Goal: Task Accomplishment & Management: Manage account settings

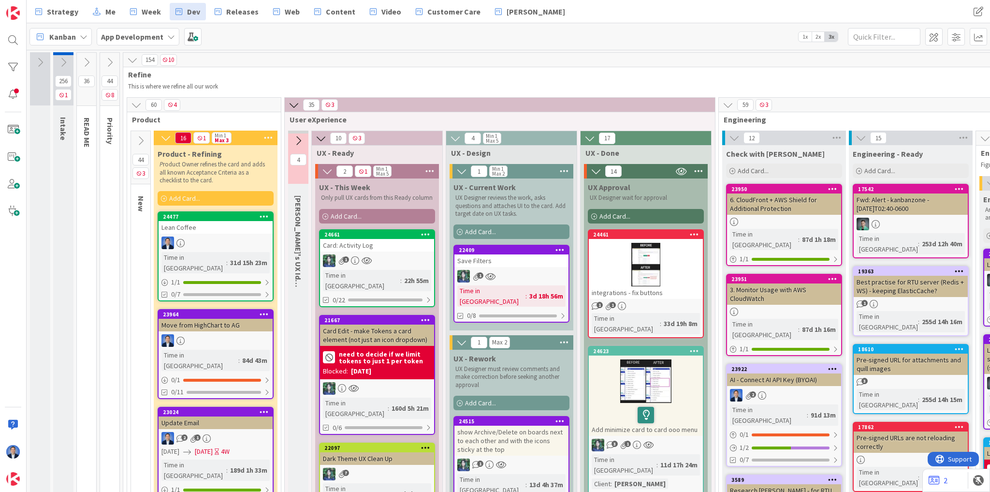
click at [163, 35] on div "App Development" at bounding box center [138, 36] width 83 height 17
click at [159, 34] on b "App Development" at bounding box center [132, 37] width 62 height 10
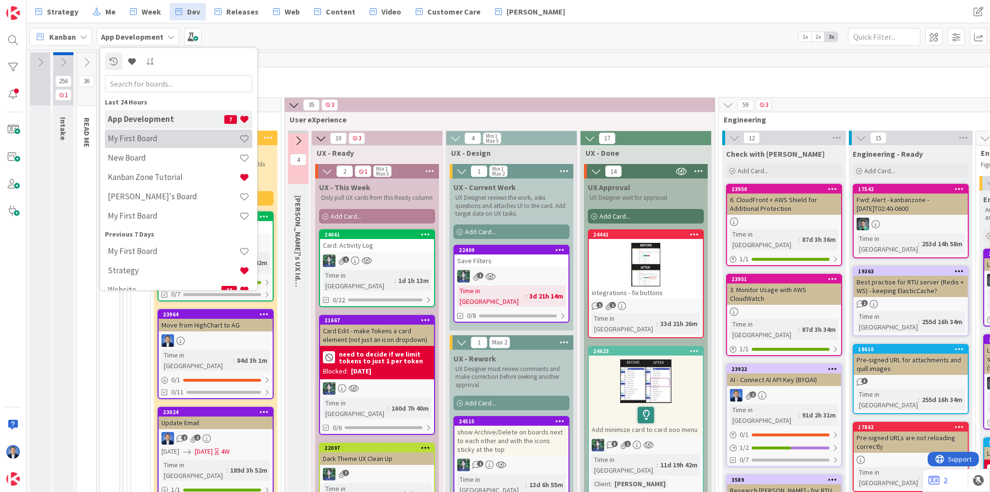
click at [149, 135] on h4 "My First Board" at bounding box center [174, 139] width 132 height 10
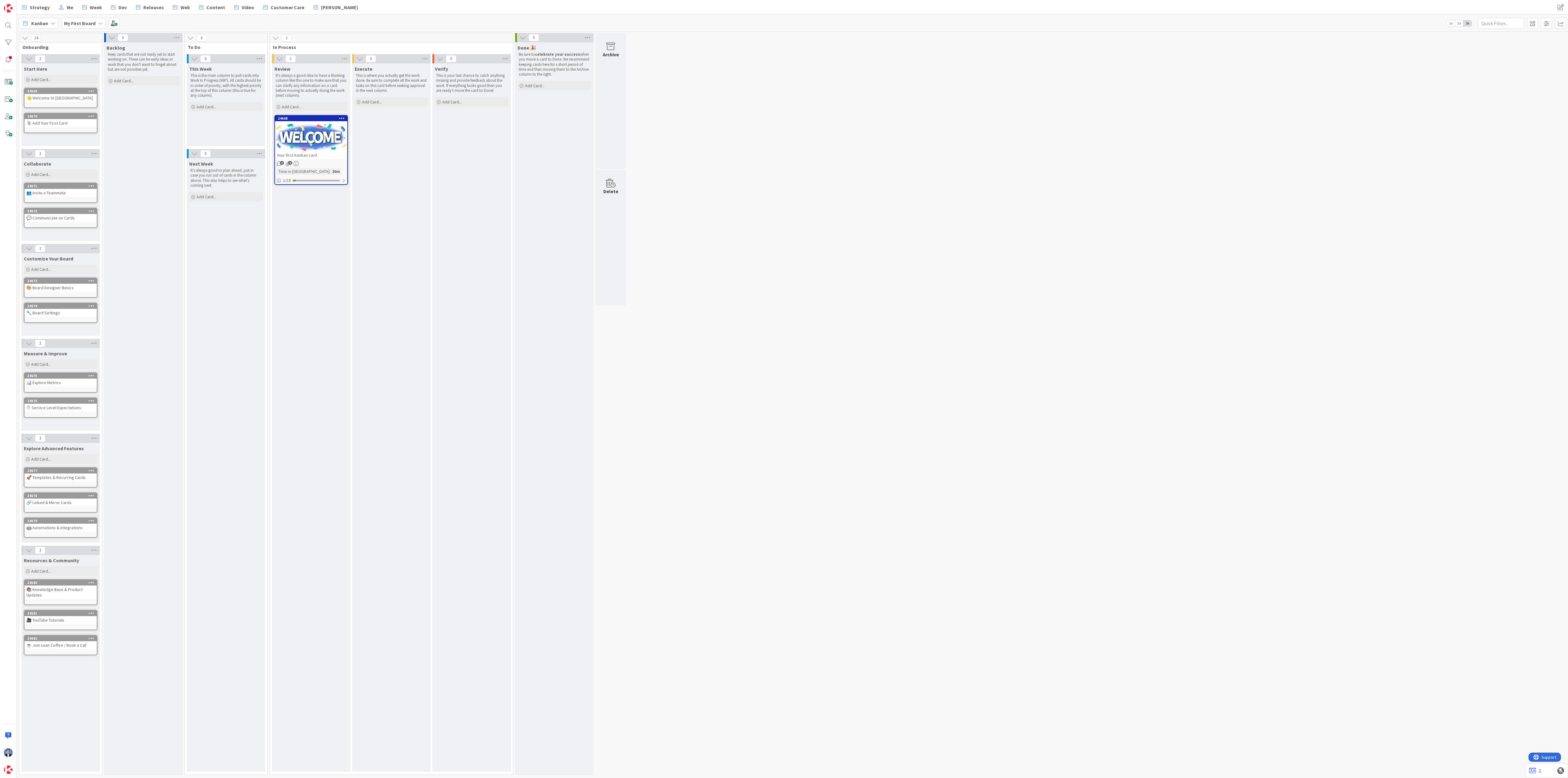
drag, startPoint x: 447, startPoint y: 277, endPoint x: 445, endPoint y: 279, distance: 2.8
click at [445, 277] on div "Verify This is your last chance to catch anything missing and provide feedback …" at bounding box center [472, 417] width 79 height 708
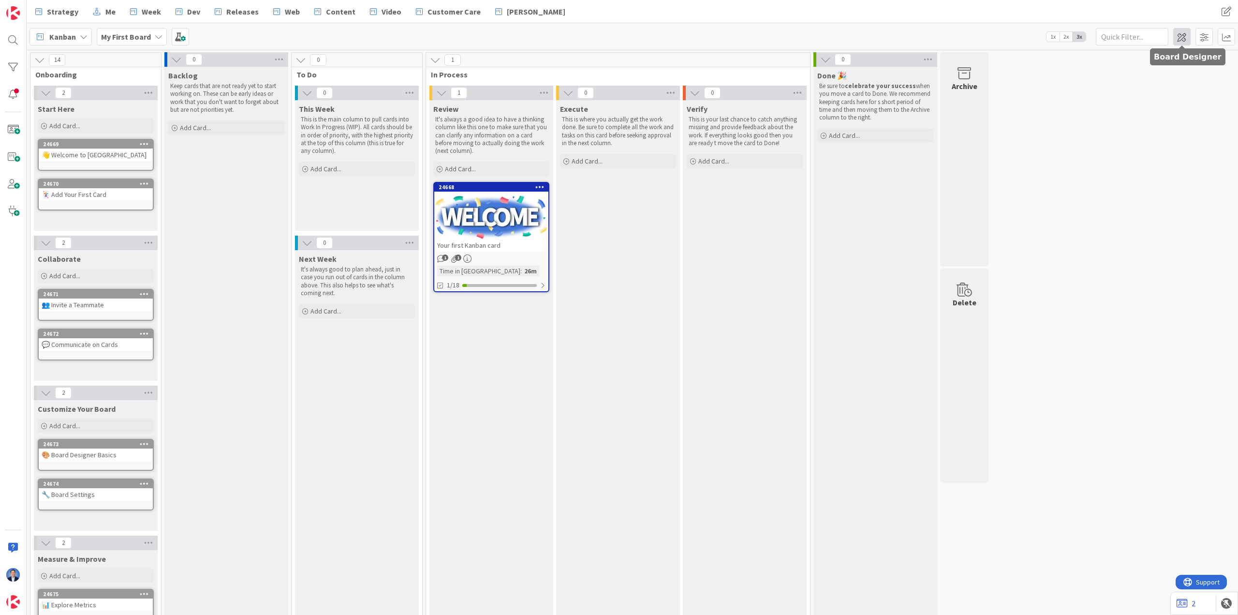
click at [990, 36] on span at bounding box center [1181, 36] width 17 height 17
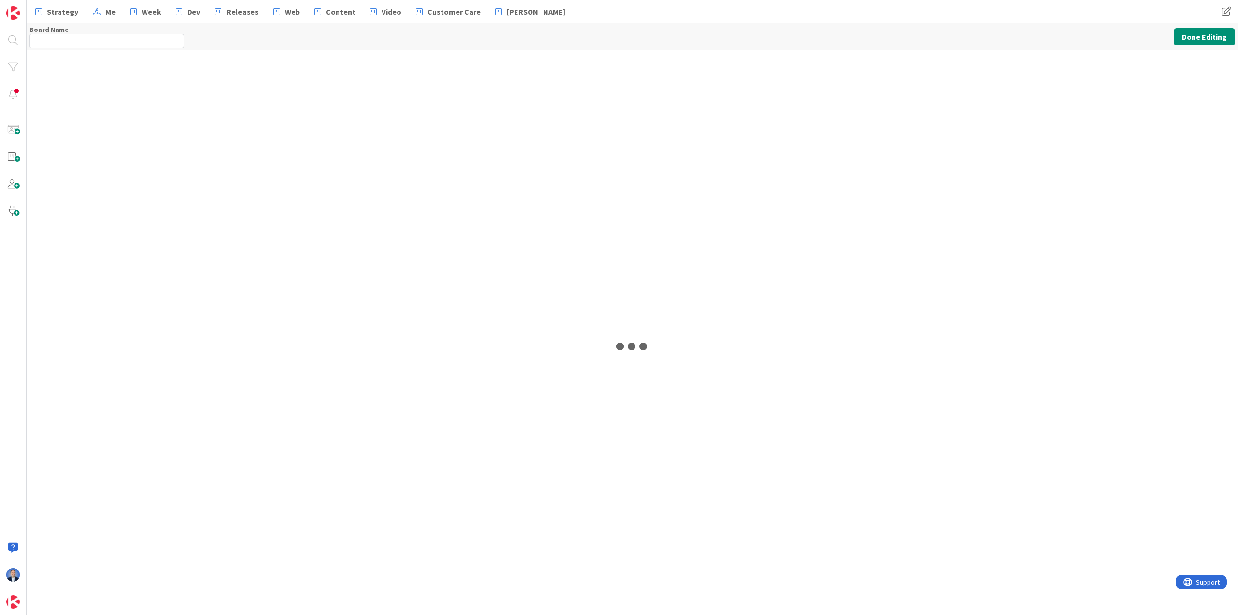
type input "My First Board"
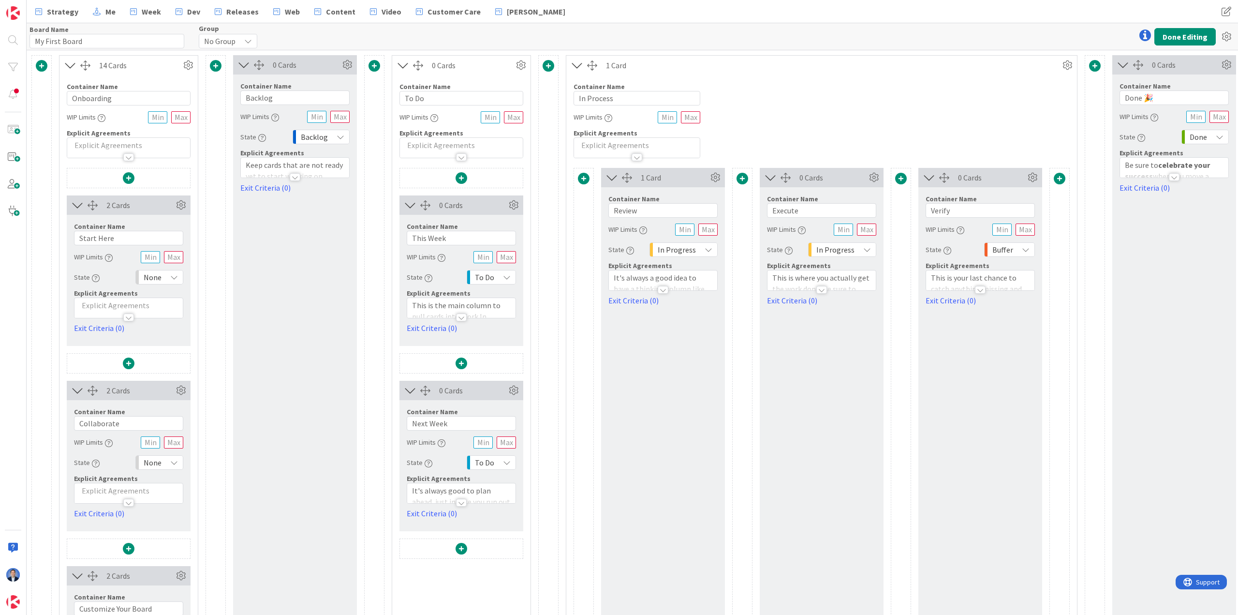
click at [101, 145] on p at bounding box center [128, 145] width 113 height 11
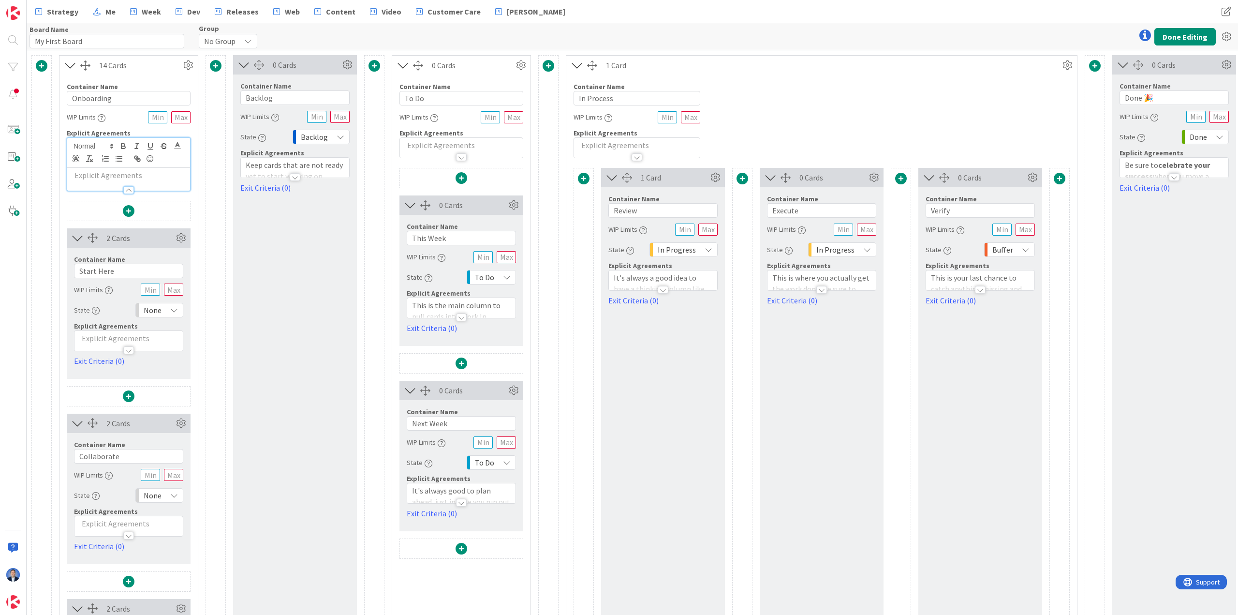
click at [91, 174] on p at bounding box center [128, 175] width 113 height 11
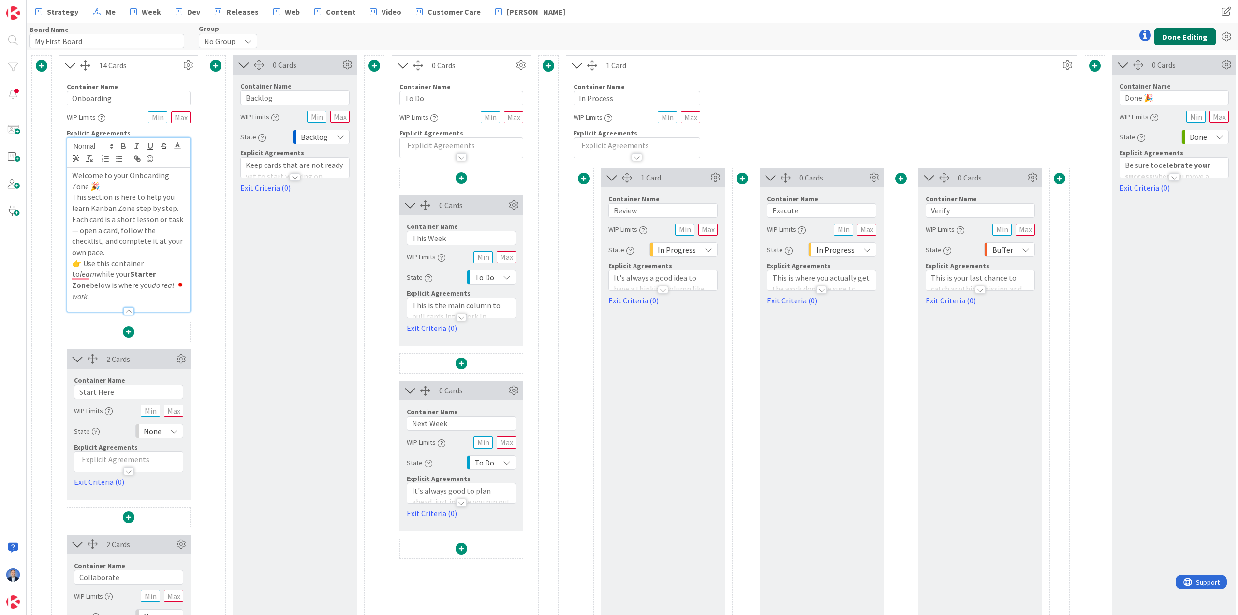
click at [990, 29] on button "Done Editing" at bounding box center [1184, 36] width 61 height 17
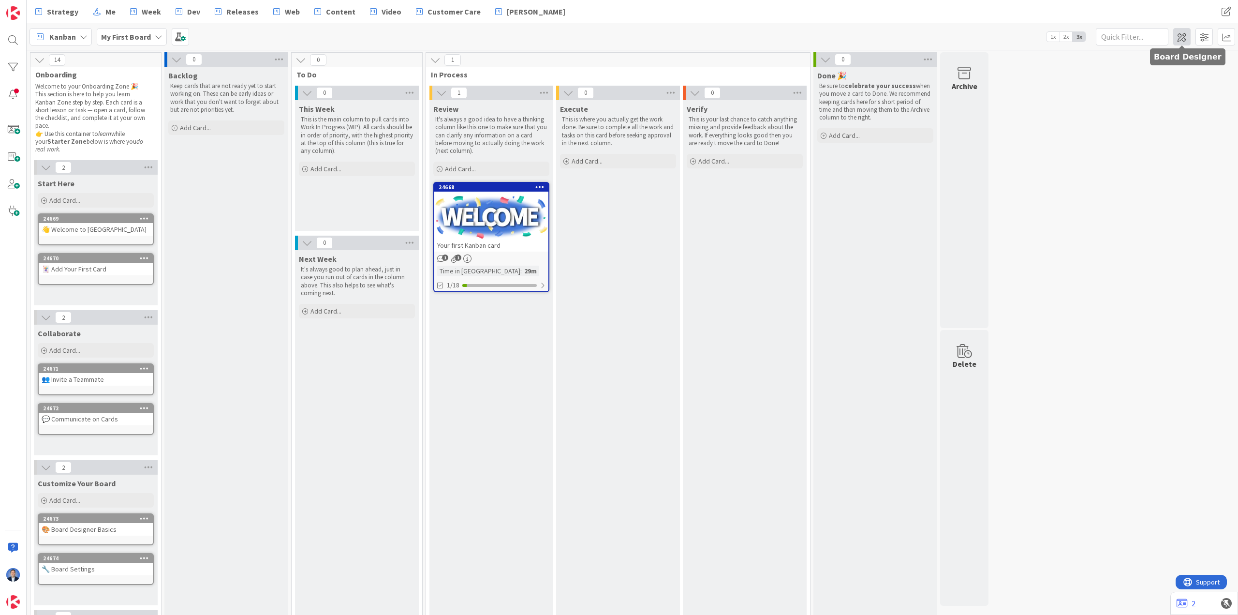
click at [990, 44] on span at bounding box center [1181, 36] width 17 height 17
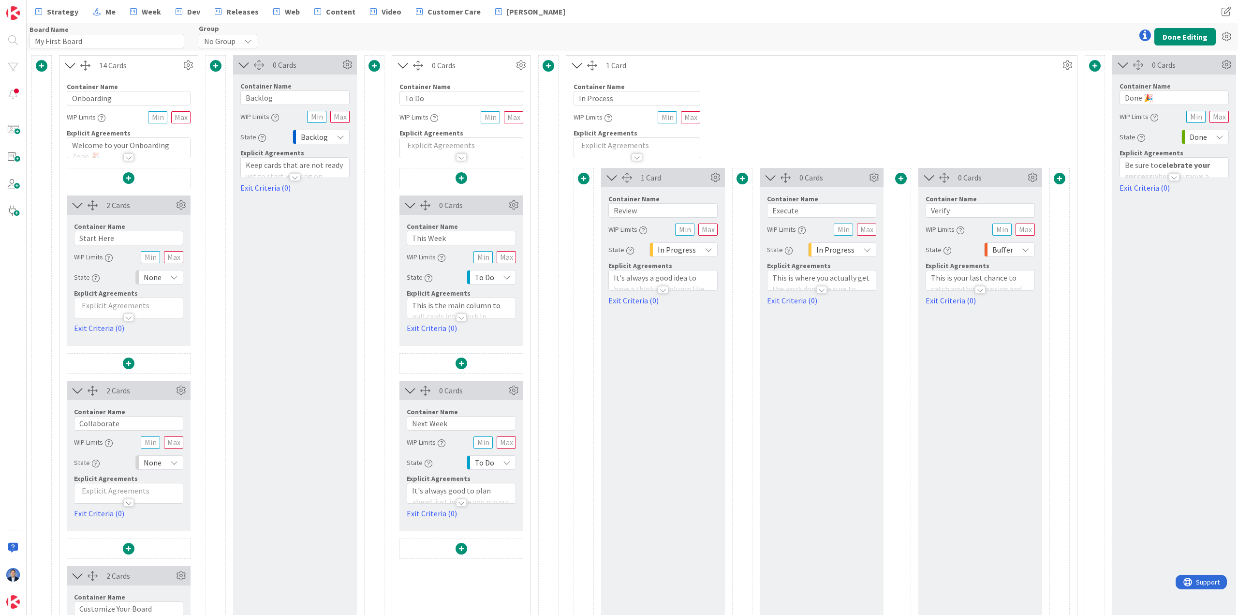
click at [137, 149] on div at bounding box center [128, 152] width 123 height 10
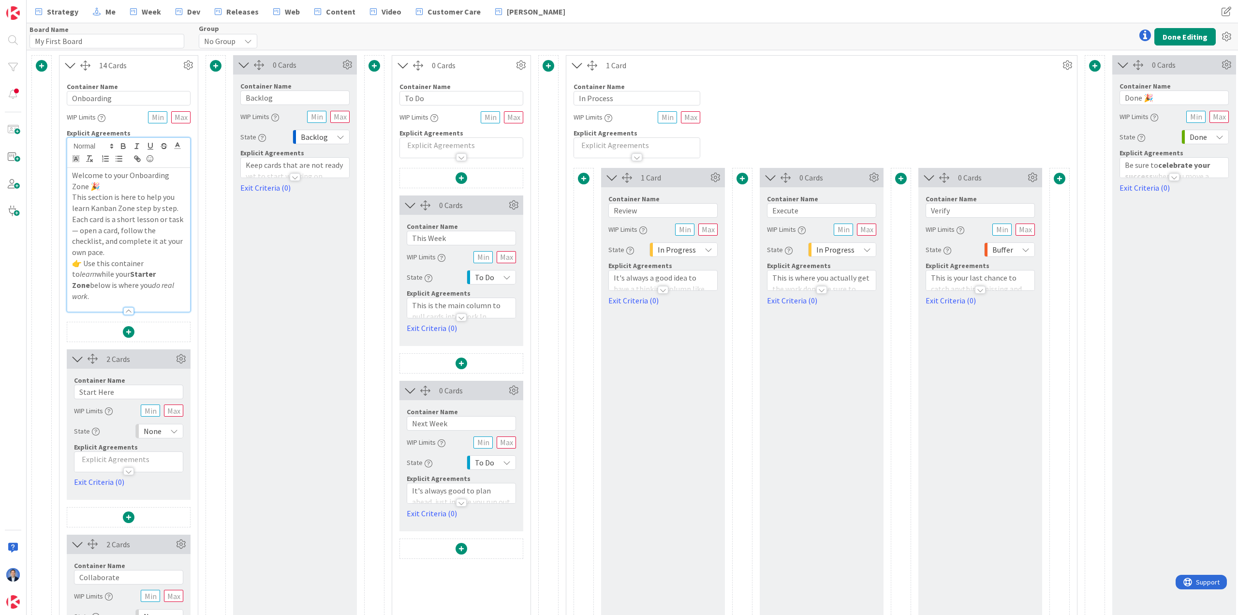
click at [102, 188] on p "Welcome to your Onboarding Zone 🎉" at bounding box center [128, 181] width 113 height 22
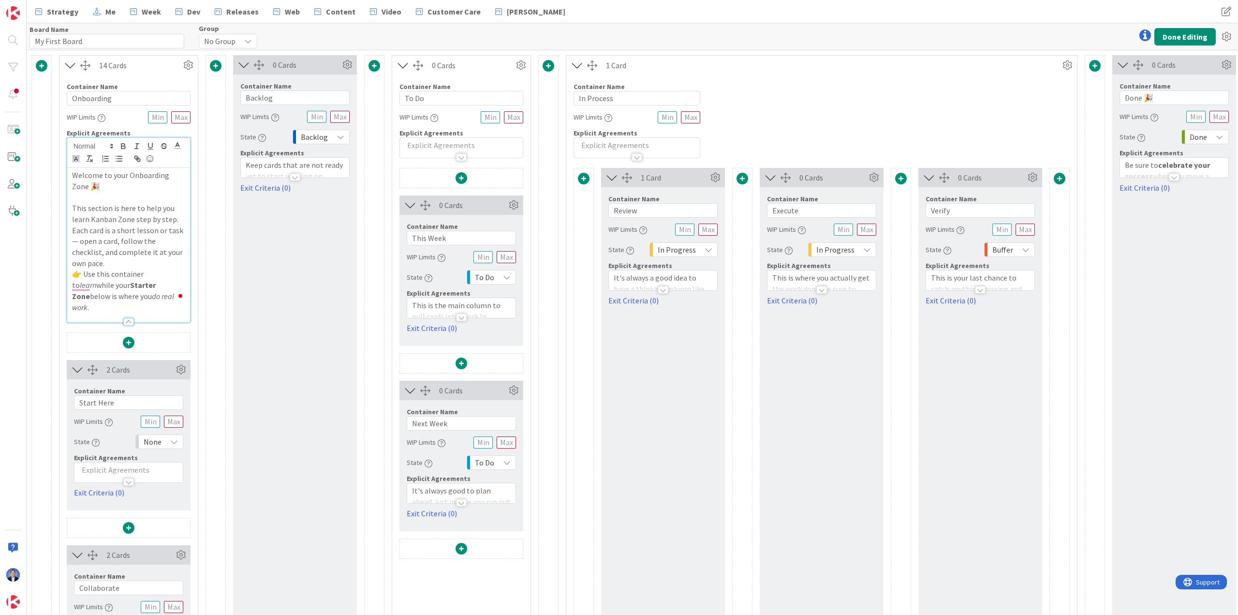
click at [179, 218] on p "This section is here to help you learn Kanban Zone step by step. Each card is a…" at bounding box center [128, 236] width 113 height 66
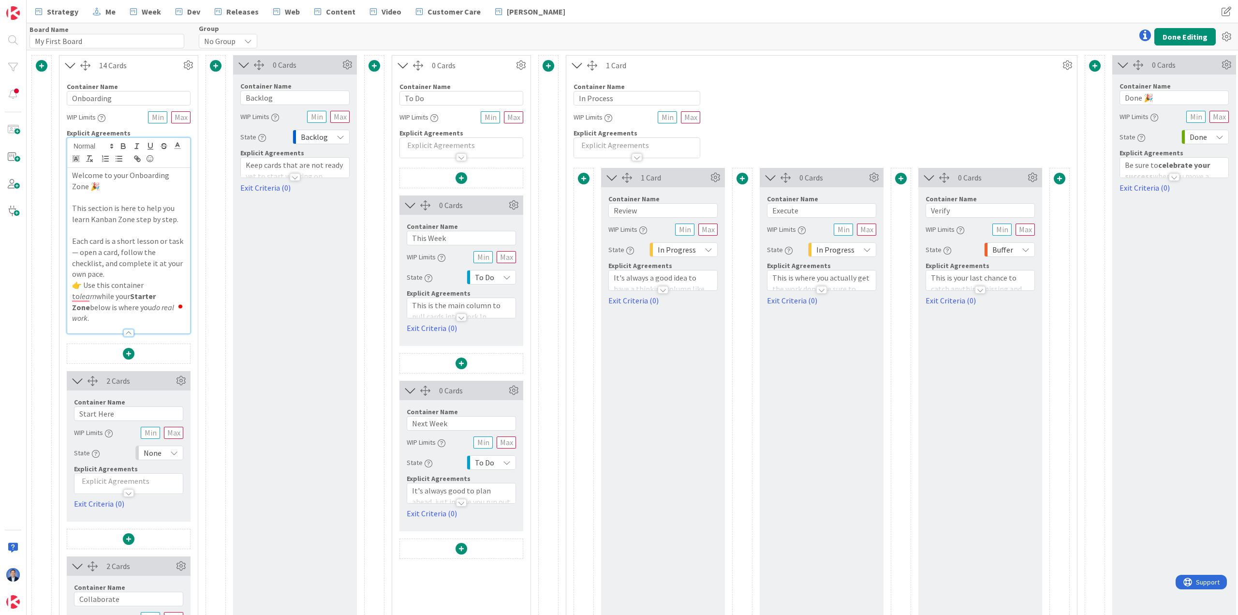
click at [112, 278] on p "Each card is a short lesson or task — open a card, follow the checklist, and co…" at bounding box center [128, 257] width 113 height 44
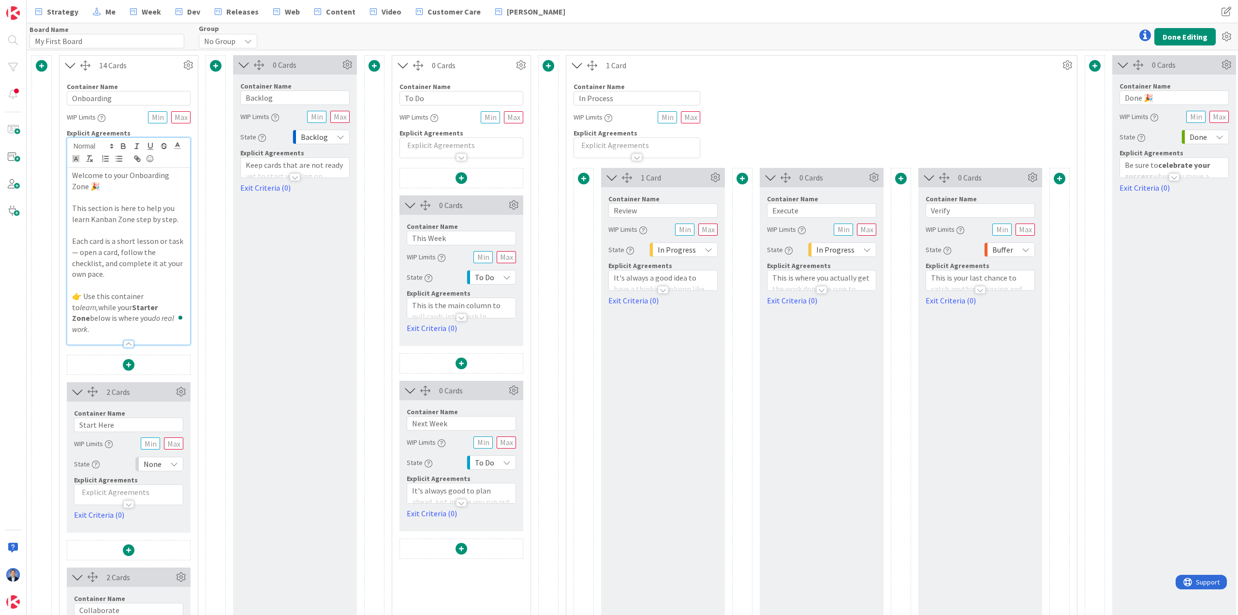
click at [141, 308] on strong "Starter Zone" at bounding box center [115, 312] width 87 height 21
click at [156, 306] on strong "Starter Board is on the right" at bounding box center [127, 312] width 110 height 21
drag, startPoint x: 156, startPoint y: 306, endPoint x: 72, endPoint y: 325, distance: 86.3
click at [72, 325] on div "Explicit Agreements Welcome to your Onboarding Zone 🎉 This section is here to h…" at bounding box center [129, 237] width 124 height 216
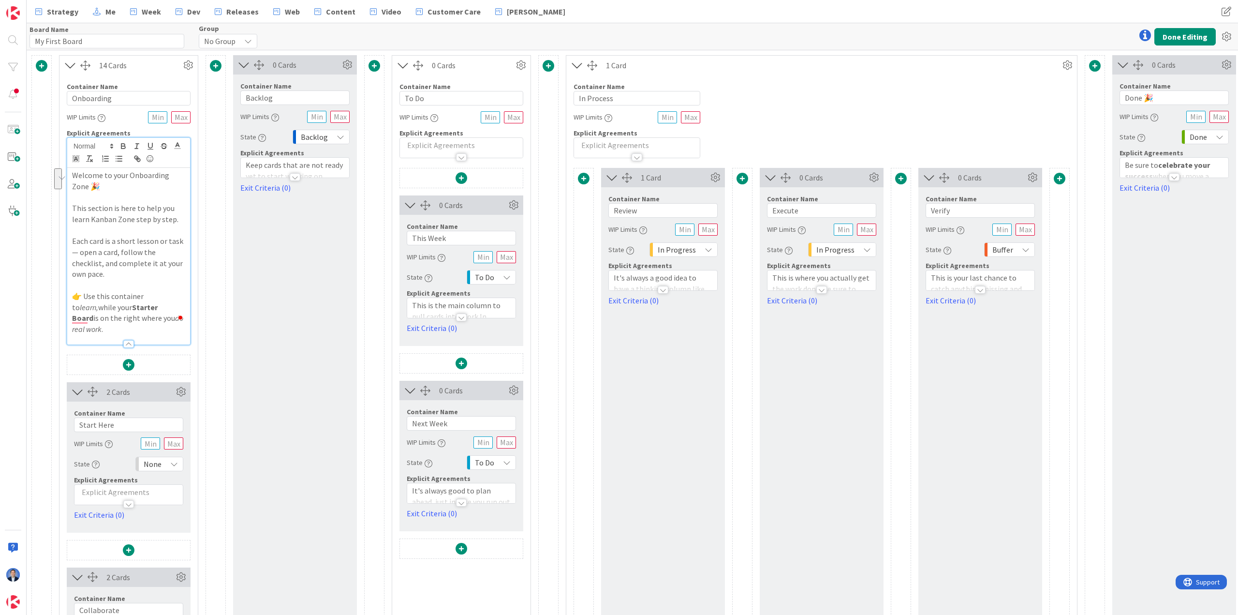
click at [118, 284] on p "To enrich screen reader interactions, please activate Accessibility in Grammarl…" at bounding box center [128, 284] width 113 height 11
click at [990, 32] on button "Done Editing" at bounding box center [1184, 36] width 61 height 17
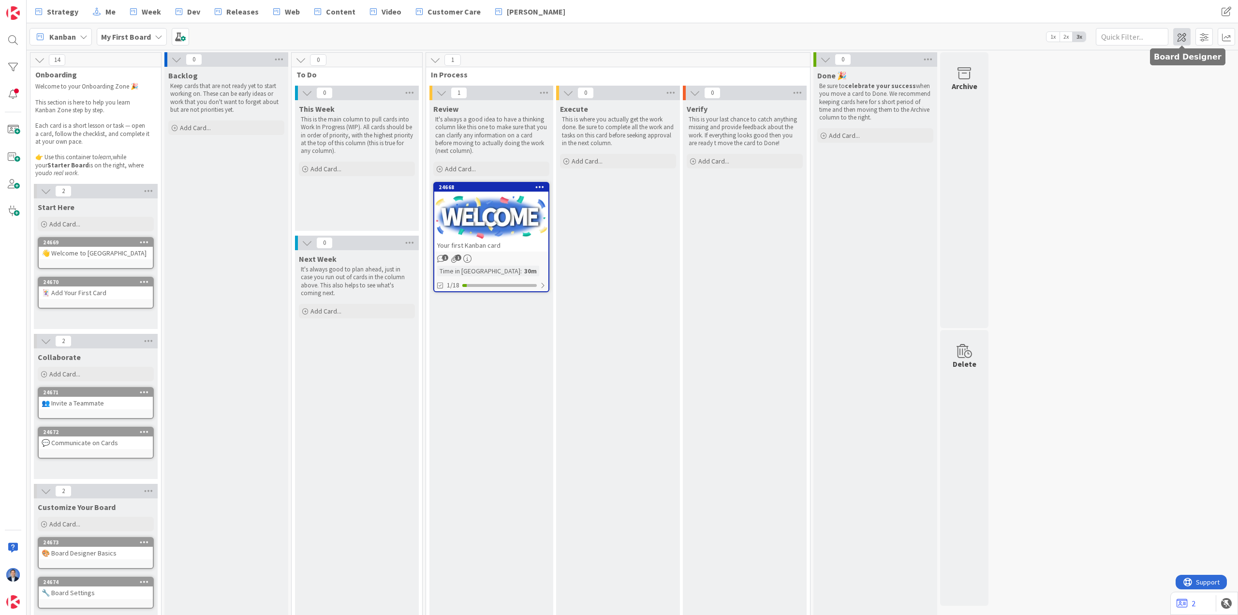
click at [990, 36] on span at bounding box center [1181, 36] width 17 height 17
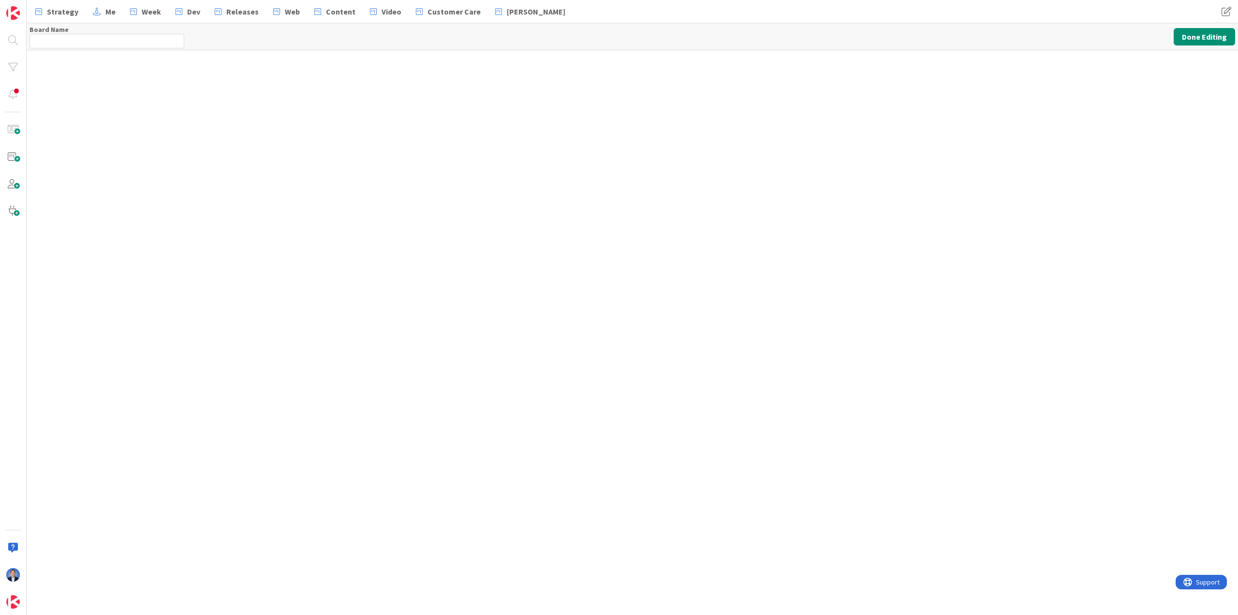
type input "My First Board"
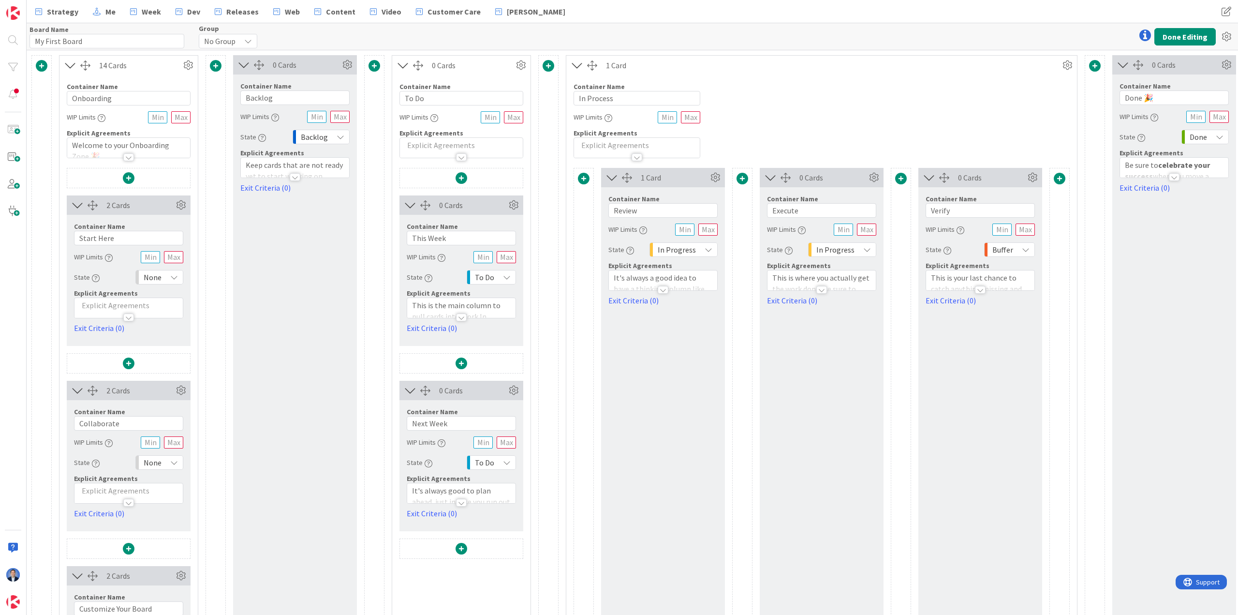
click at [138, 301] on p at bounding box center [128, 305] width 99 height 11
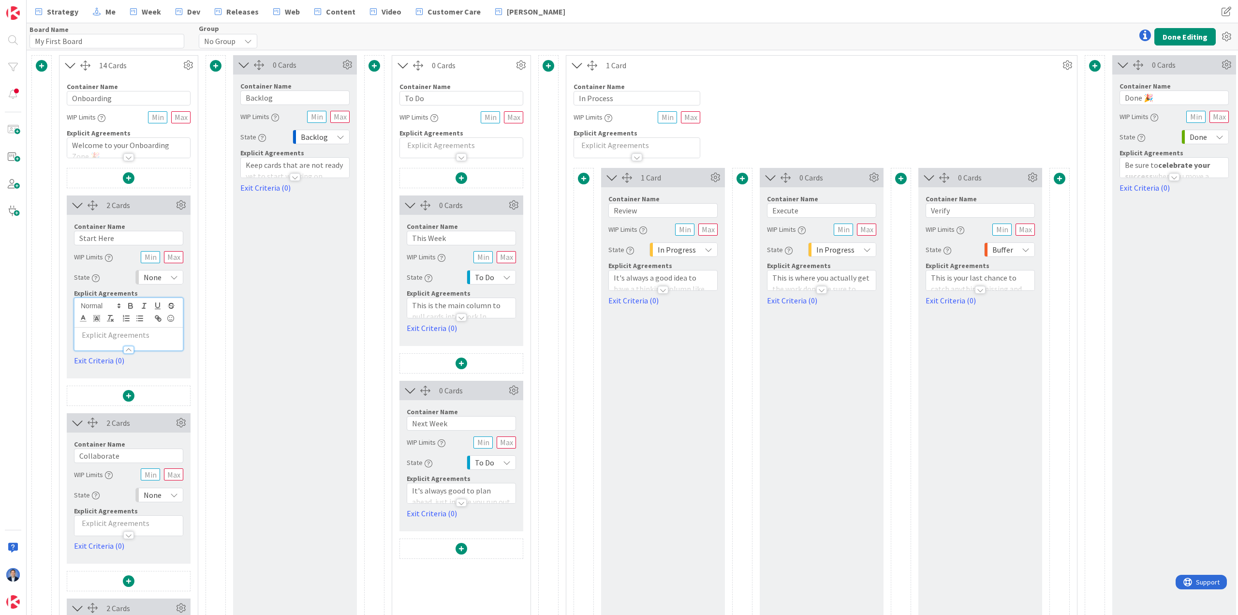
click at [137, 335] on p at bounding box center [128, 334] width 99 height 11
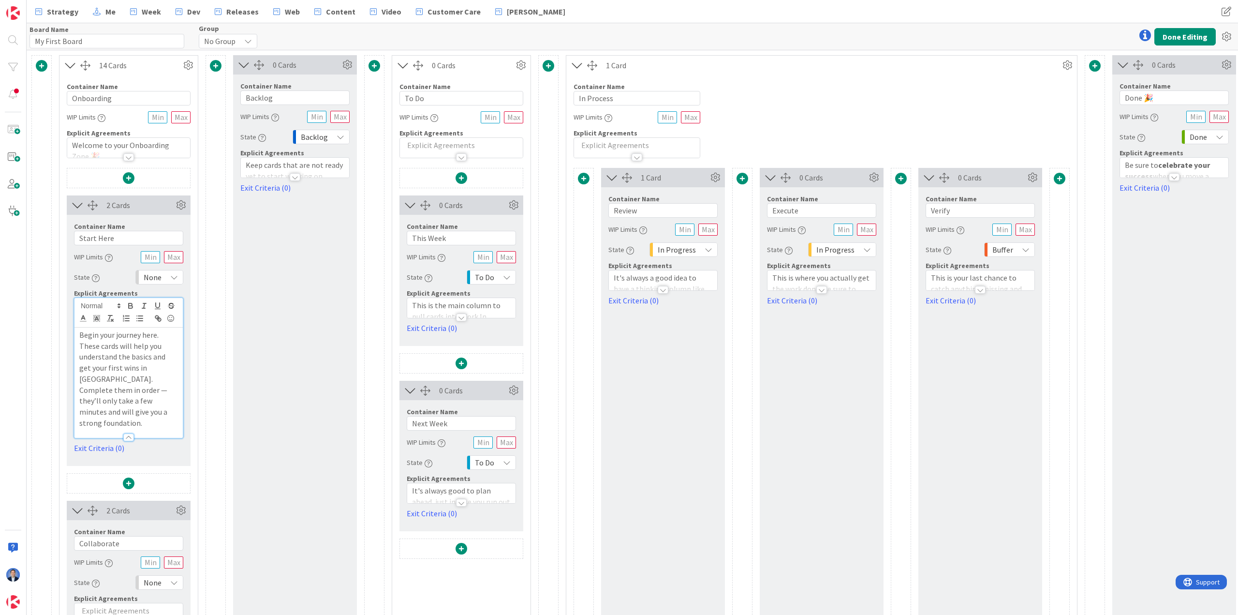
click at [102, 378] on p "Begin your journey here. These cards will help you understand the basics and ge…" at bounding box center [128, 378] width 99 height 99
click at [101, 378] on p "Begin your journey here. These cards will help you understand the basics and ge…" at bounding box center [128, 378] width 99 height 99
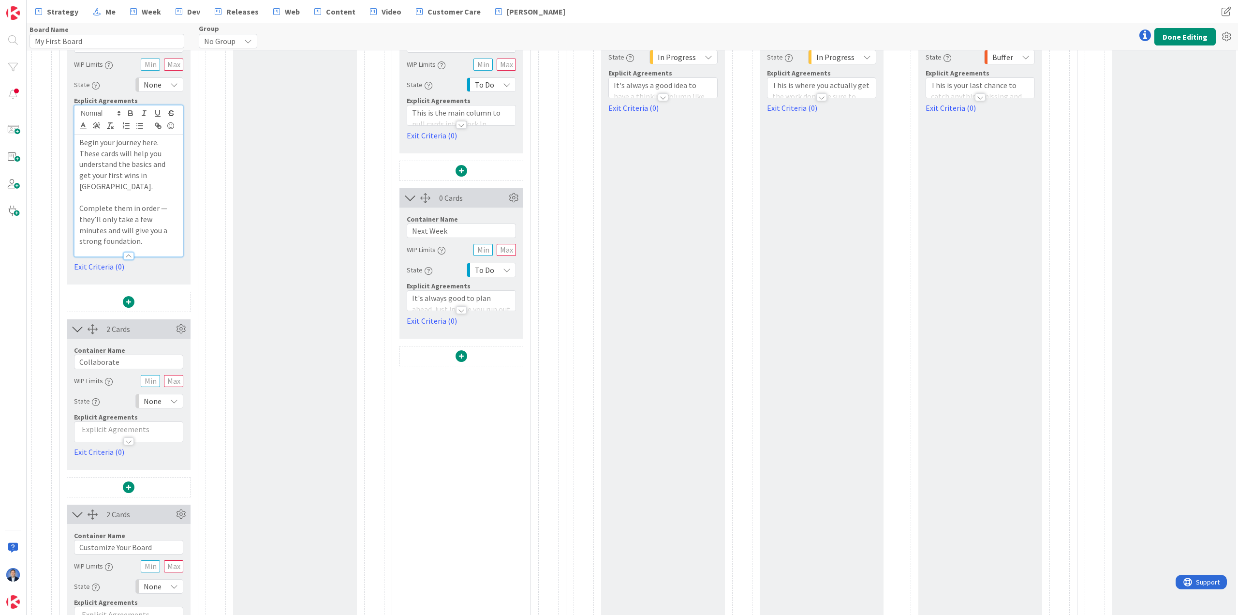
scroll to position [193, 0]
click at [114, 426] on p at bounding box center [128, 428] width 99 height 11
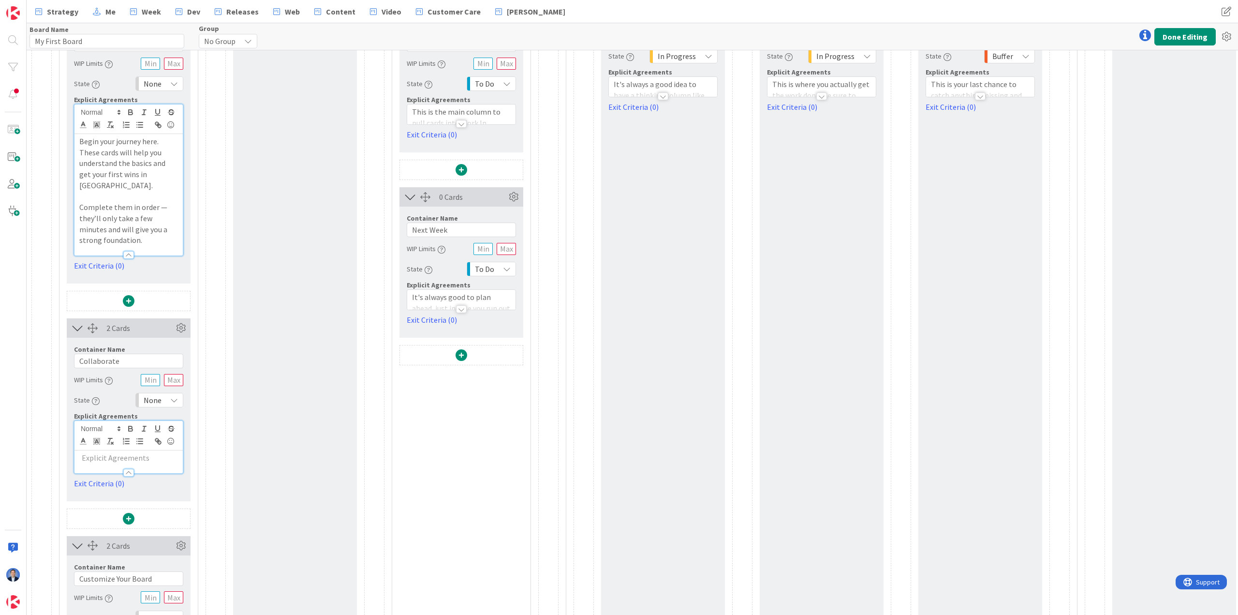
click at [97, 458] on p at bounding box center [128, 457] width 99 height 11
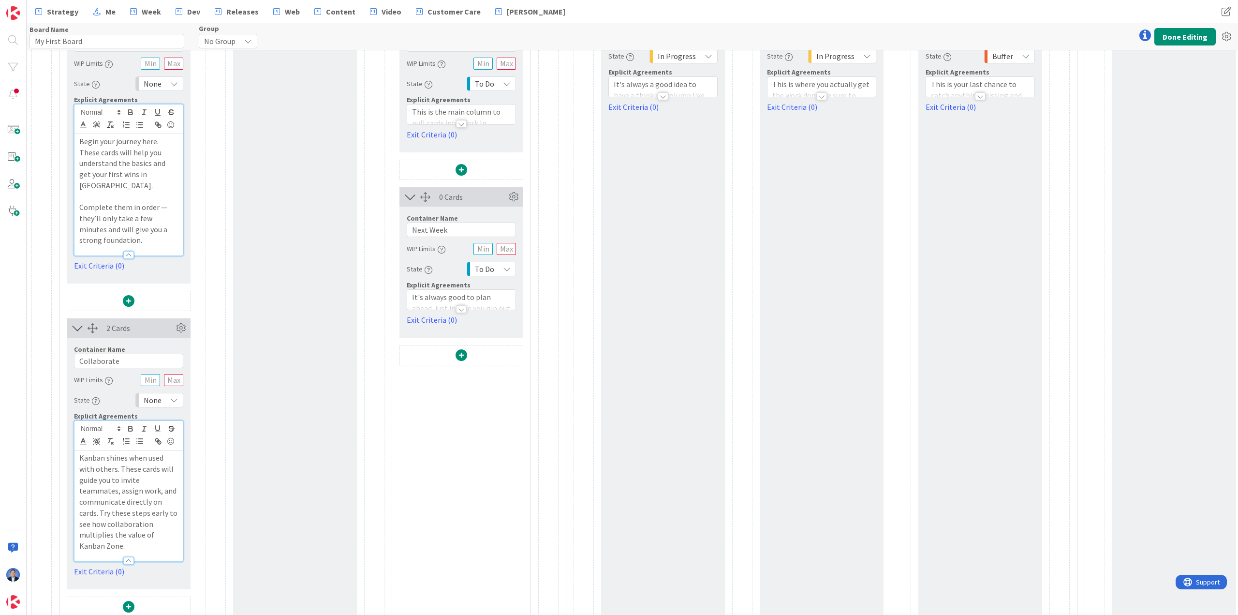
click at [101, 491] on p "Kanban shines when used with others. These cards will guide you to invite teamm…" at bounding box center [128, 501] width 99 height 99
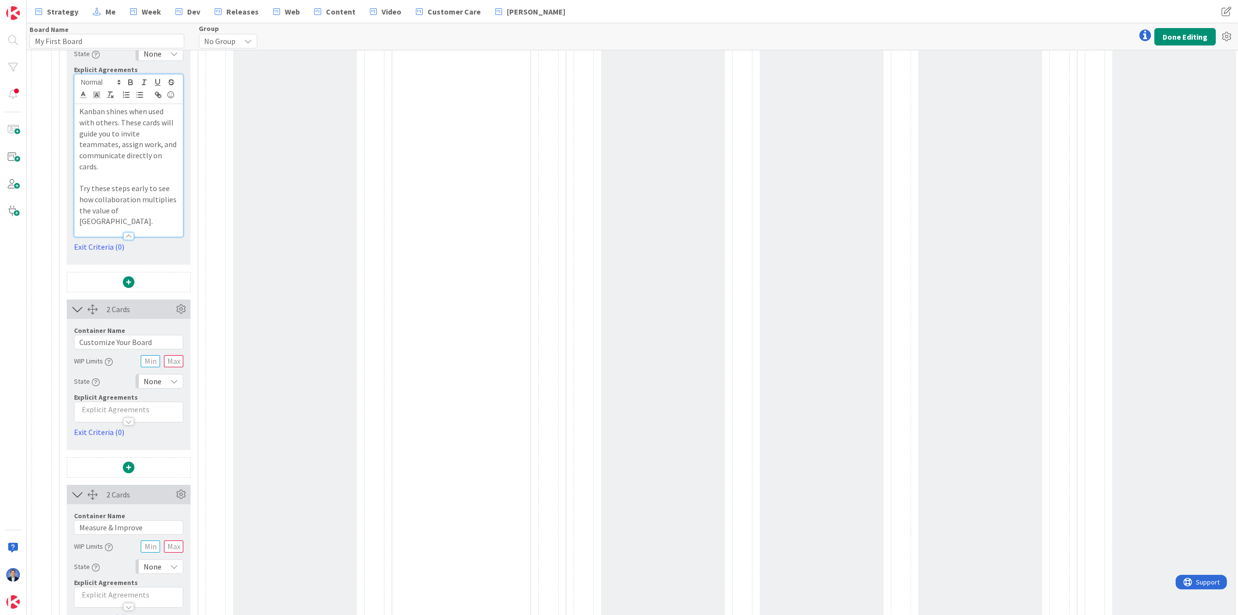
scroll to position [725, 0]
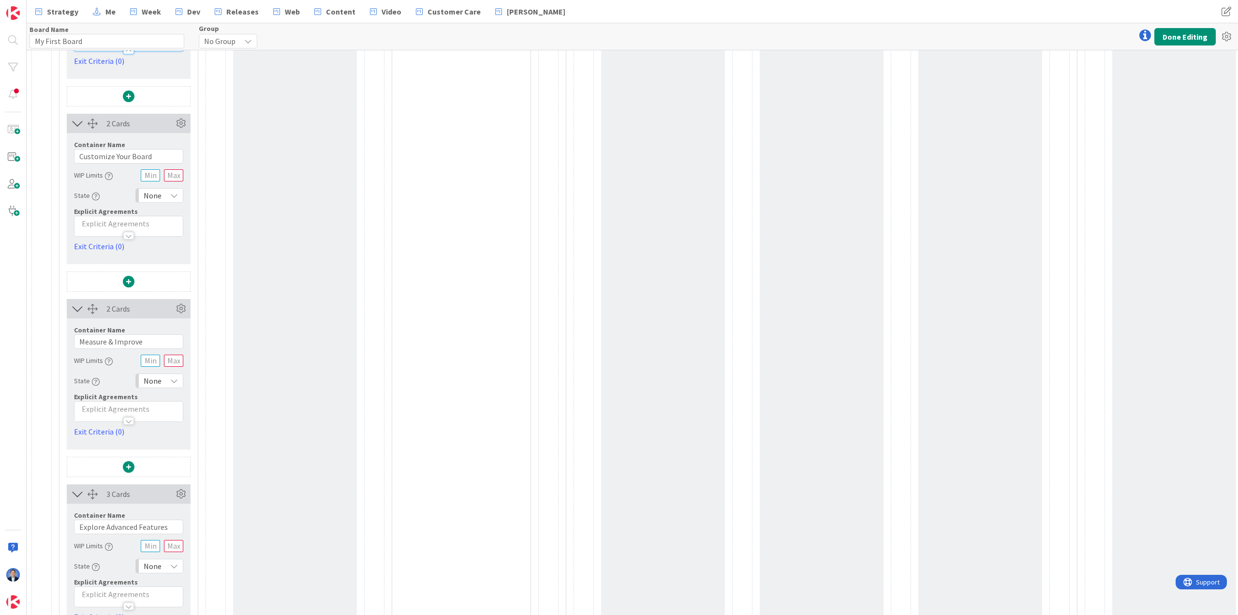
click at [104, 226] on div at bounding box center [128, 231] width 108 height 10
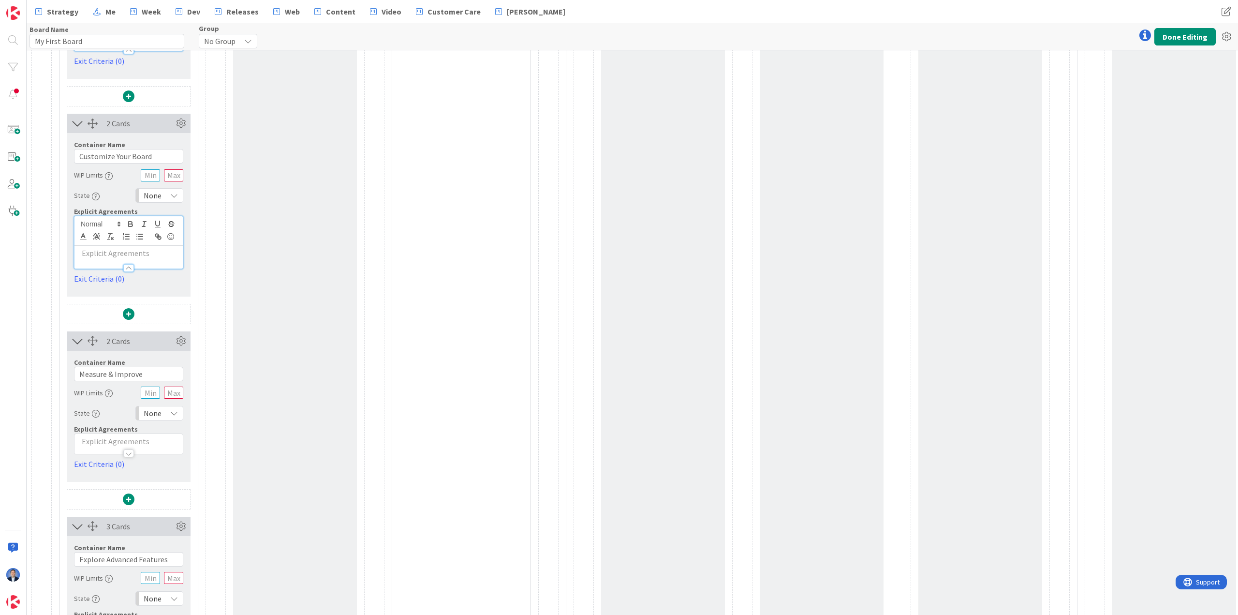
click at [102, 234] on div at bounding box center [128, 230] width 108 height 29
click at [100, 248] on p at bounding box center [128, 253] width 99 height 11
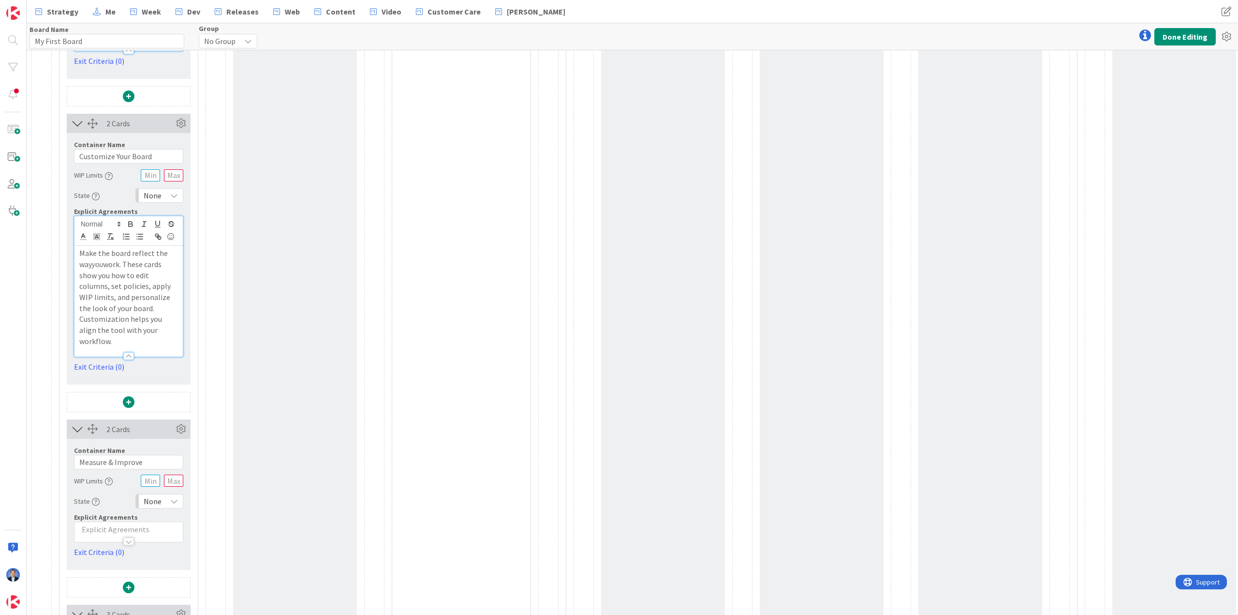
click at [126, 252] on p "Make the board reflect the way you work. These cards show you how to edit colum…" at bounding box center [128, 297] width 99 height 99
click at [158, 297] on p "Make the board reflect the way you work. These cards show you how to edit colum…" at bounding box center [128, 297] width 99 height 99
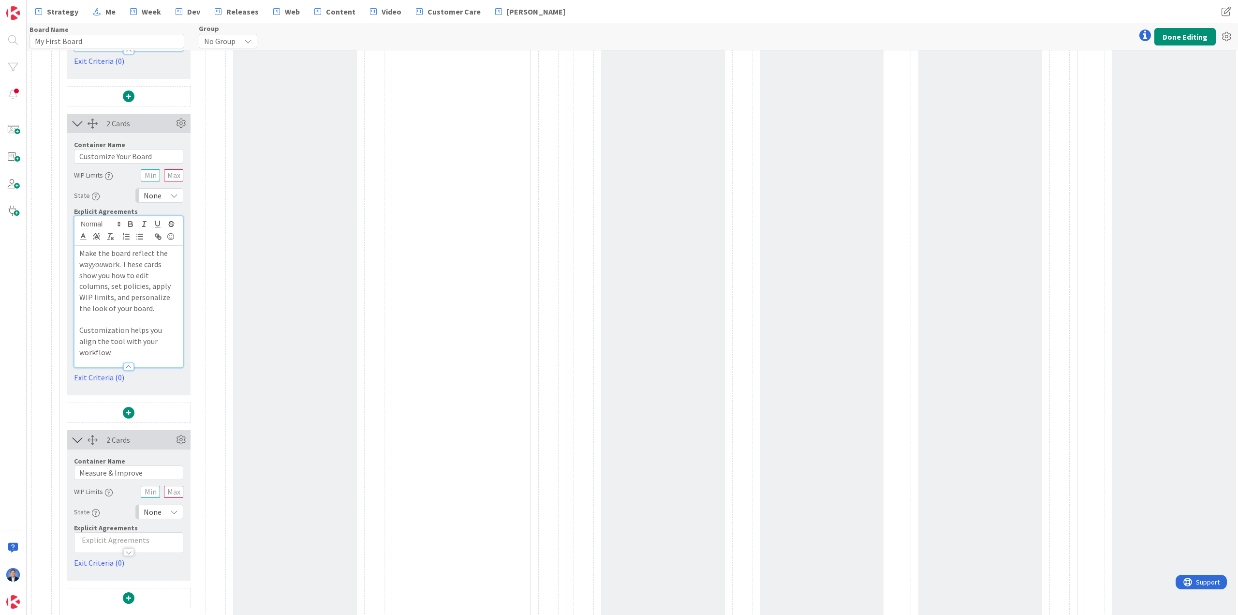
scroll to position [870, 0]
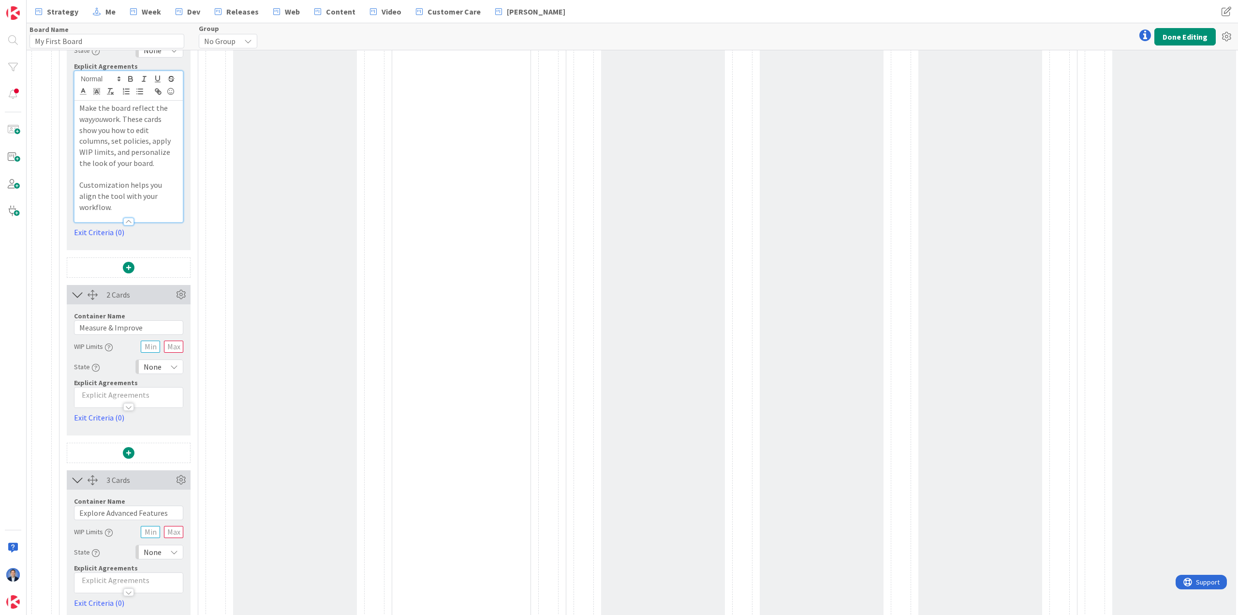
click at [112, 389] on p at bounding box center [128, 394] width 99 height 11
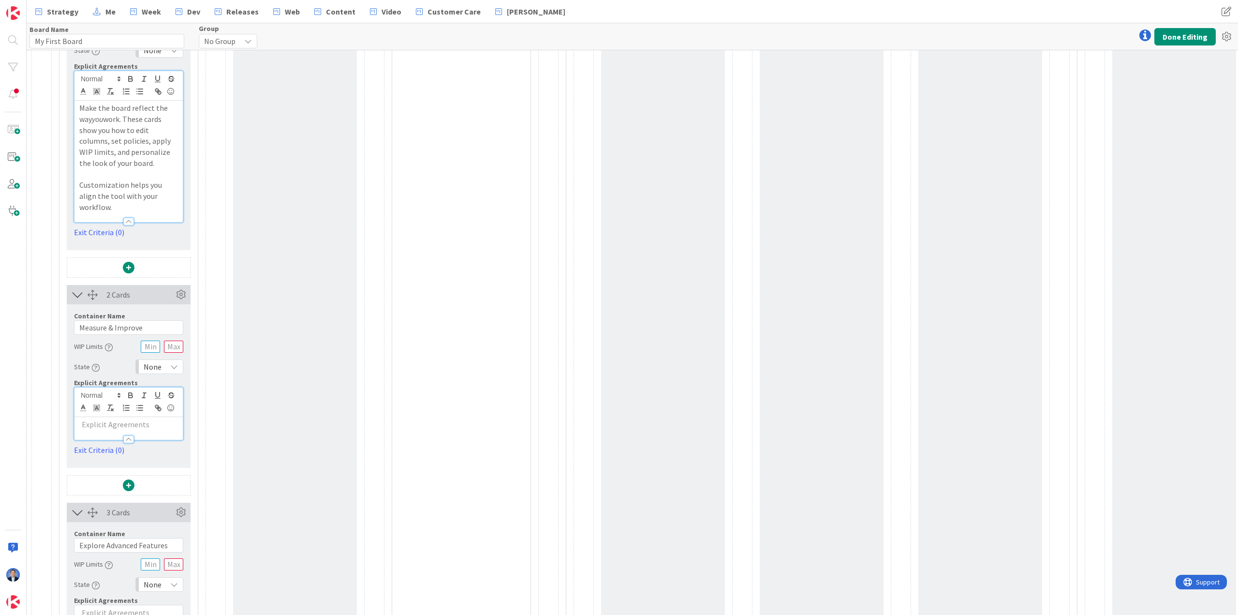
click at [100, 419] on p at bounding box center [128, 424] width 99 height 11
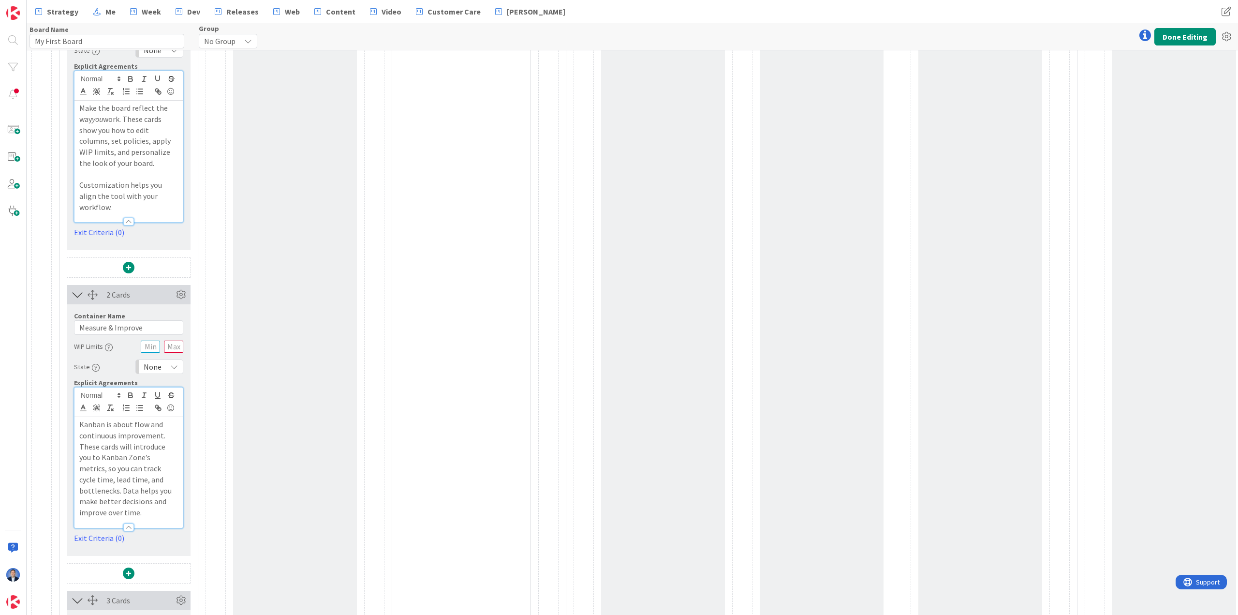
click at [80, 423] on p "Kanban is about flow and continuous improvement. These cards will introduce you…" at bounding box center [128, 468] width 99 height 99
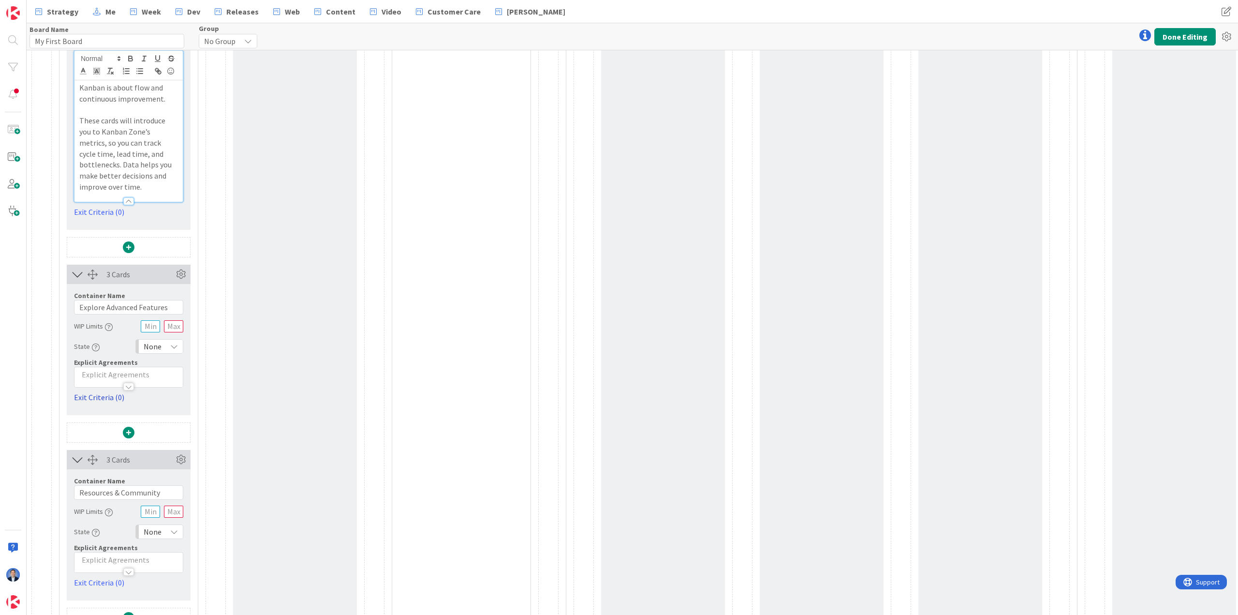
scroll to position [1209, 0]
click at [118, 367] on p at bounding box center [128, 372] width 99 height 11
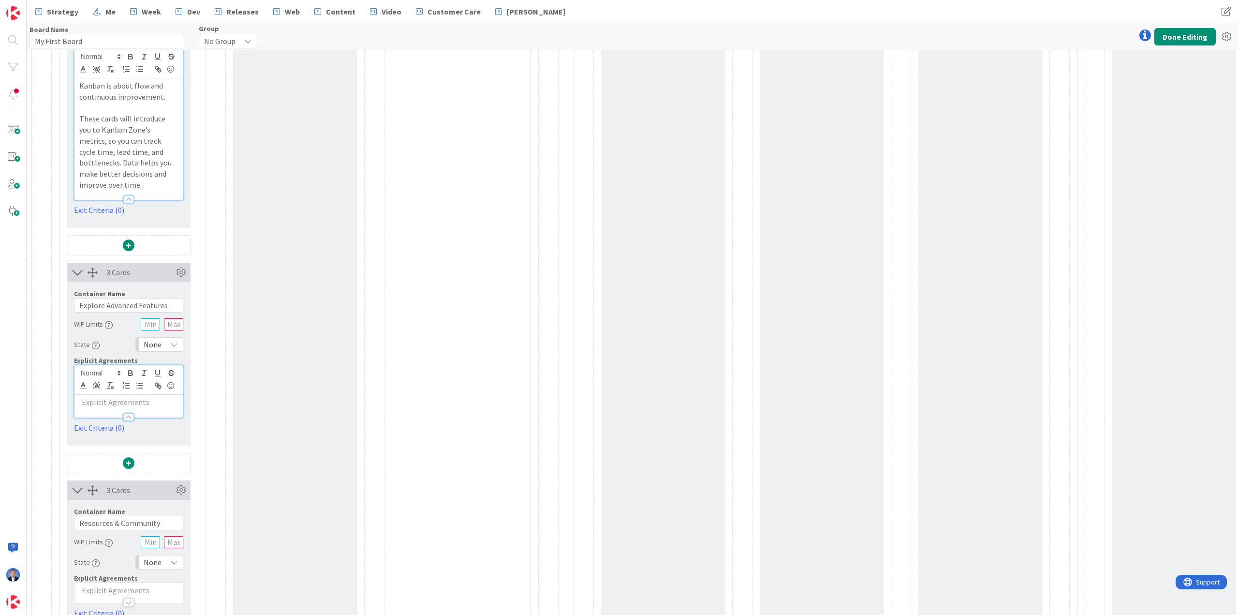
click at [105, 396] on p at bounding box center [128, 401] width 99 height 11
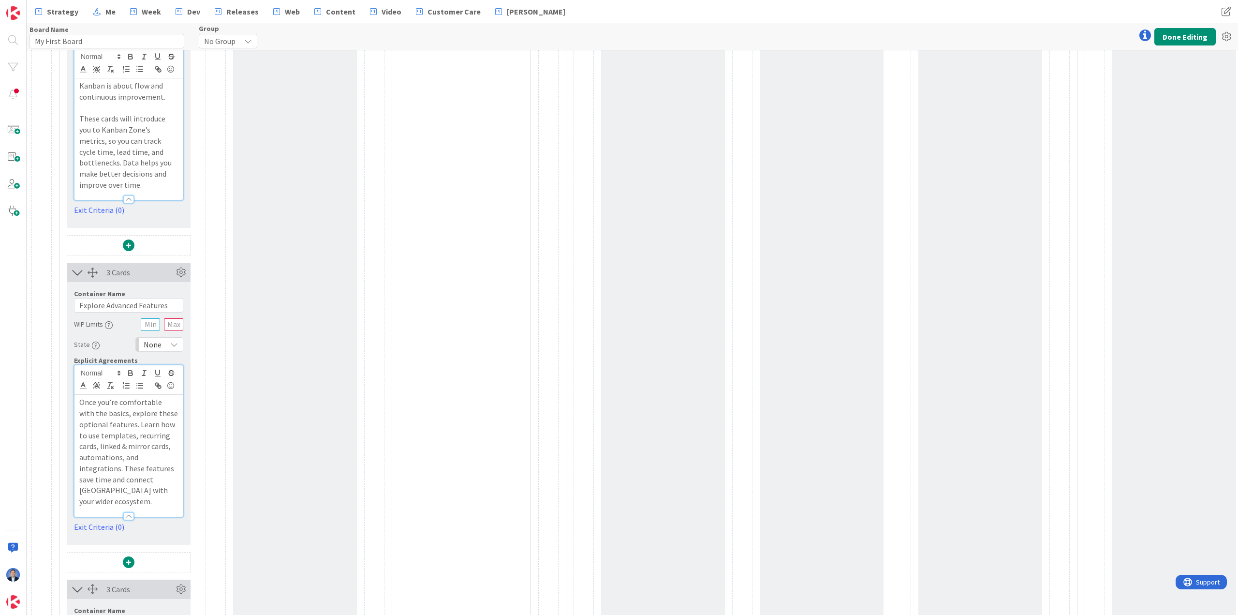
click at [138, 401] on p "Once you’re comfortable with the basics, explore these optional features. Learn…" at bounding box center [128, 451] width 99 height 110
click at [135, 455] on p "Learn how to use templates, recurring cards, linked & mirror cards, automations…" at bounding box center [128, 484] width 99 height 88
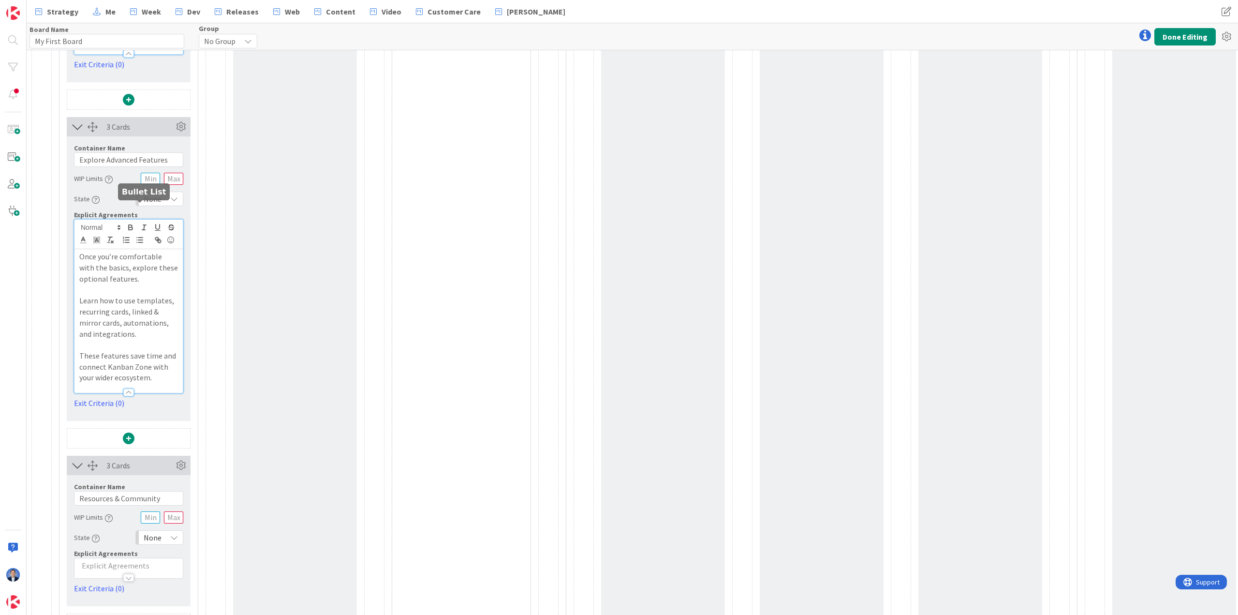
scroll to position [1364, 0]
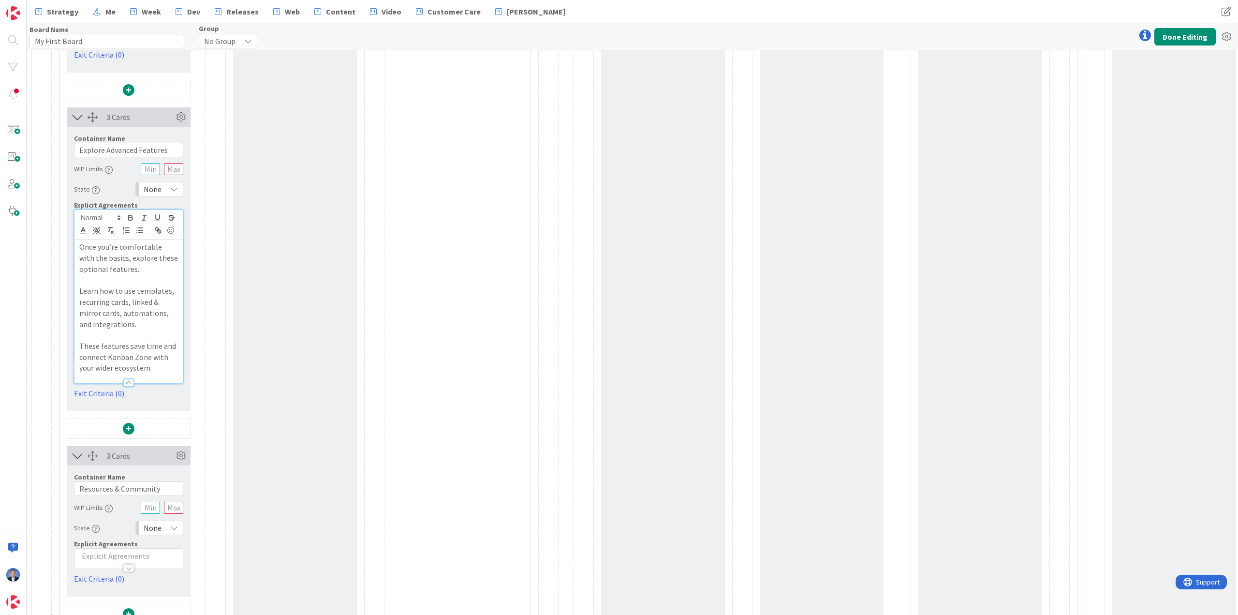
click at [102, 491] on p at bounding box center [128, 555] width 99 height 11
click at [105, 491] on div at bounding box center [128, 589] width 108 height 23
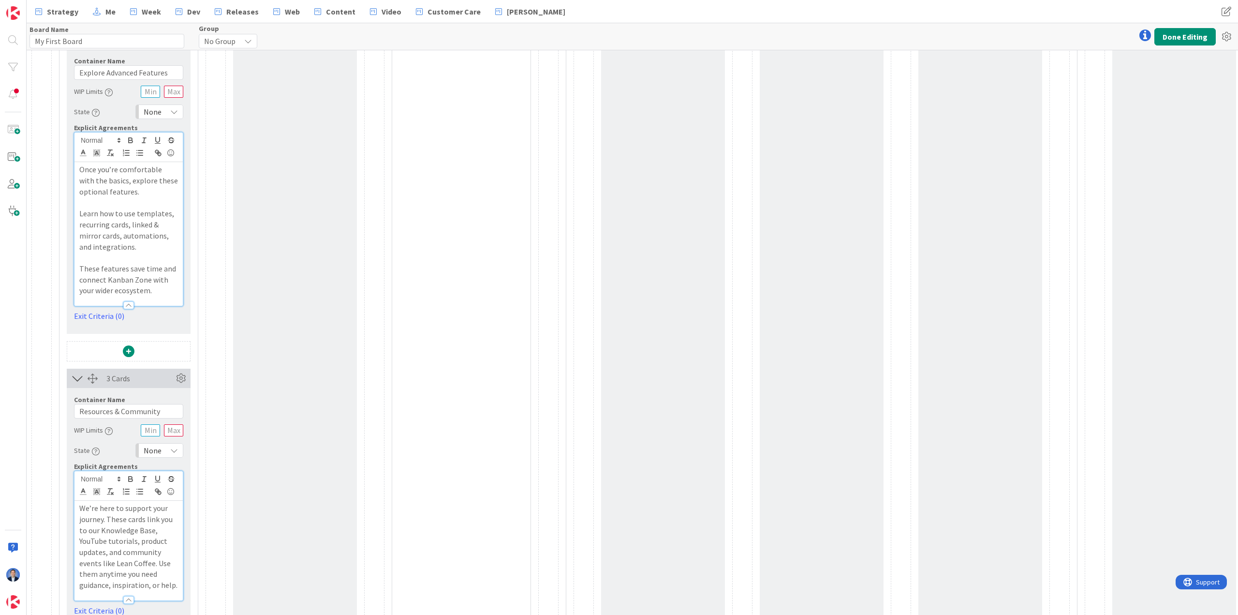
scroll to position [1473, 0]
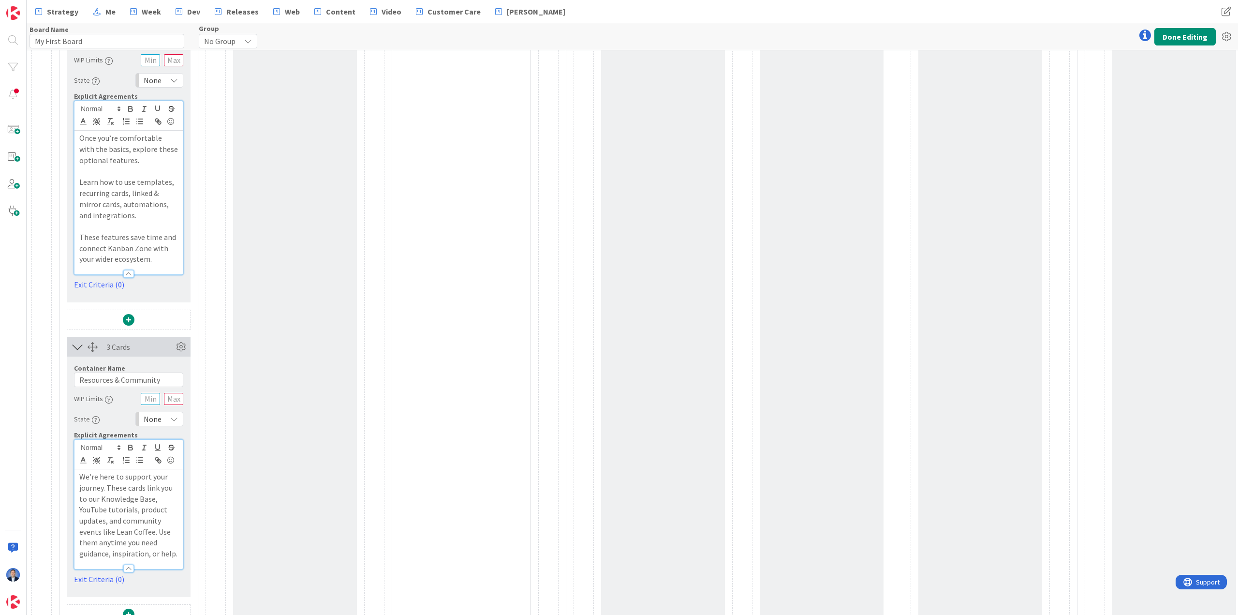
click at [158, 491] on p "We’re here to support your journey. These cards link you to our Knowledge Base,…" at bounding box center [128, 515] width 99 height 88
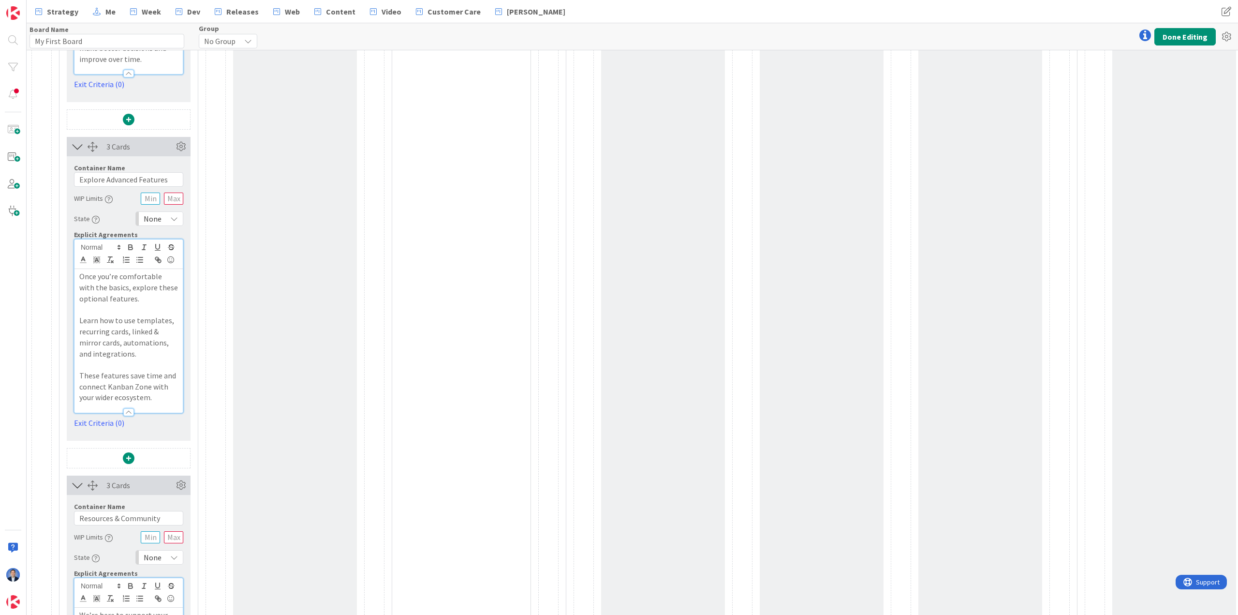
scroll to position [1183, 0]
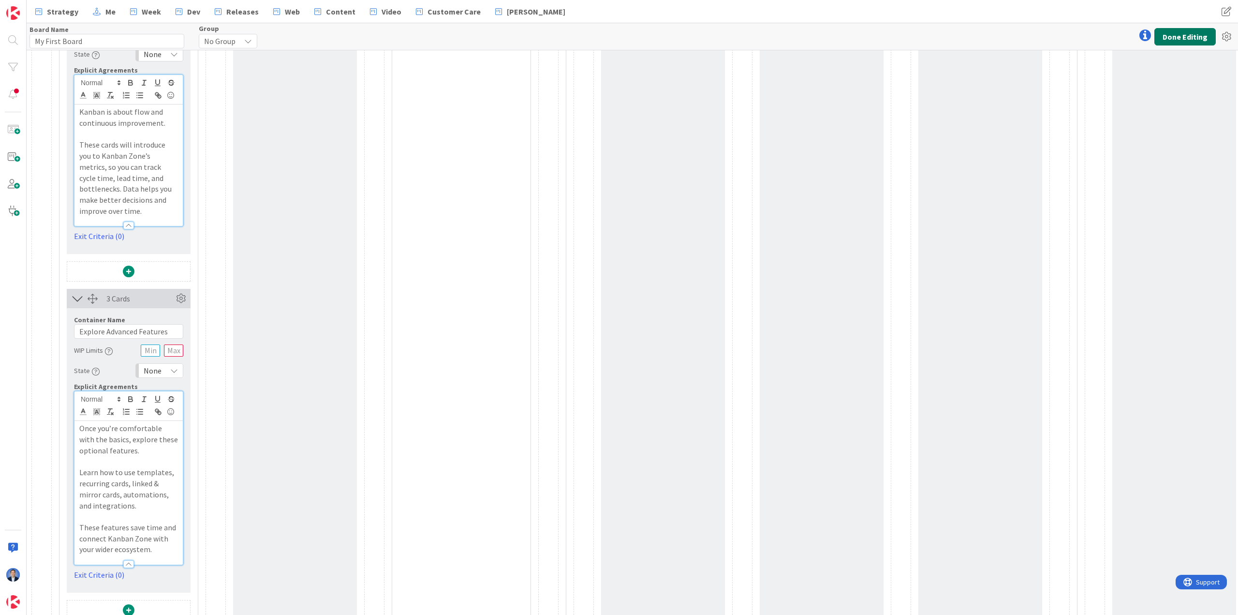
click at [990, 37] on button "Done Editing" at bounding box center [1184, 36] width 61 height 17
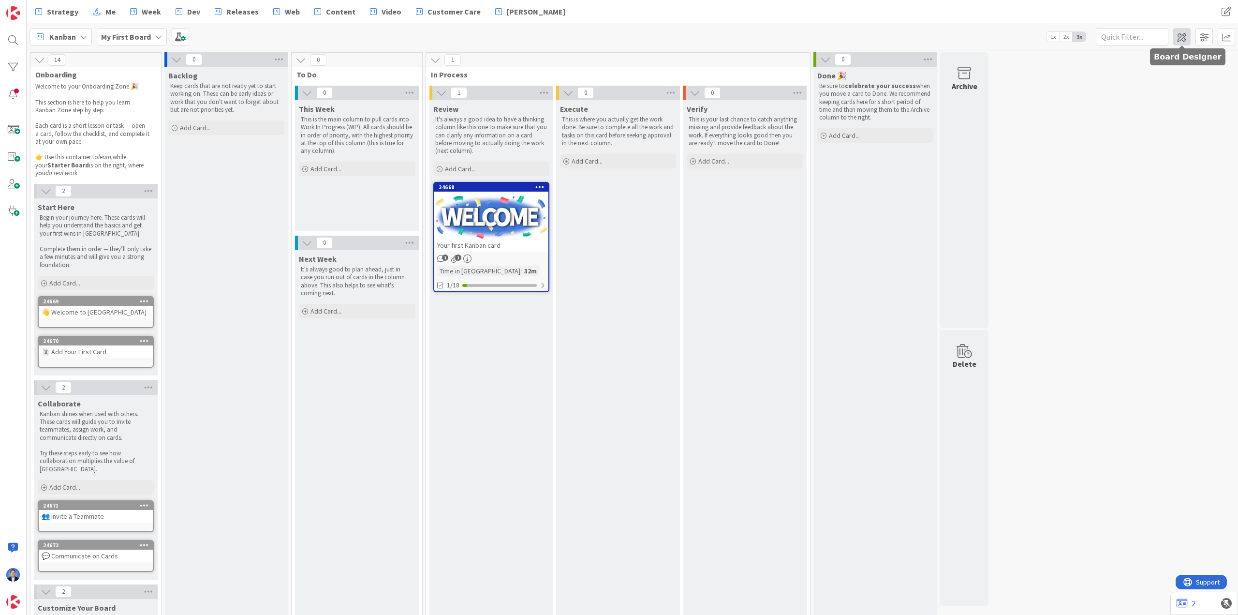
click at [990, 36] on span at bounding box center [1181, 36] width 17 height 17
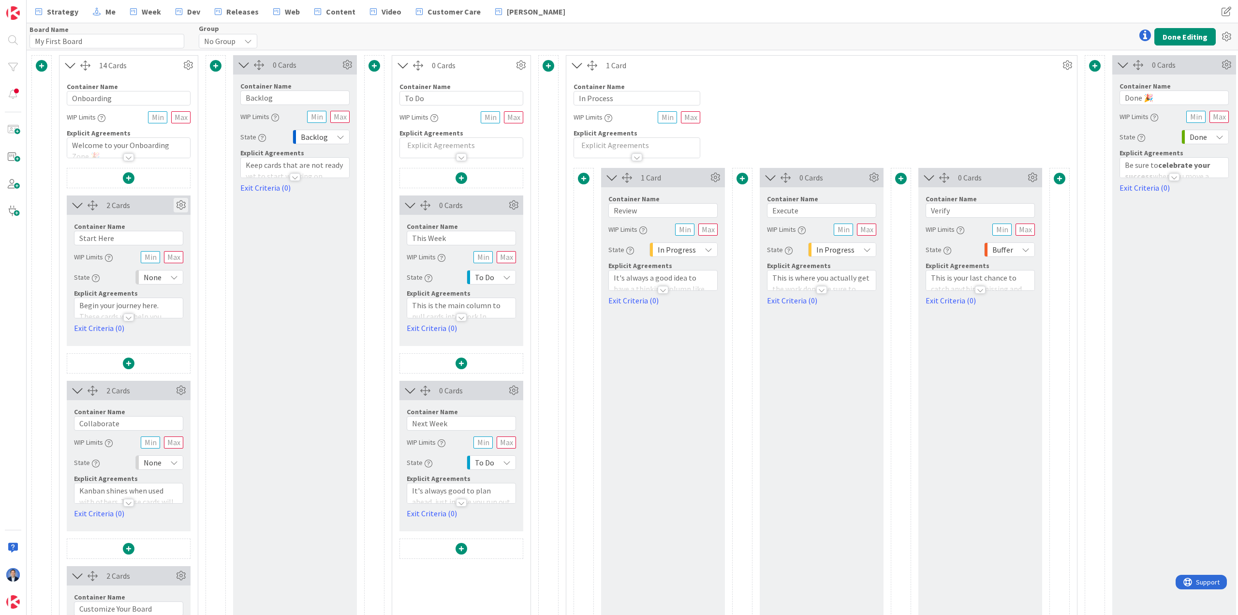
click at [179, 203] on icon at bounding box center [181, 205] width 15 height 15
click at [175, 223] on button at bounding box center [175, 226] width 16 height 13
click at [178, 393] on icon at bounding box center [181, 390] width 15 height 15
click at [176, 411] on button at bounding box center [175, 411] width 16 height 13
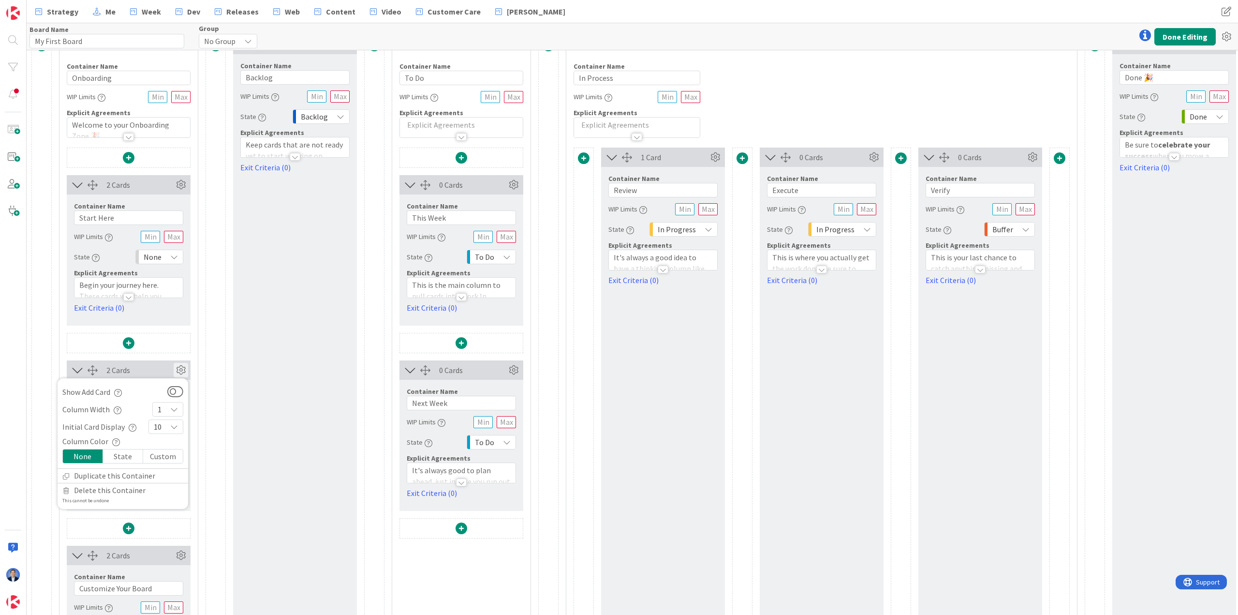
scroll to position [338, 0]
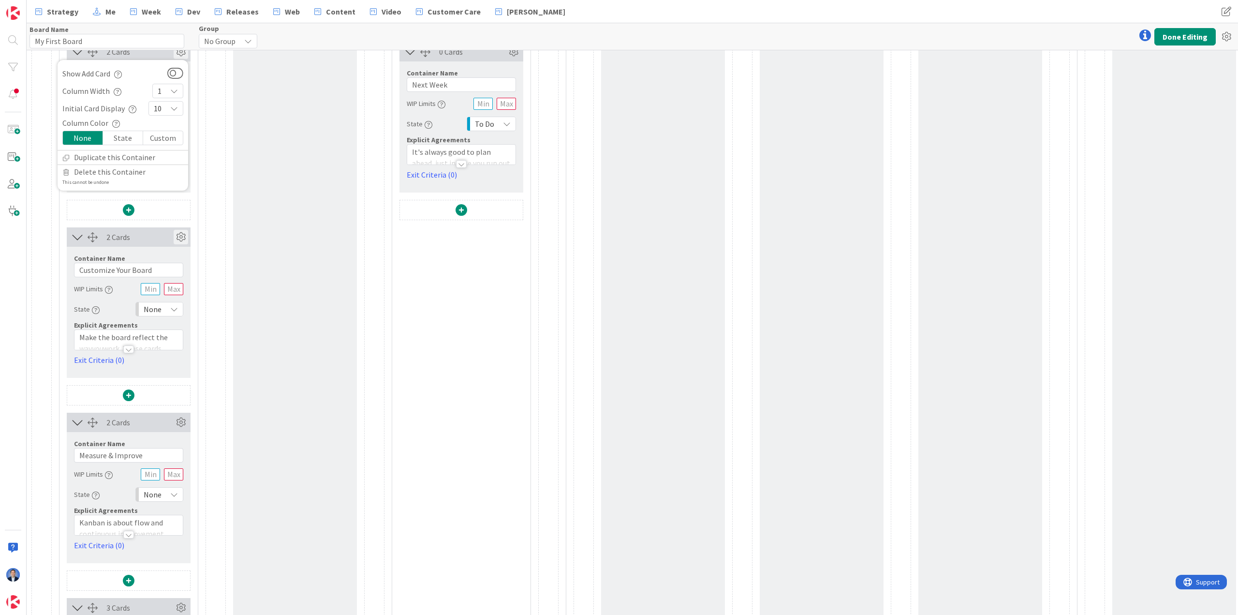
click at [184, 240] on icon at bounding box center [181, 237] width 15 height 15
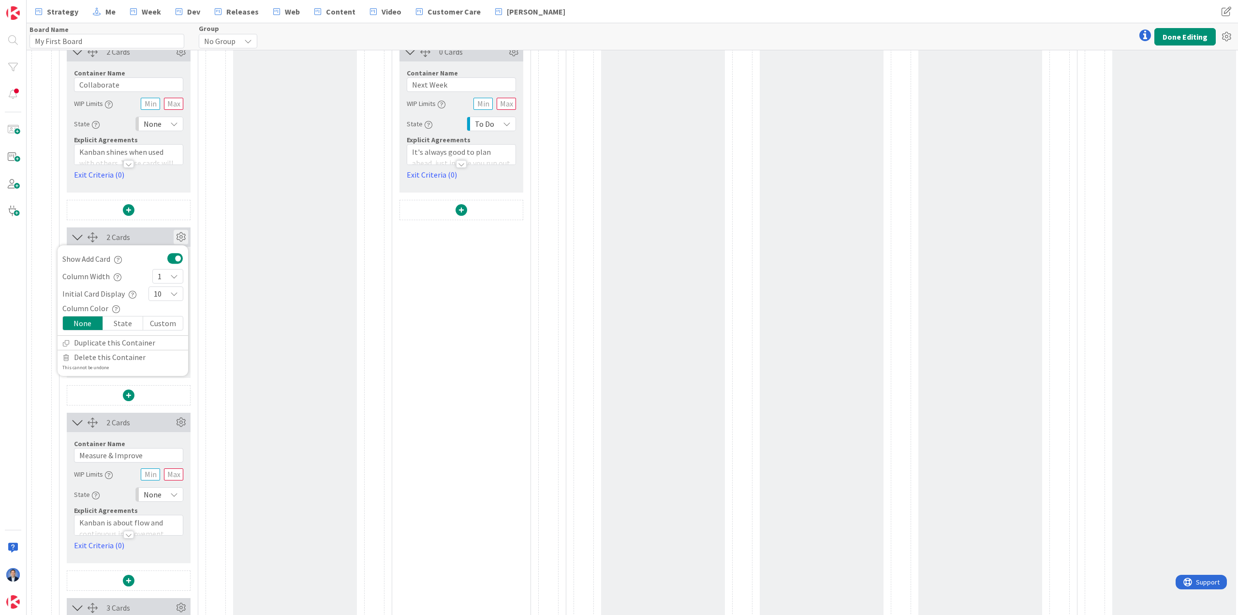
click at [176, 259] on button at bounding box center [175, 258] width 16 height 13
click at [181, 425] on icon at bounding box center [181, 422] width 15 height 15
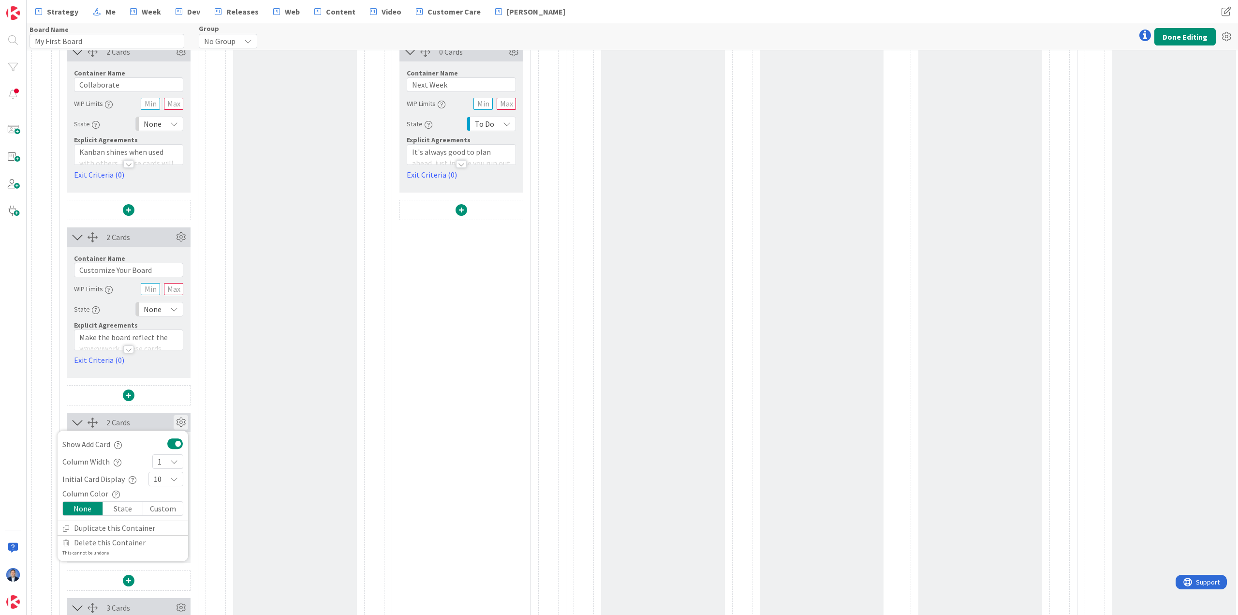
click at [174, 445] on button at bounding box center [175, 443] width 16 height 13
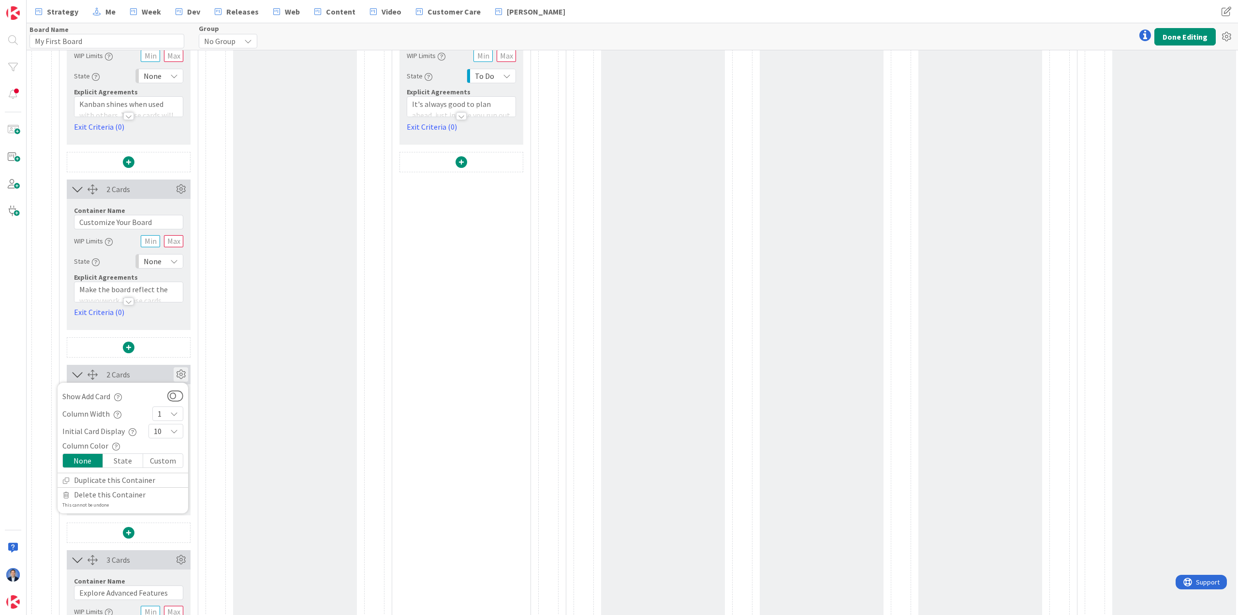
scroll to position [532, 0]
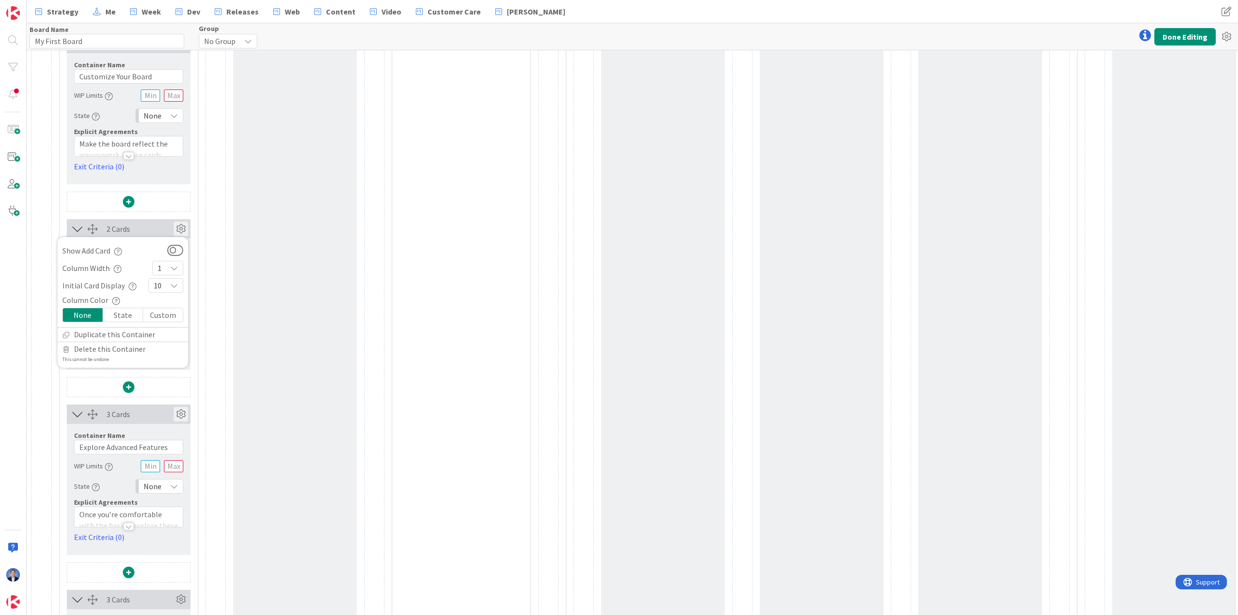
click at [180, 413] on icon at bounding box center [181, 414] width 15 height 15
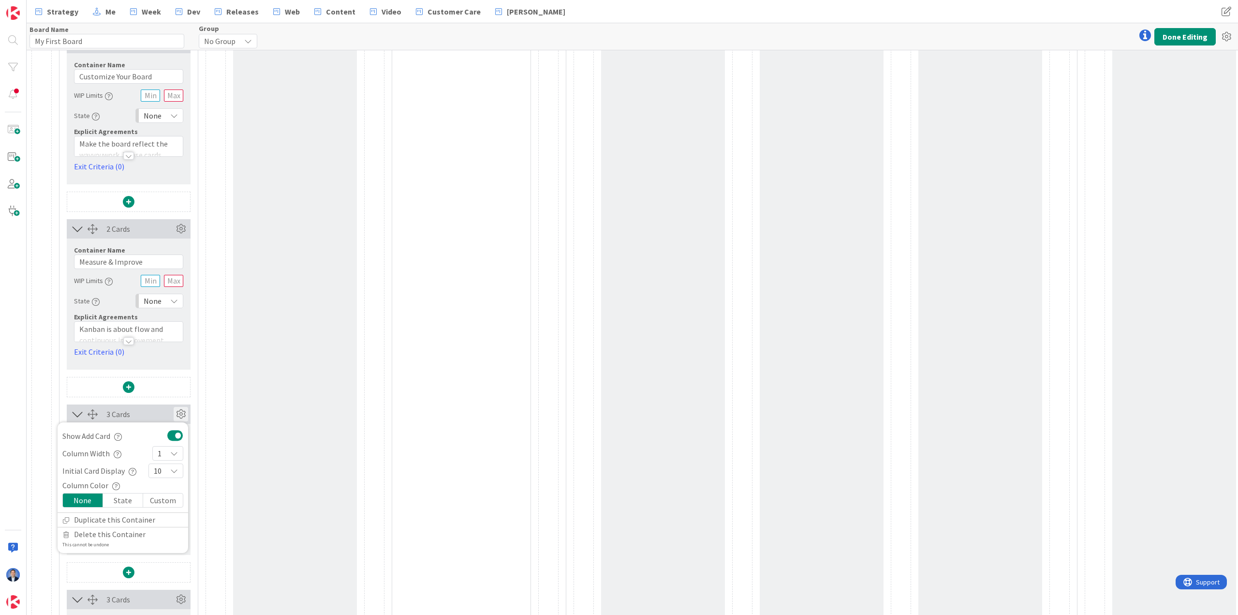
click at [174, 434] on button at bounding box center [175, 435] width 16 height 13
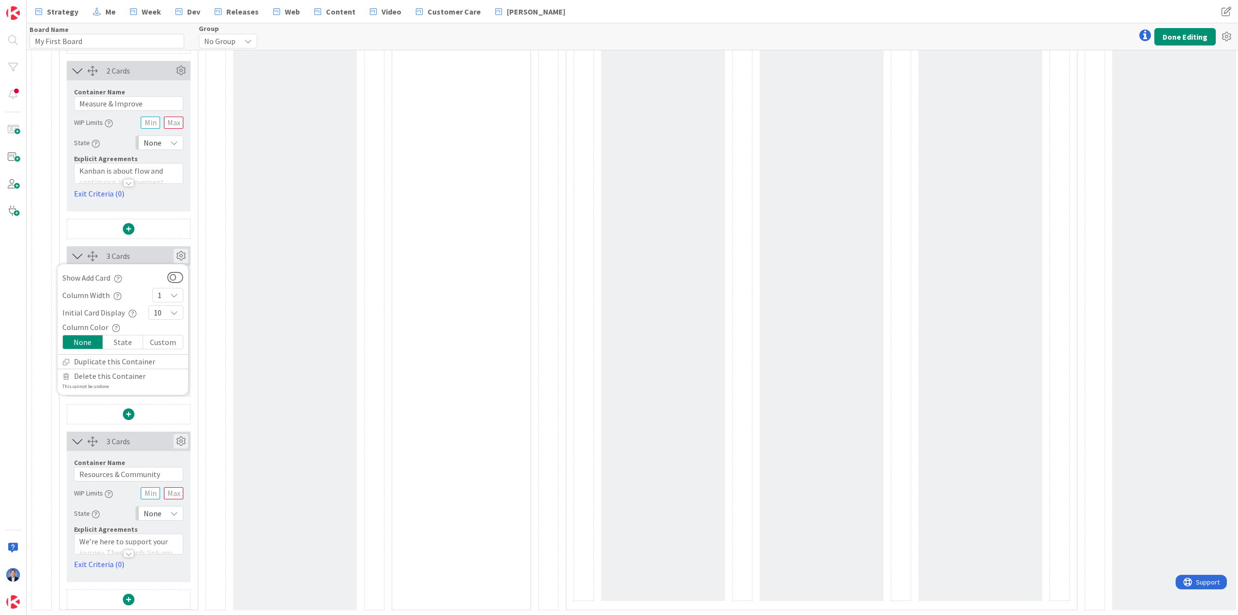
click at [179, 434] on icon at bounding box center [181, 441] width 15 height 15
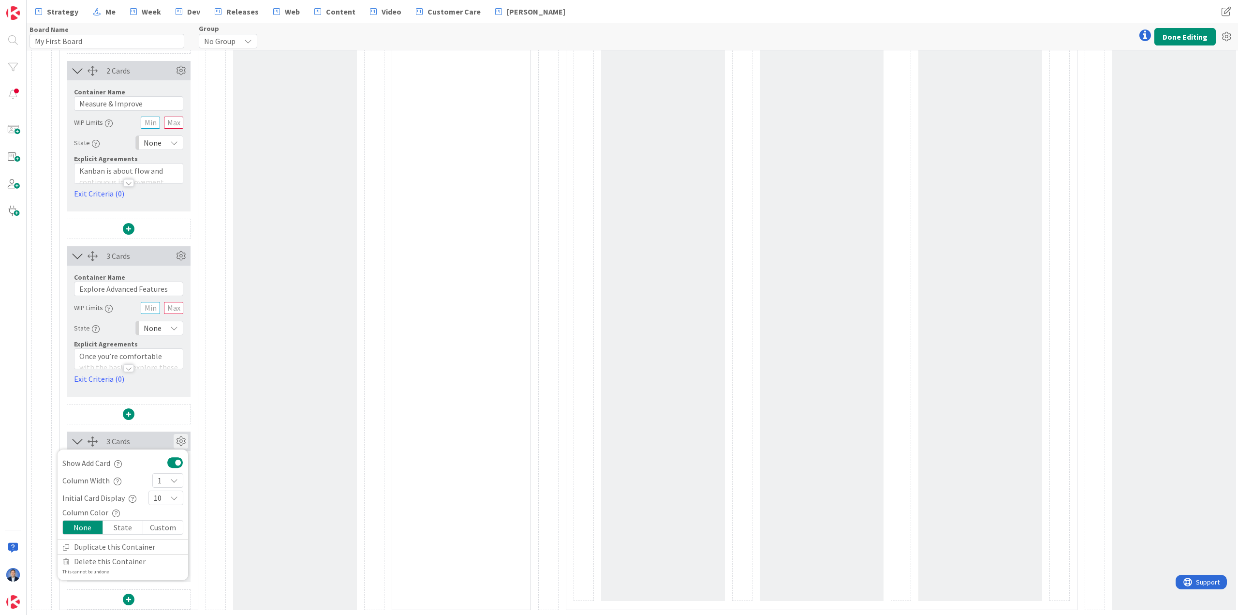
click at [180, 456] on button at bounding box center [175, 462] width 16 height 13
click at [990, 41] on button "Done Editing" at bounding box center [1184, 36] width 61 height 17
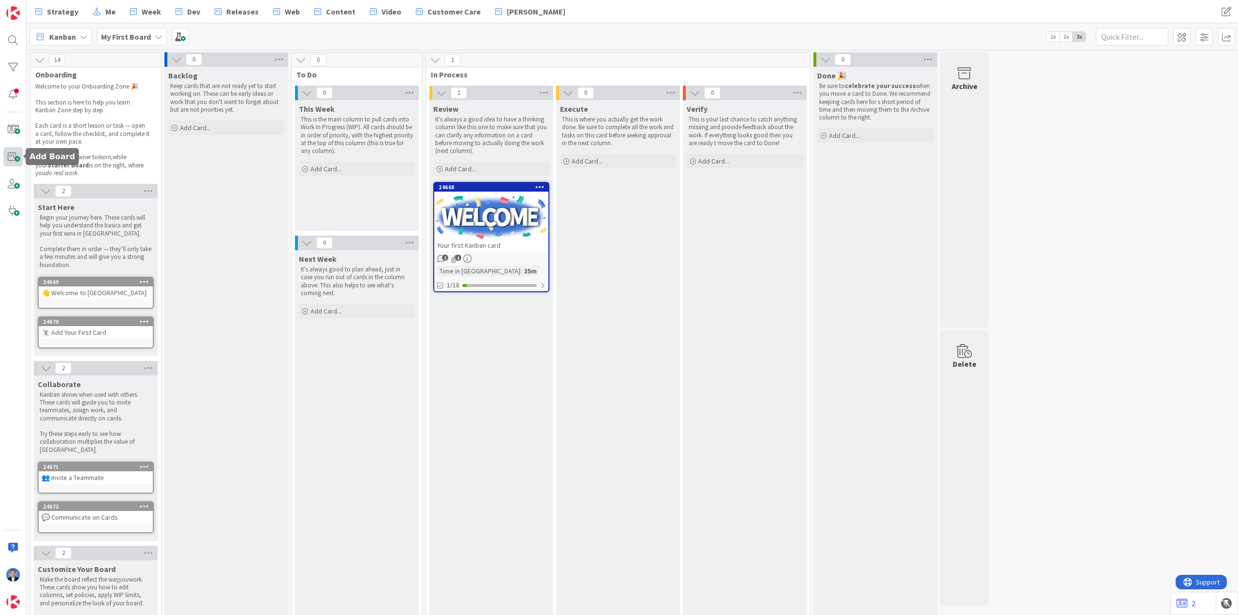
click at [17, 161] on span at bounding box center [12, 156] width 19 height 19
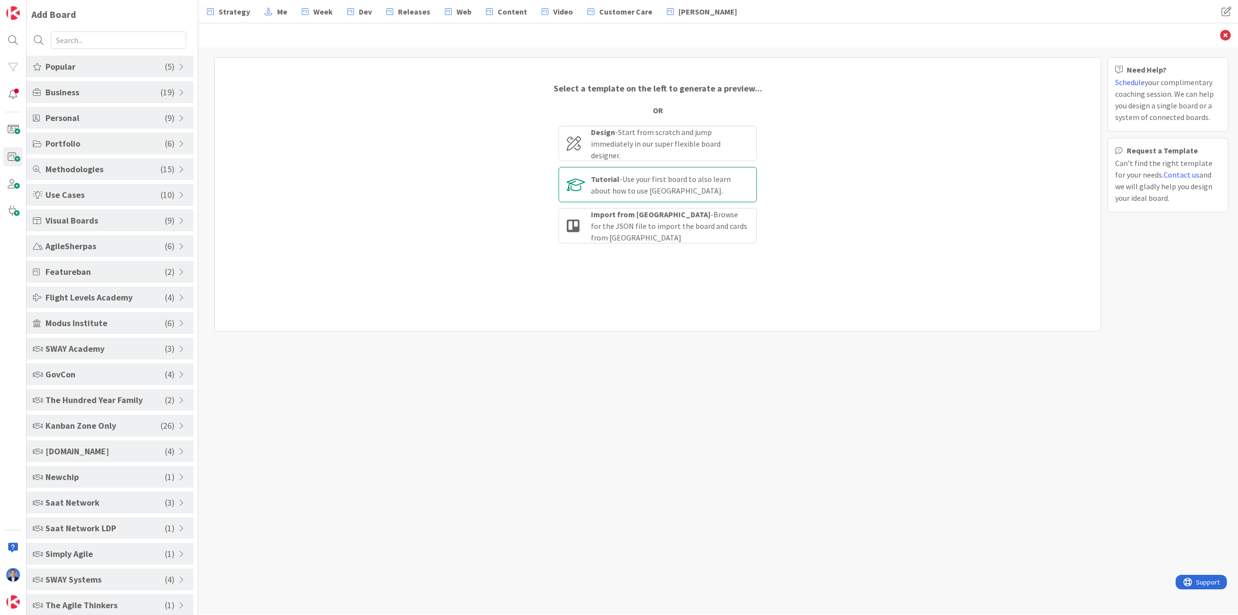
click at [624, 182] on div "Tutorial - Use your first board to also learn about how to use Kanban Zone." at bounding box center [670, 184] width 158 height 23
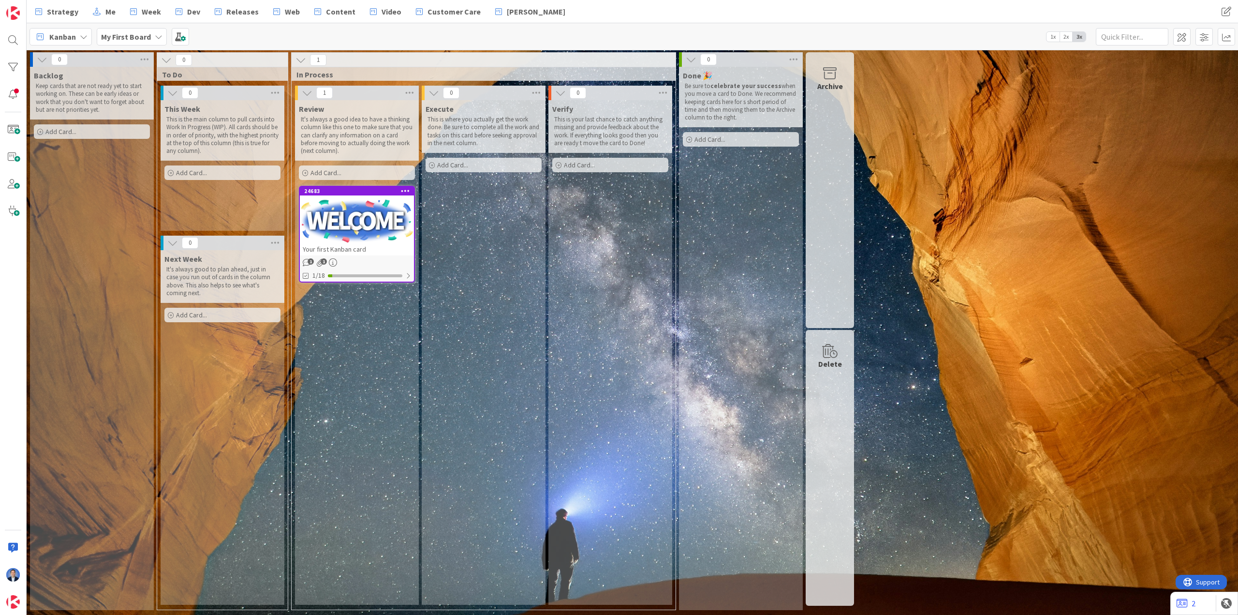
click at [153, 30] on div "My First Board" at bounding box center [132, 36] width 70 height 17
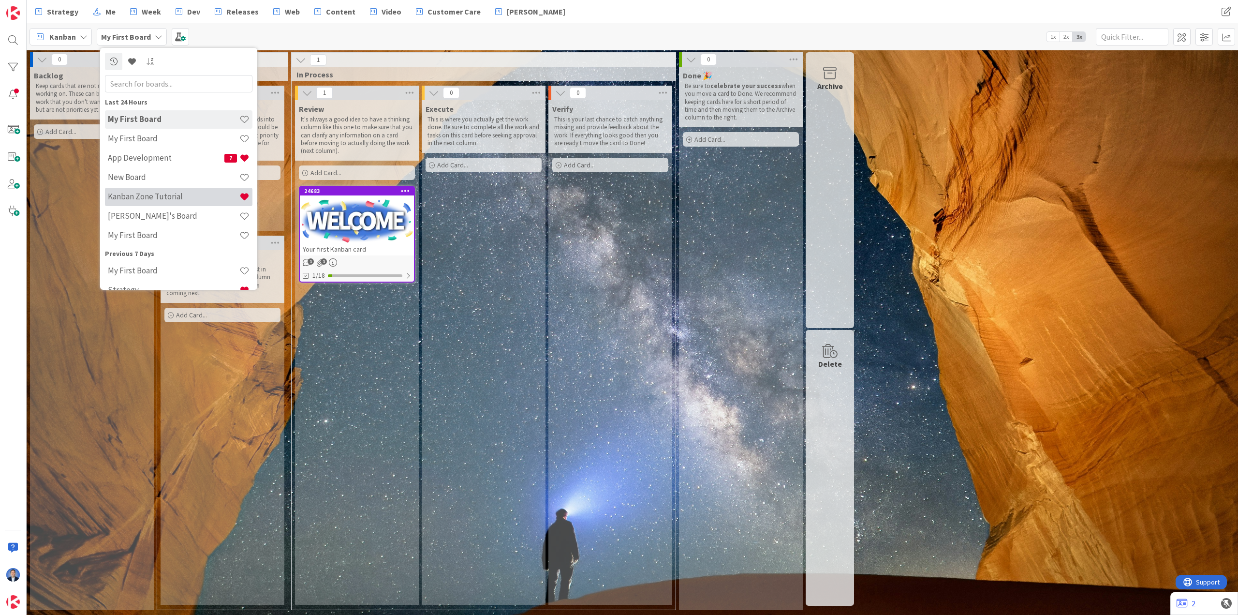
click at [189, 190] on div "Kanban Zone Tutorial" at bounding box center [178, 197] width 147 height 18
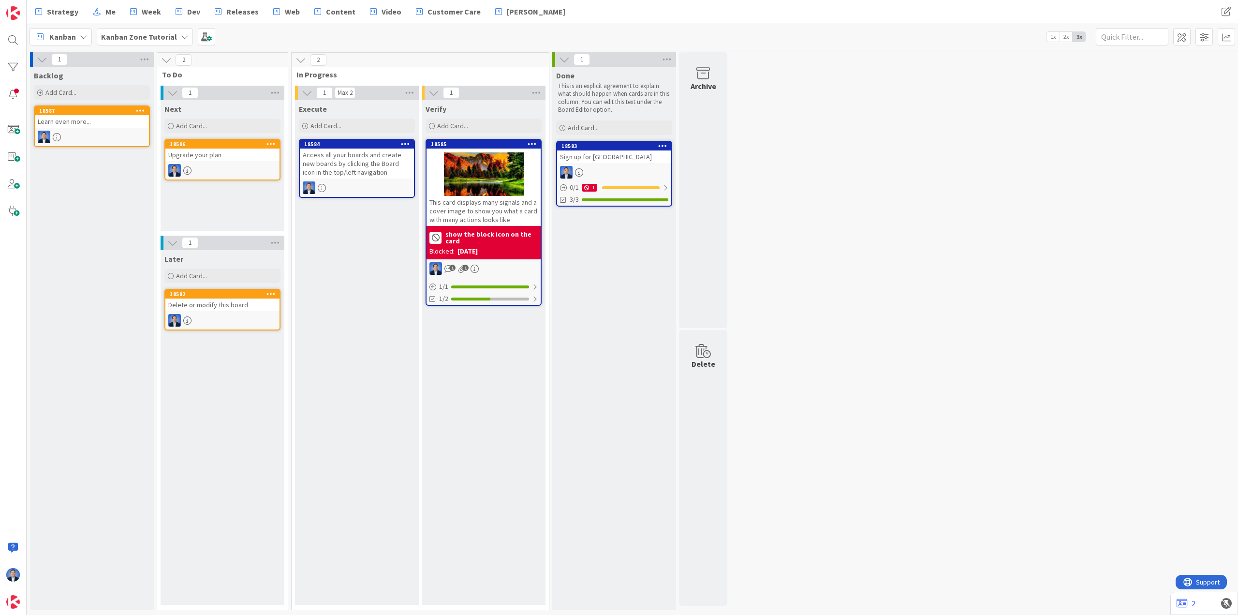
click at [160, 35] on b "Kanban Zone Tutorial" at bounding box center [139, 37] width 76 height 10
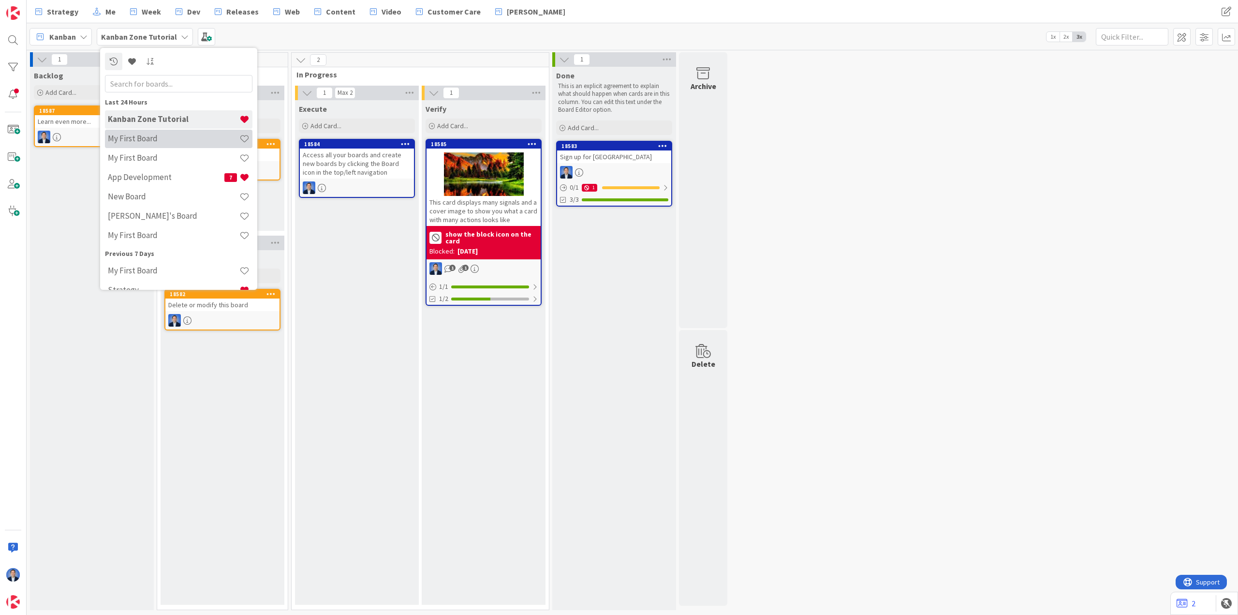
click at [168, 142] on h4 "My First Board" at bounding box center [174, 138] width 132 height 10
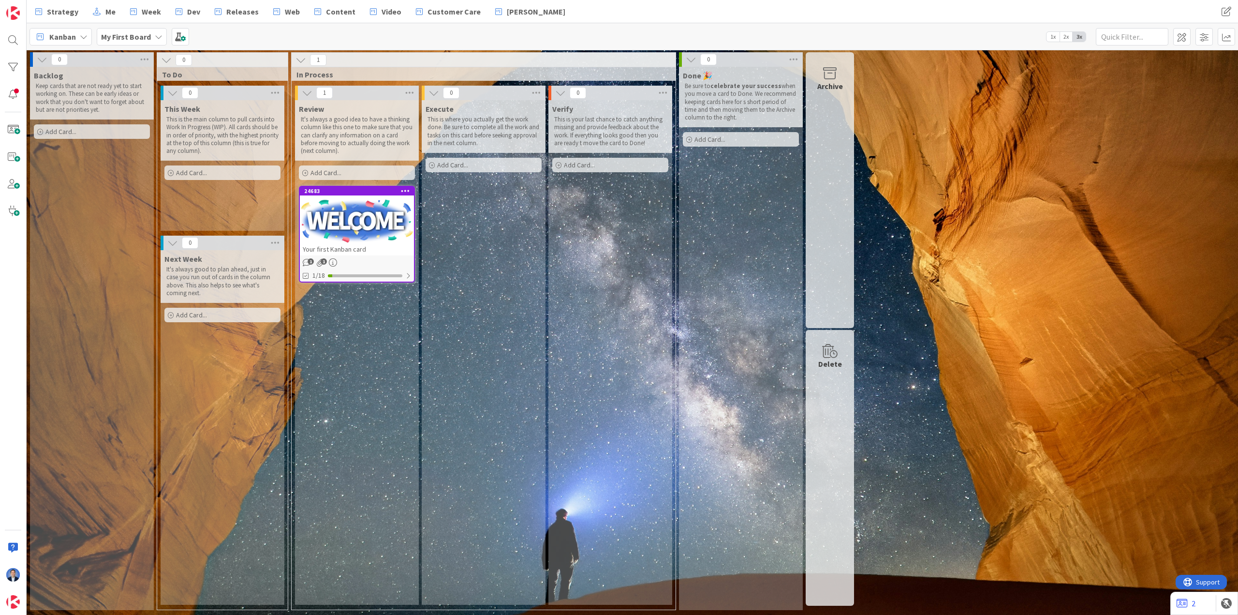
click at [354, 219] on div at bounding box center [357, 221] width 114 height 44
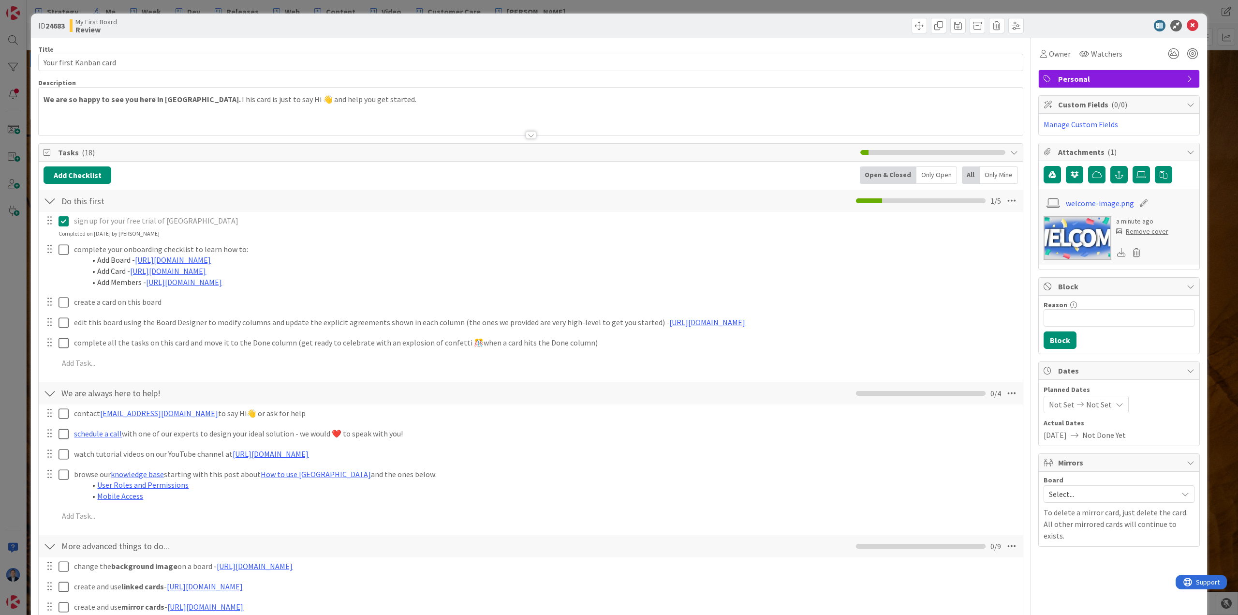
click at [272, 117] on div at bounding box center [531, 123] width 984 height 25
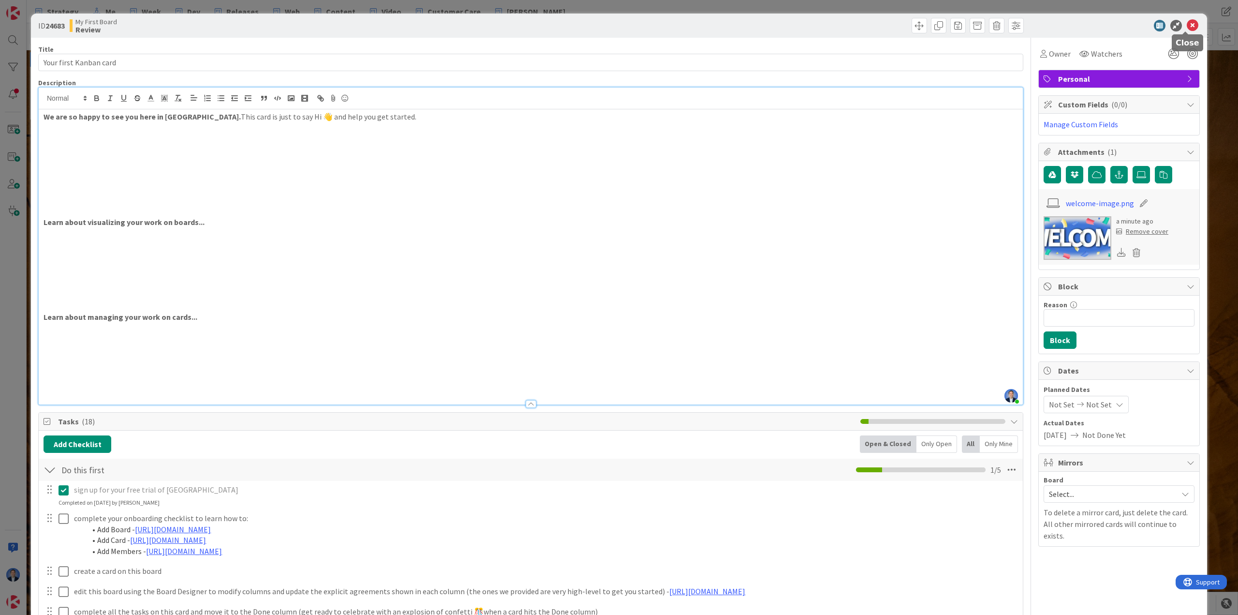
click at [990, 26] on icon at bounding box center [1193, 26] width 12 height 12
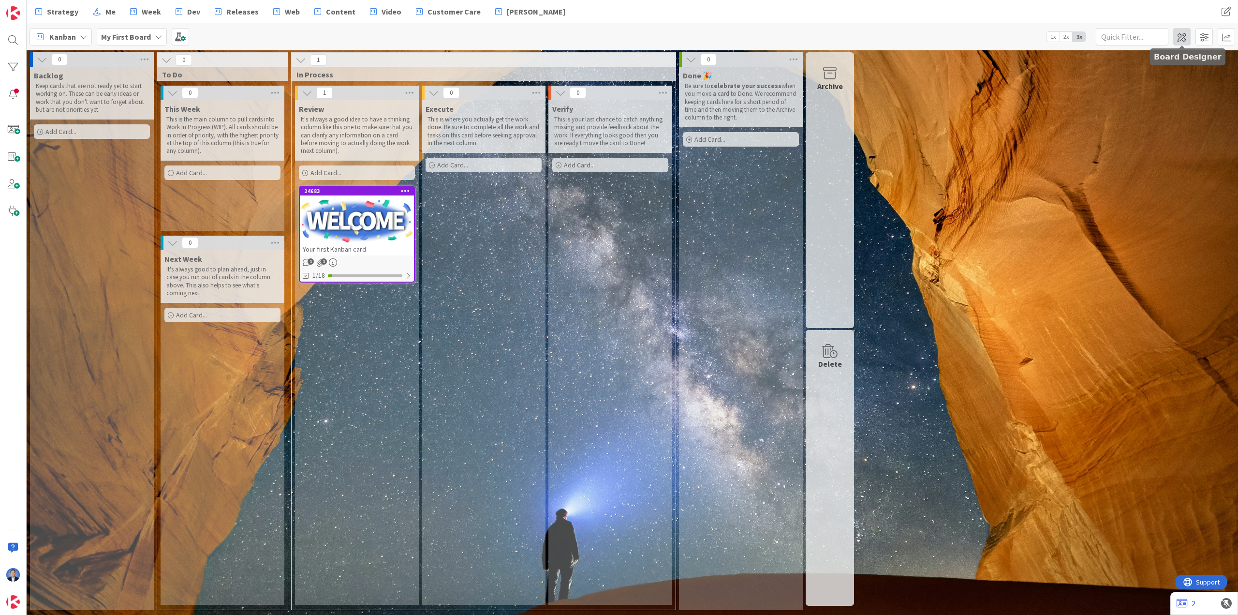
click at [990, 41] on span at bounding box center [1181, 36] width 17 height 17
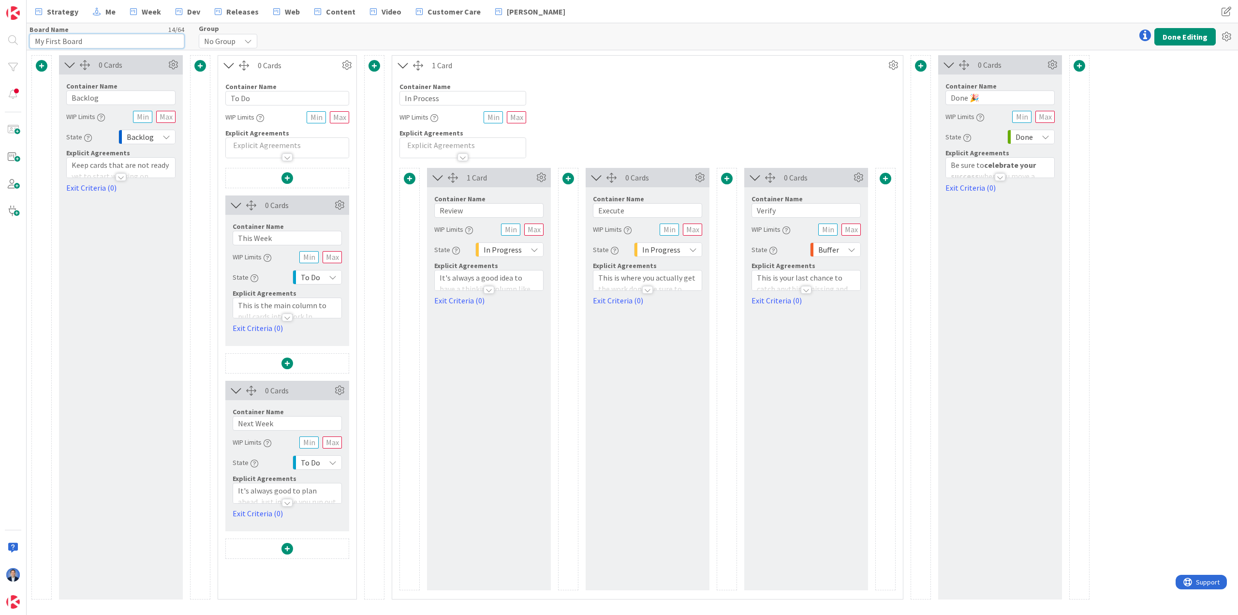
click at [106, 37] on input "My First Board" at bounding box center [106, 41] width 155 height 15
type input "My First Board (current)"
click at [990, 38] on button "Done Editing" at bounding box center [1184, 36] width 61 height 17
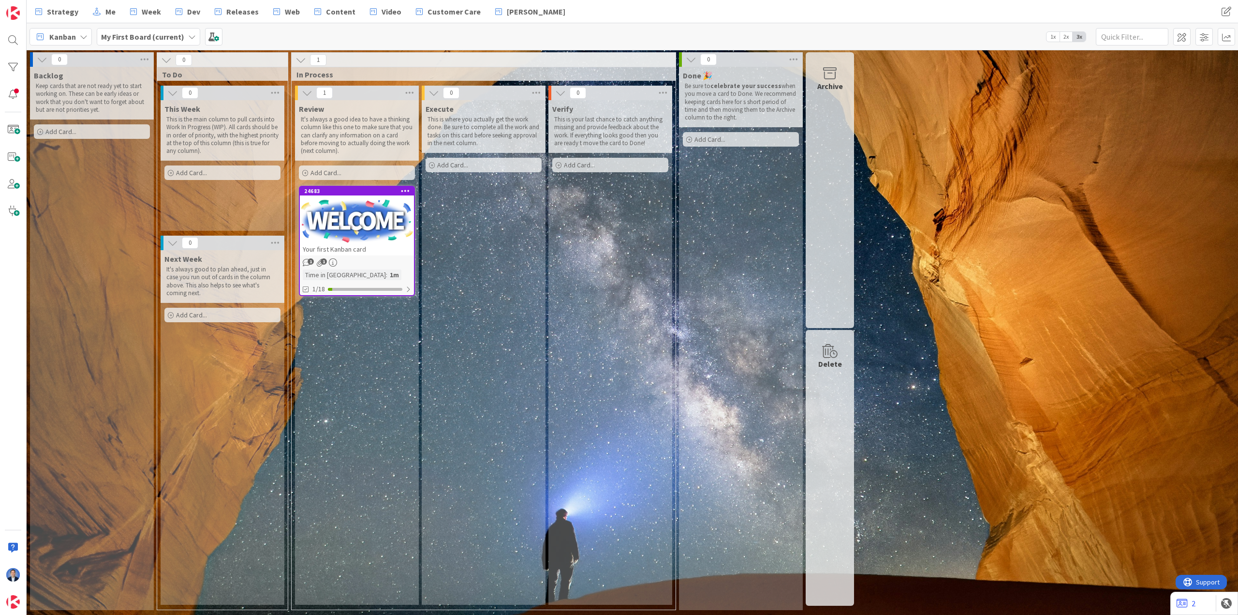
click at [133, 40] on b "My First Board (current)" at bounding box center [142, 37] width 83 height 10
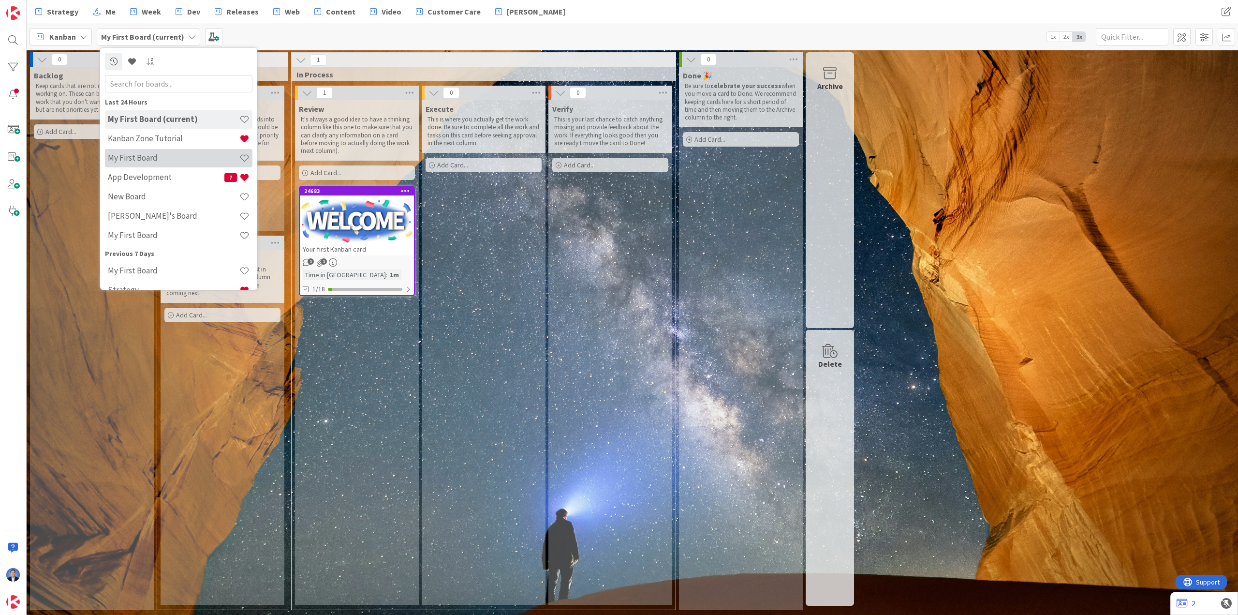
click at [147, 158] on h4 "My First Board" at bounding box center [174, 158] width 132 height 10
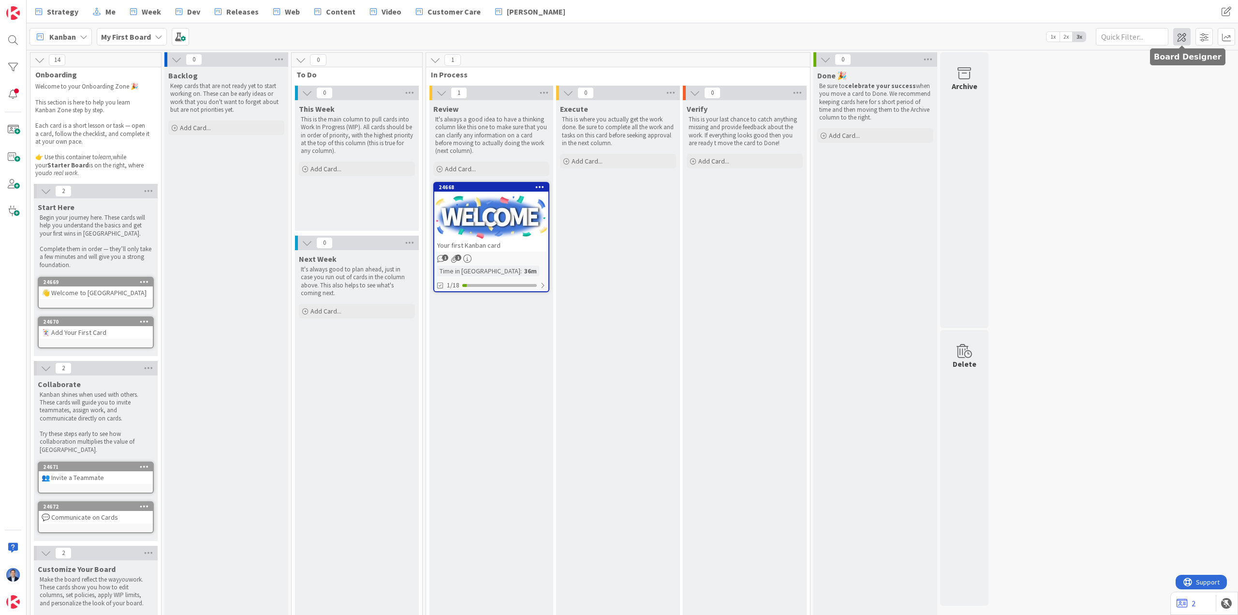
click at [990, 40] on span at bounding box center [1181, 36] width 17 height 17
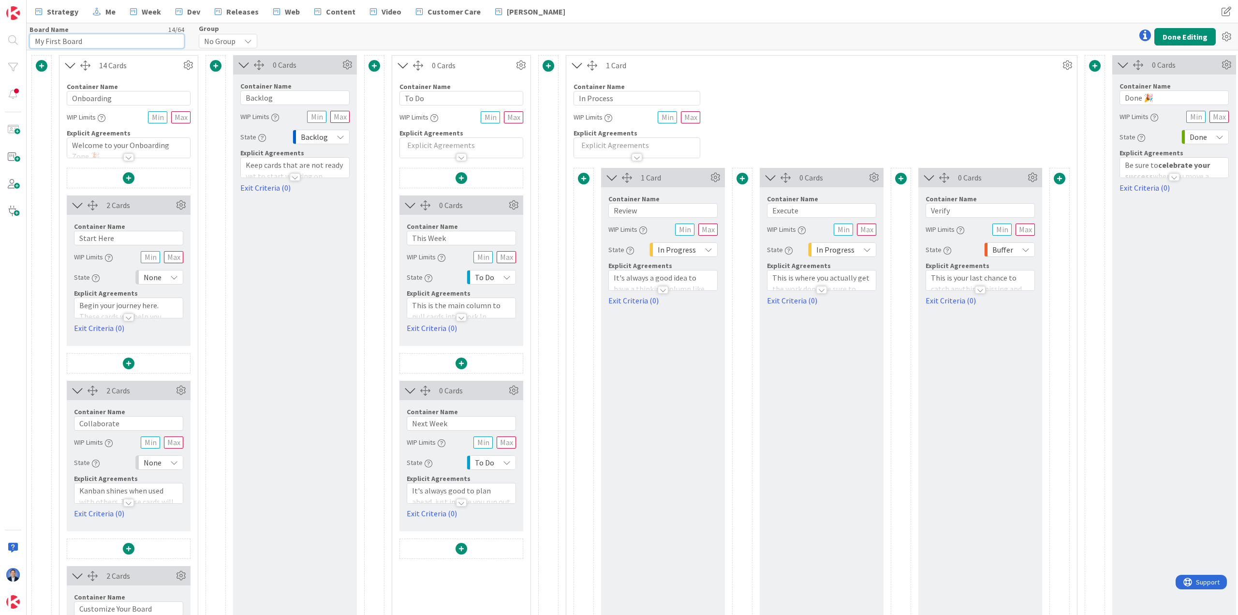
click at [109, 37] on input "My First Board" at bounding box center [106, 41] width 155 height 15
type input "My First Board (new)"
click at [990, 36] on button "Done Editing" at bounding box center [1184, 36] width 61 height 17
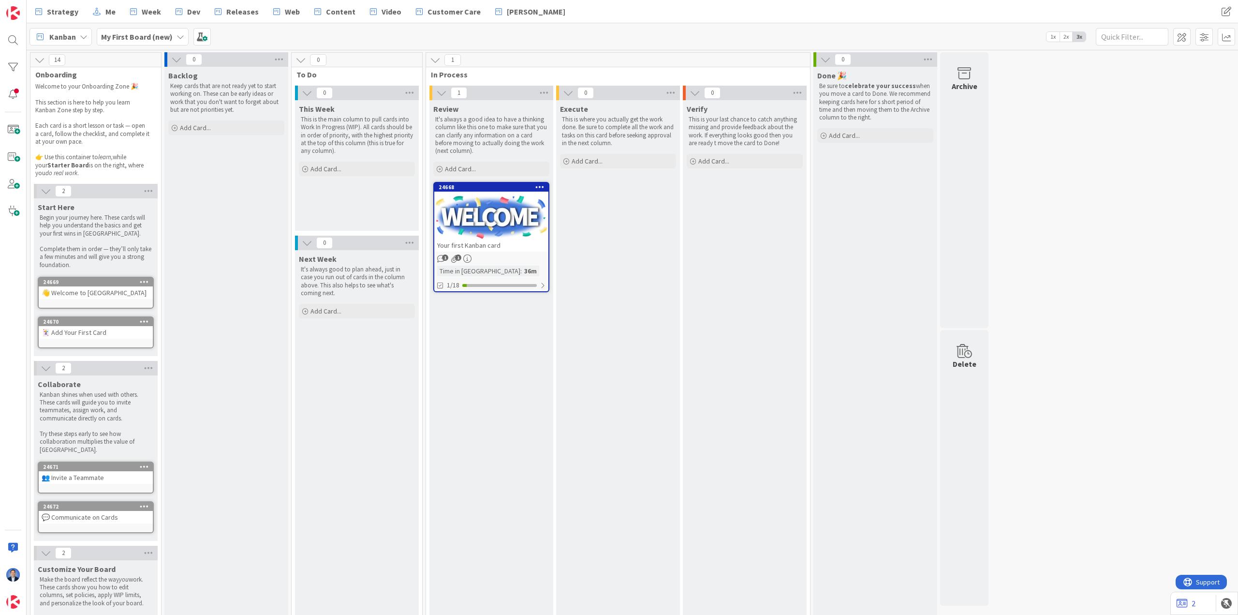
click at [39, 62] on icon at bounding box center [39, 60] width 11 height 11
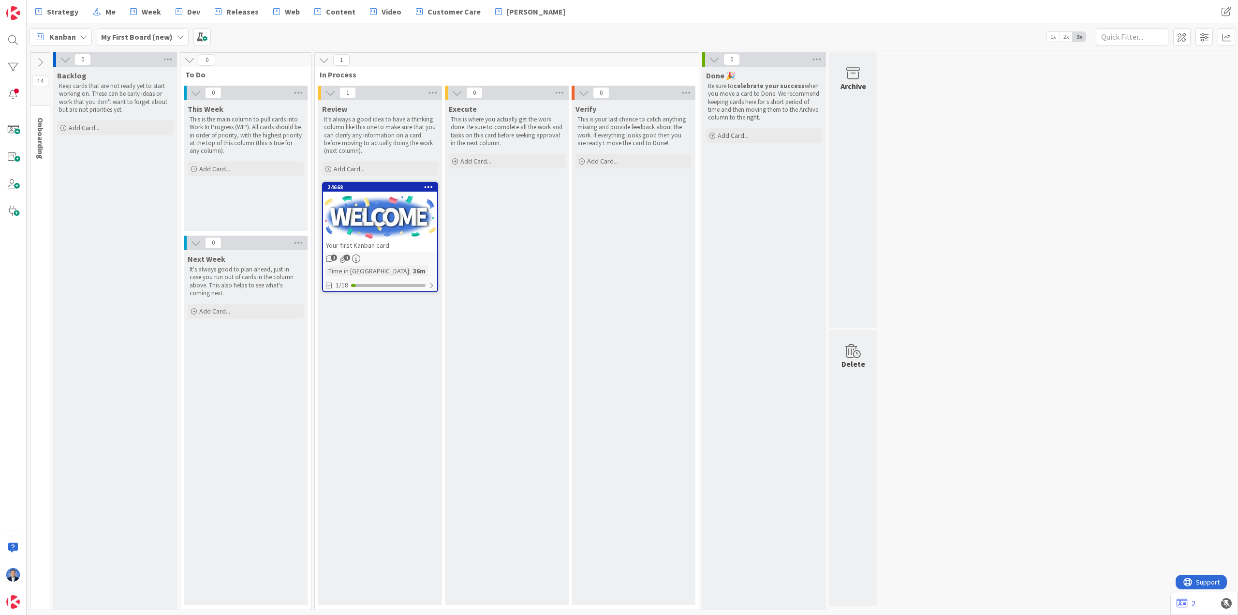
click at [45, 62] on icon at bounding box center [40, 62] width 11 height 11
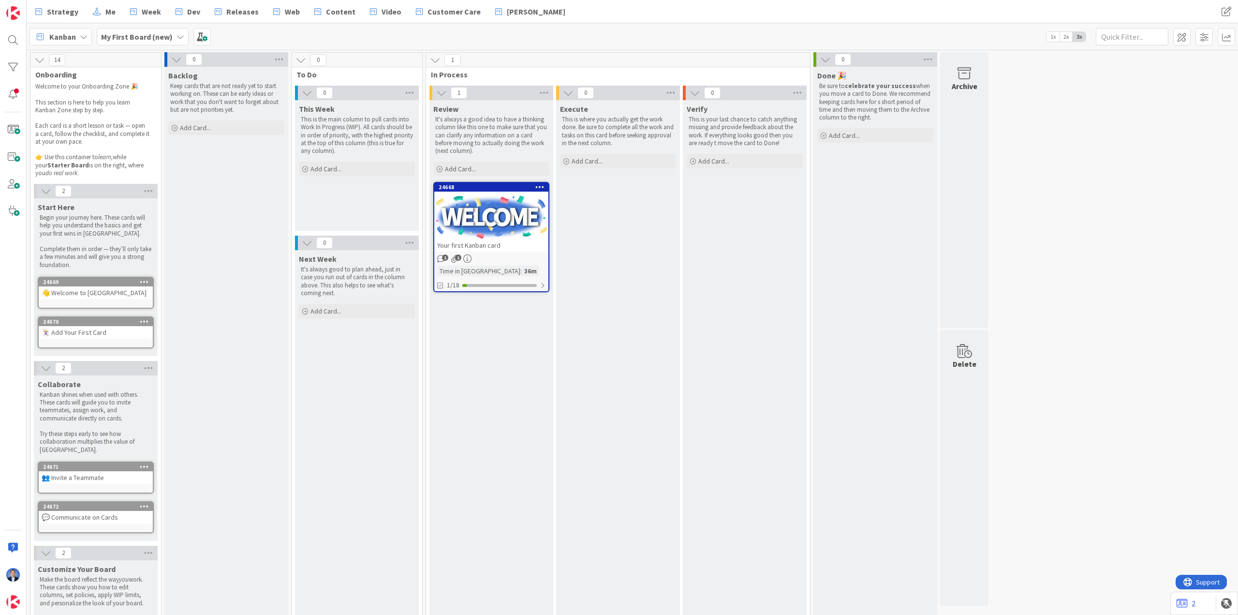
click at [44, 59] on icon at bounding box center [39, 60] width 11 height 11
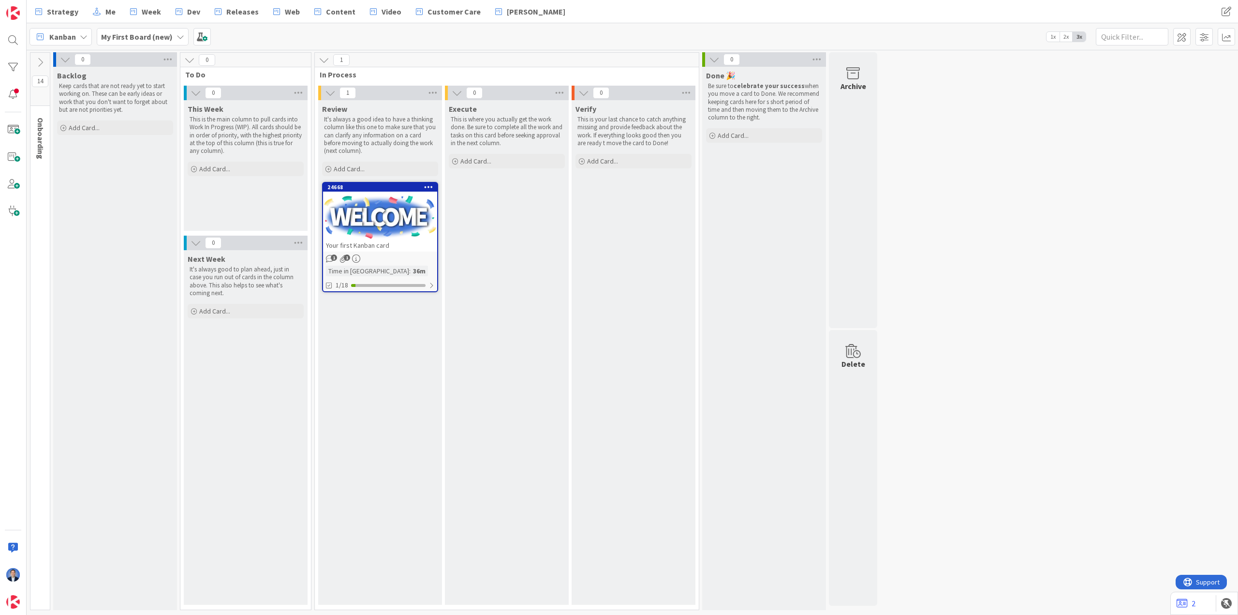
click at [43, 59] on icon at bounding box center [40, 62] width 11 height 11
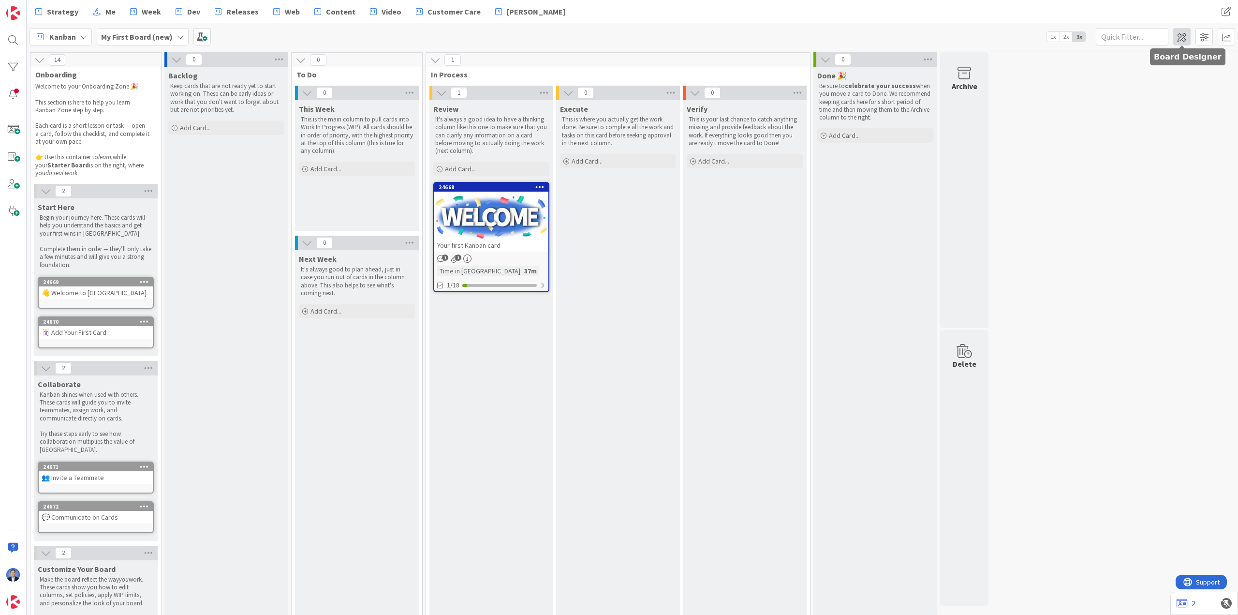
click at [990, 39] on span at bounding box center [1181, 36] width 17 height 17
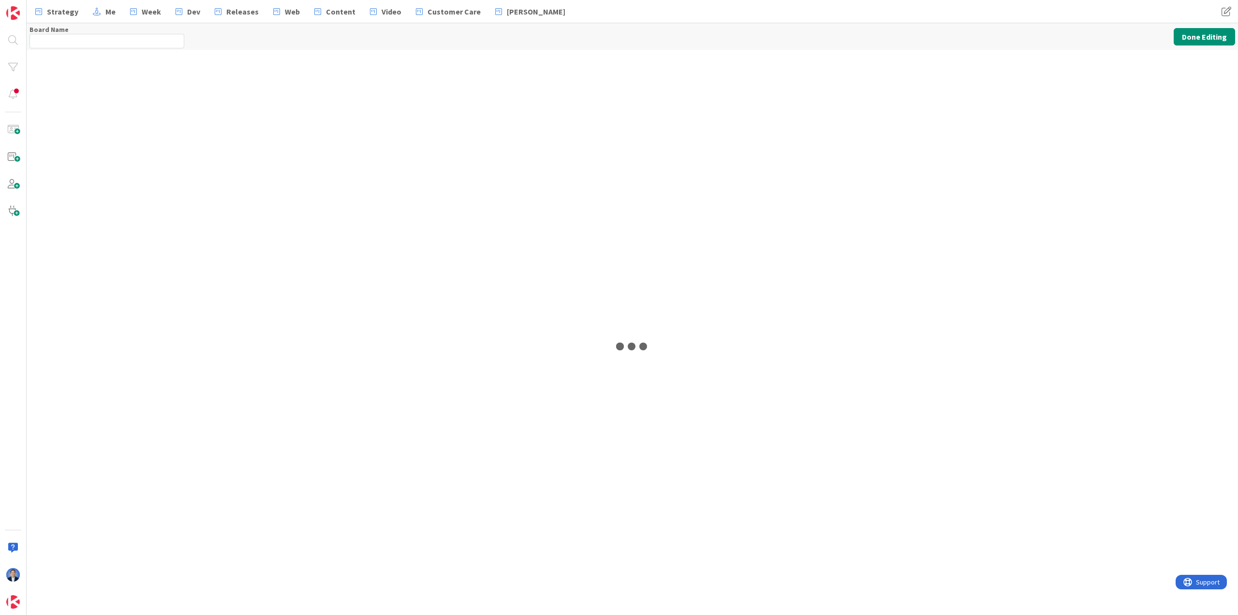
type input "My First Board (new)"
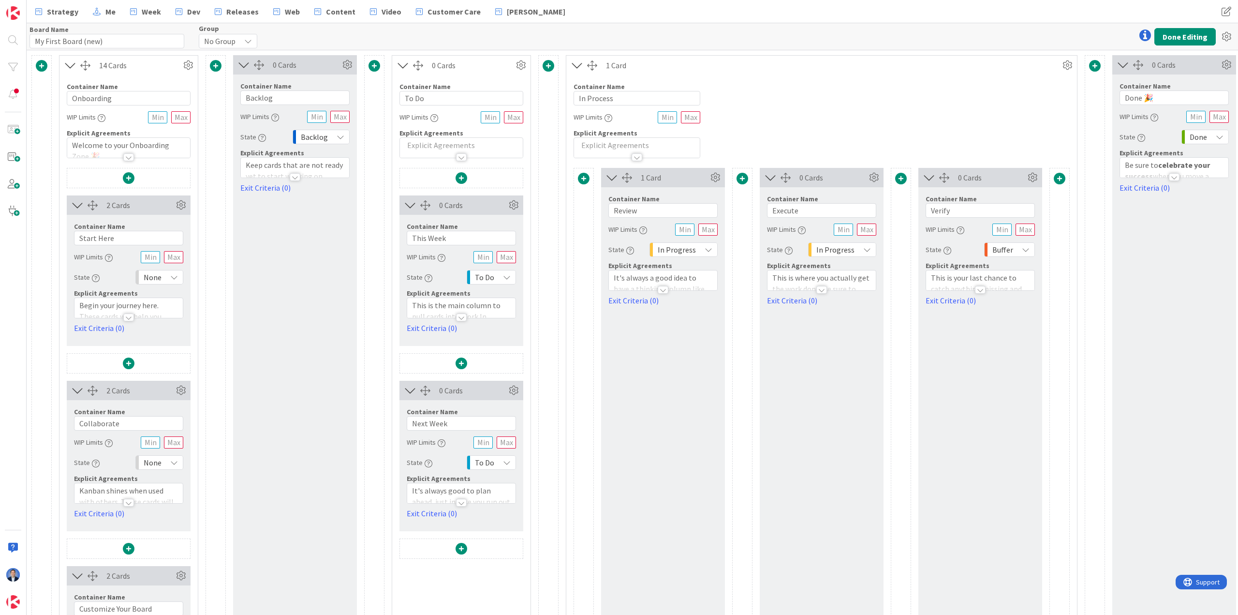
click at [139, 150] on div at bounding box center [128, 152] width 123 height 10
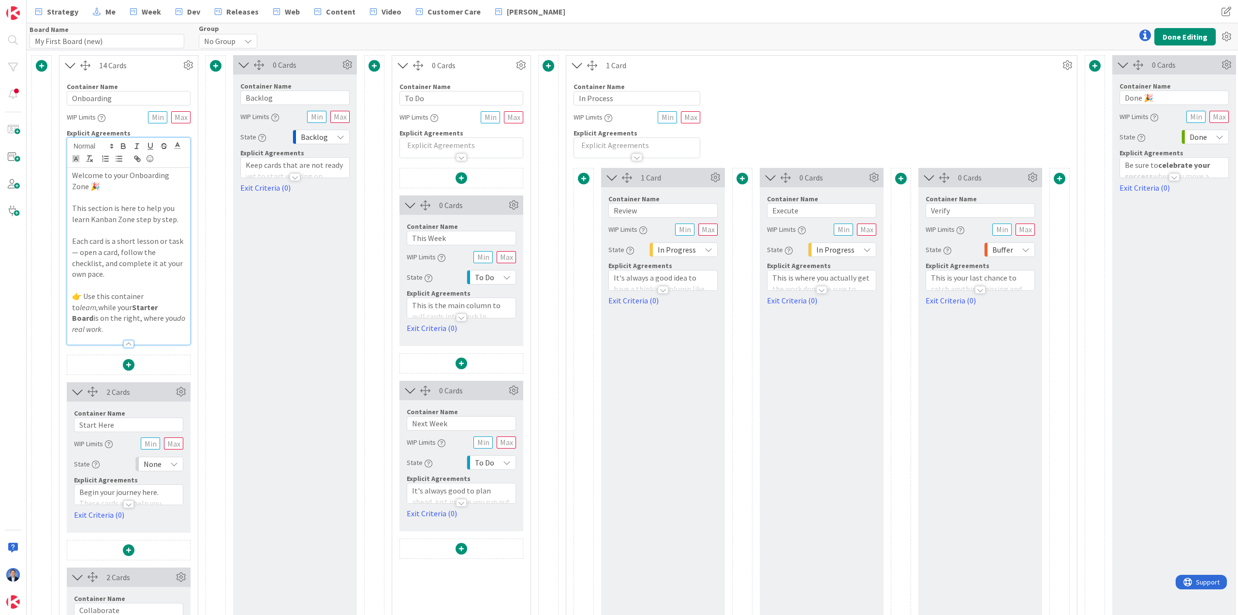
click at [174, 177] on p "Welcome to your Onboarding Zone 🎉" at bounding box center [128, 181] width 113 height 22
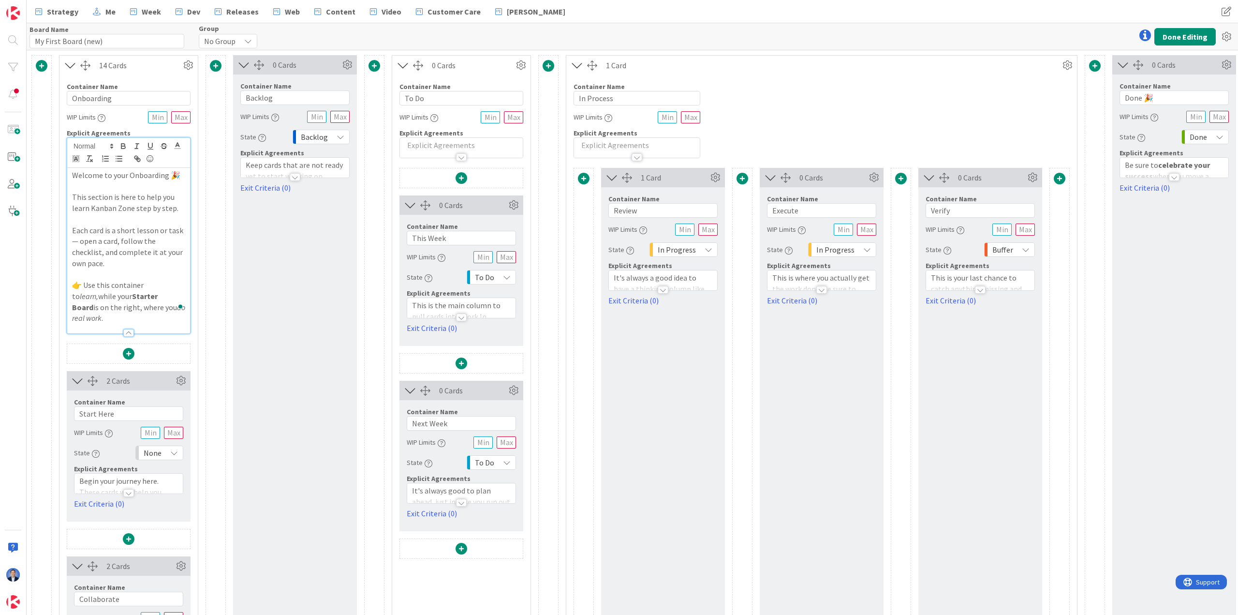
click at [176, 174] on p "Welcome to your Onboarding 🎉" at bounding box center [128, 175] width 113 height 11
click at [166, 177] on p "Welcome to your Onboarding 🎉" at bounding box center [128, 175] width 113 height 11
click at [990, 37] on button "Done Editing" at bounding box center [1184, 36] width 61 height 17
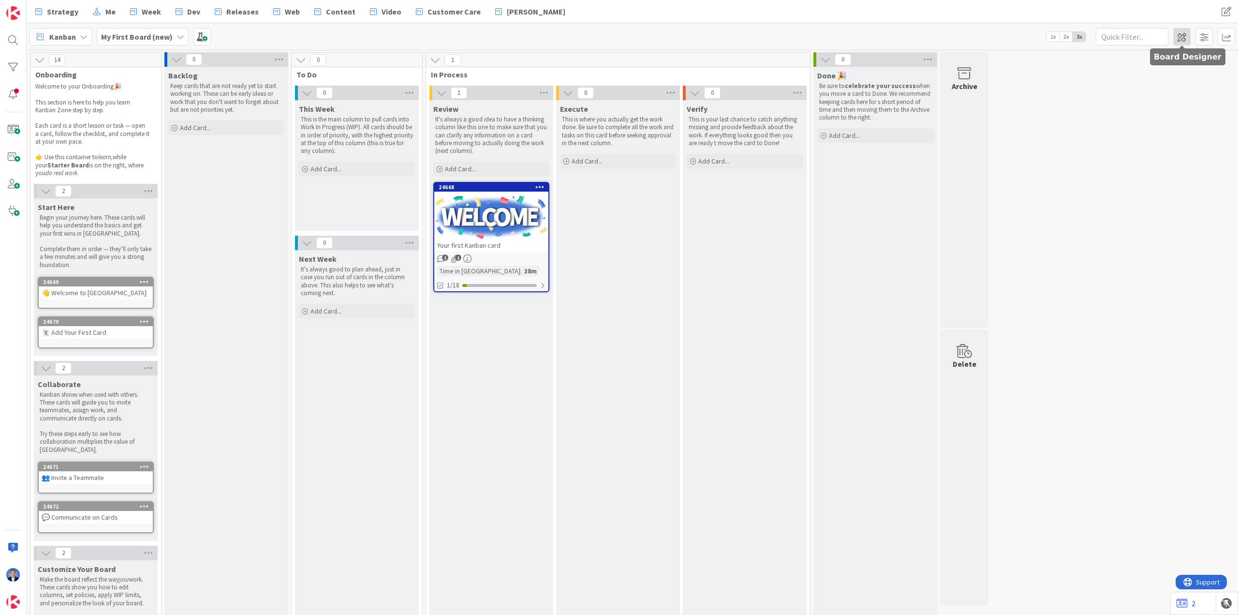
click at [990, 42] on span at bounding box center [1181, 36] width 17 height 17
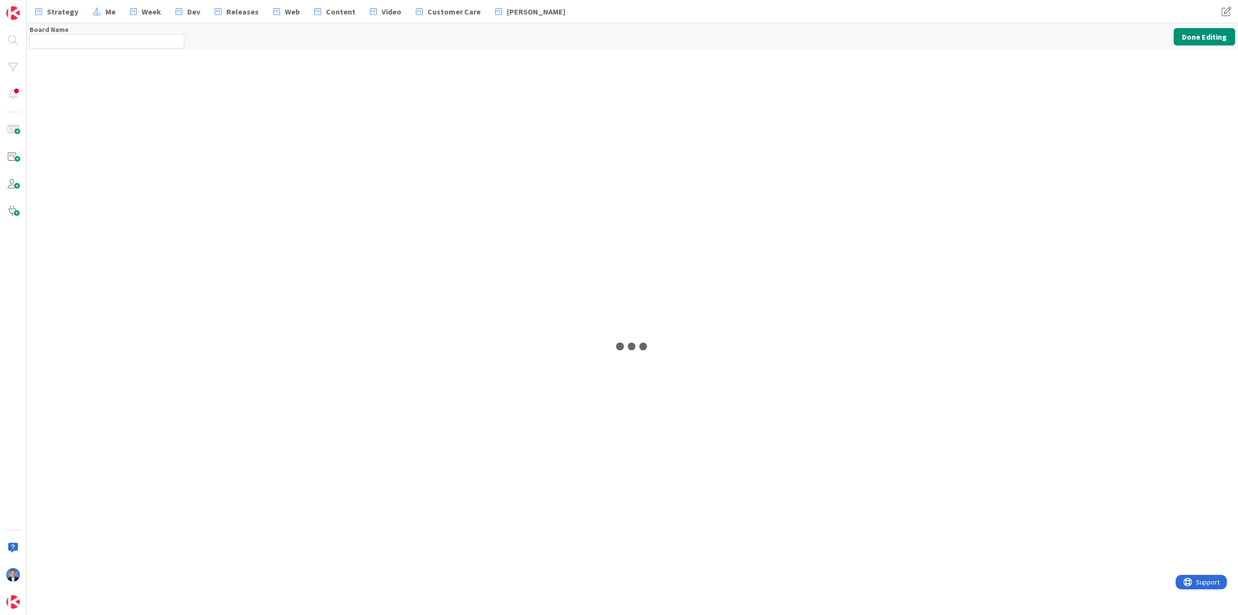
type input "My First Board (new)"
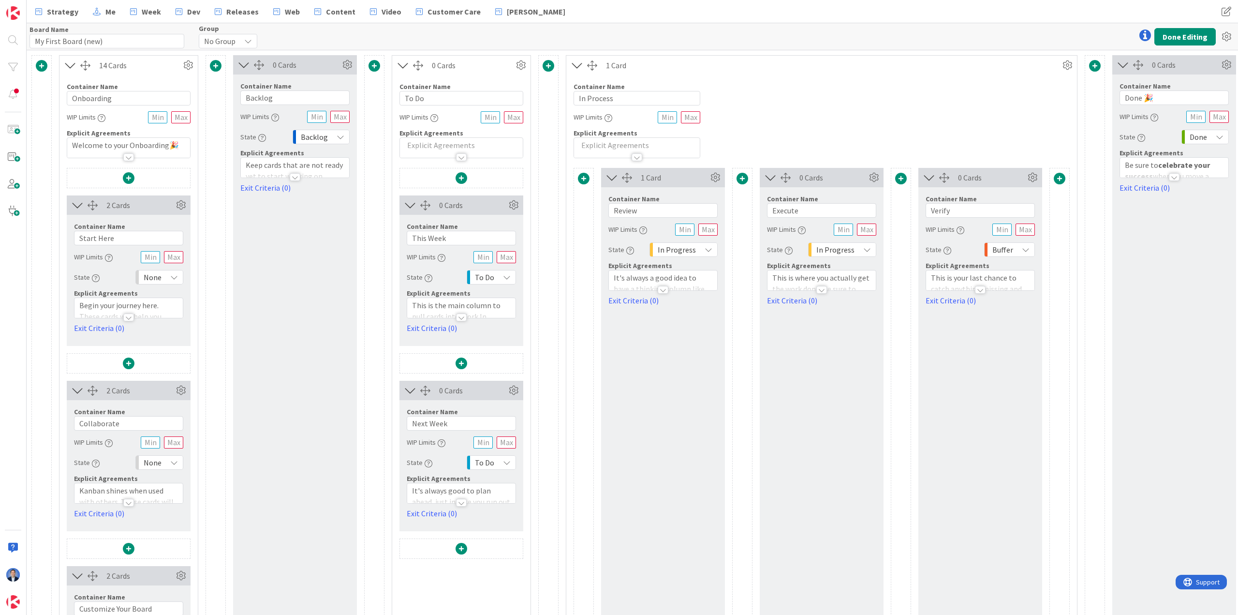
click at [145, 145] on p "Welcome to your Onboarding🎉" at bounding box center [128, 145] width 113 height 11
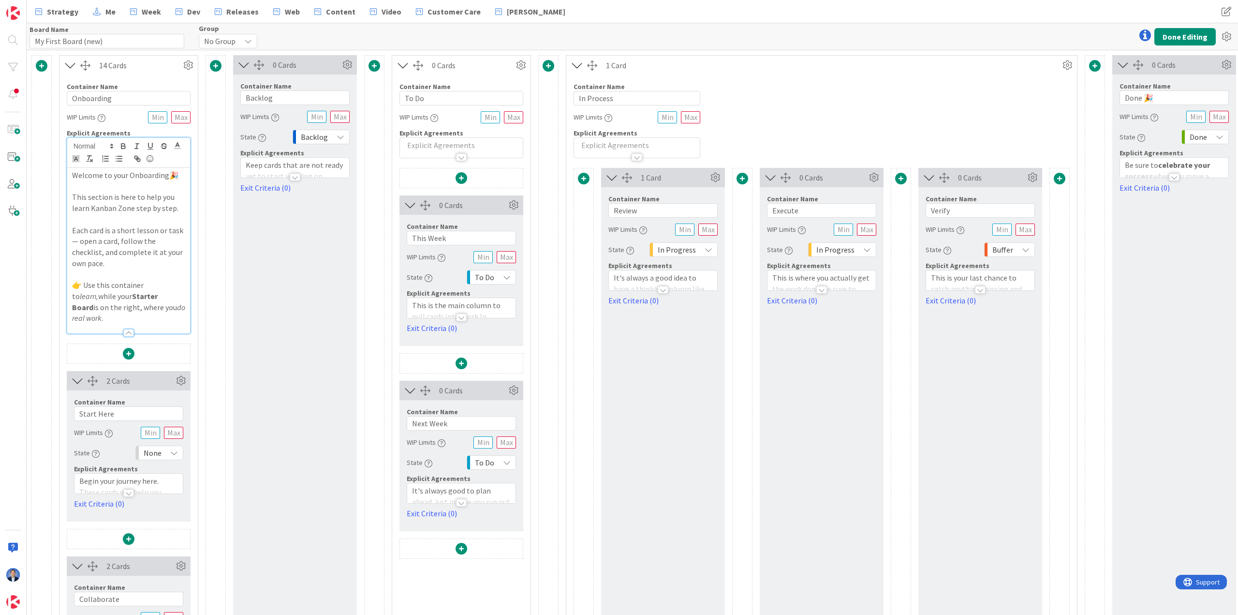
click at [138, 175] on p "Welcome to your Onboarding🎉" at bounding box center [128, 175] width 113 height 11
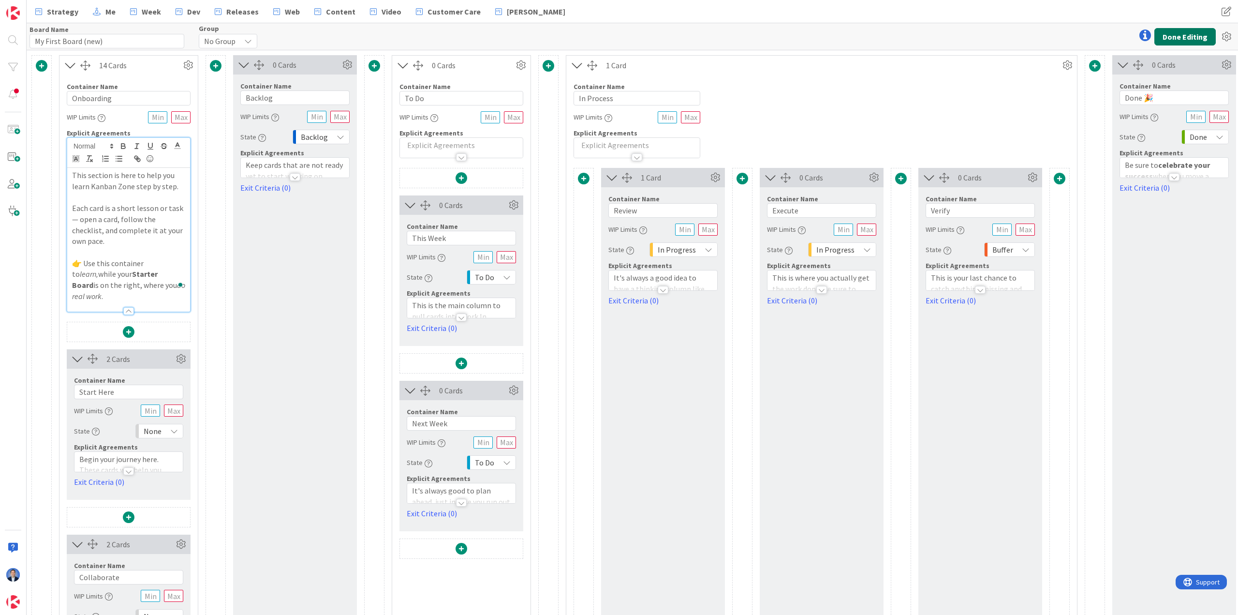
click at [990, 37] on button "Done Editing" at bounding box center [1184, 36] width 61 height 17
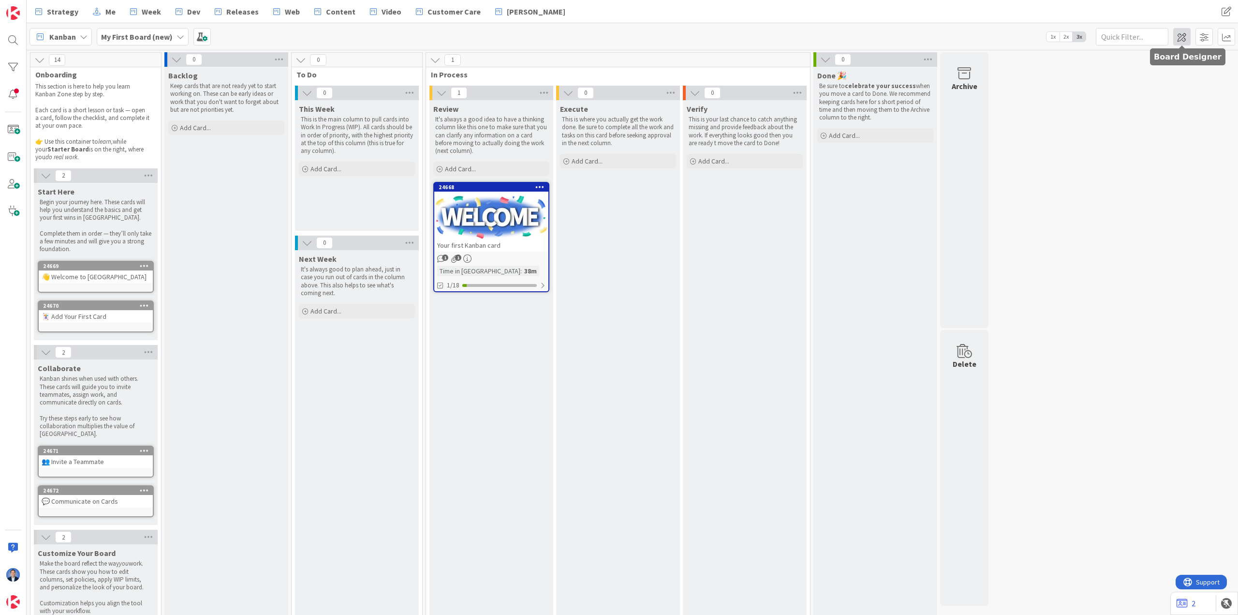
click at [990, 36] on span at bounding box center [1181, 36] width 17 height 17
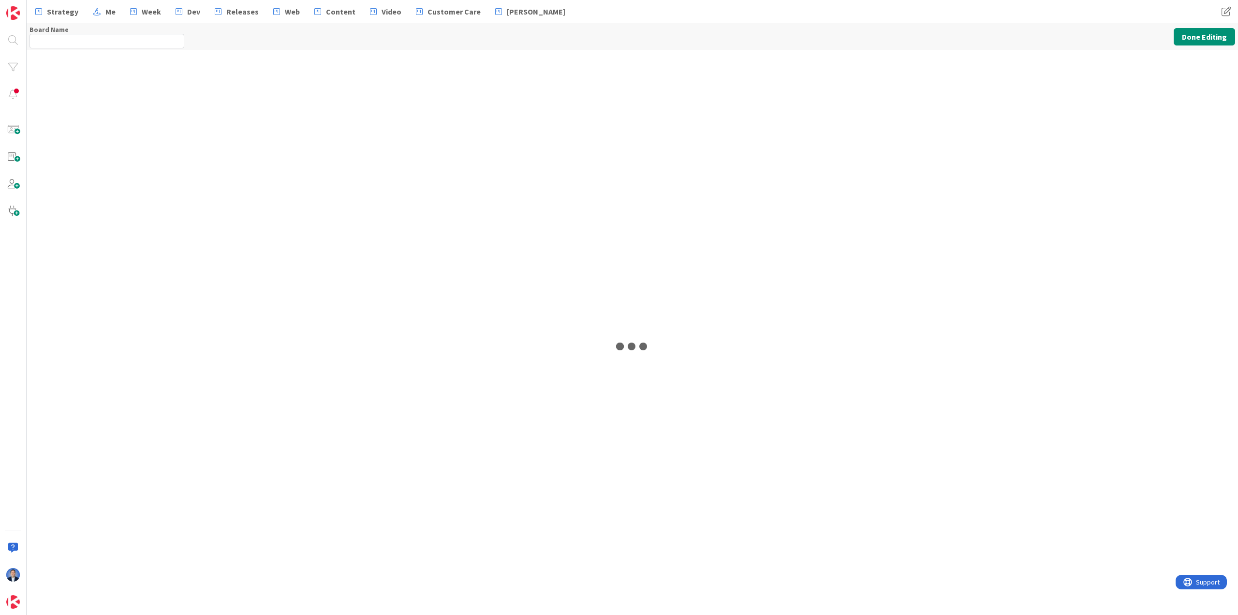
type input "My First Board (new)"
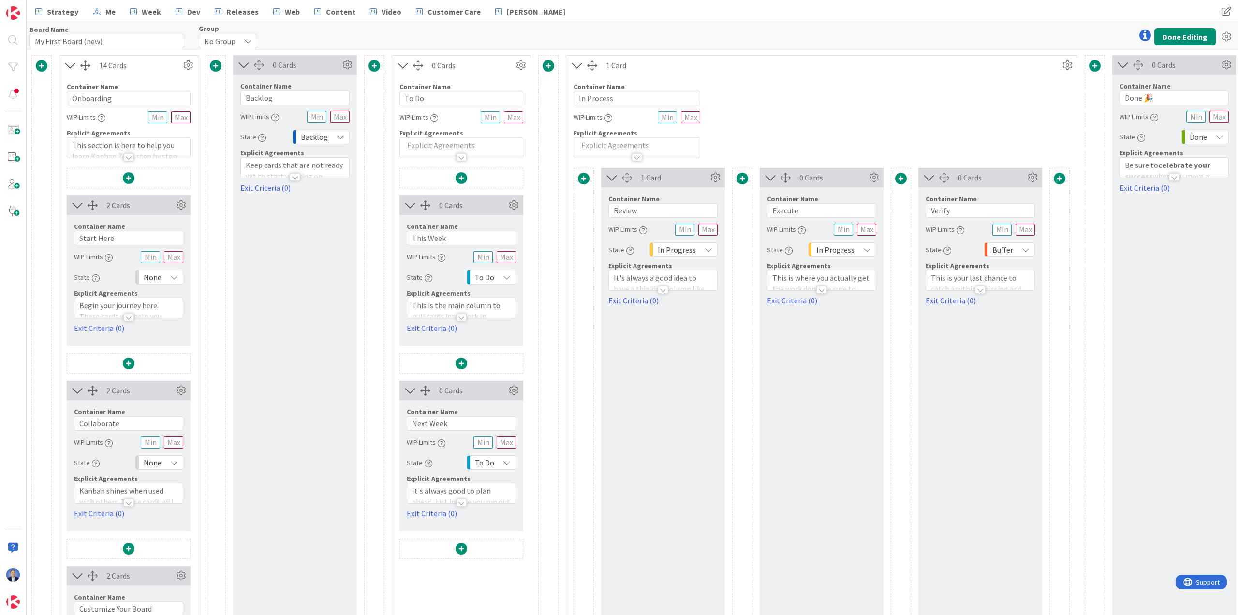
click at [216, 64] on span at bounding box center [216, 66] width 12 height 12
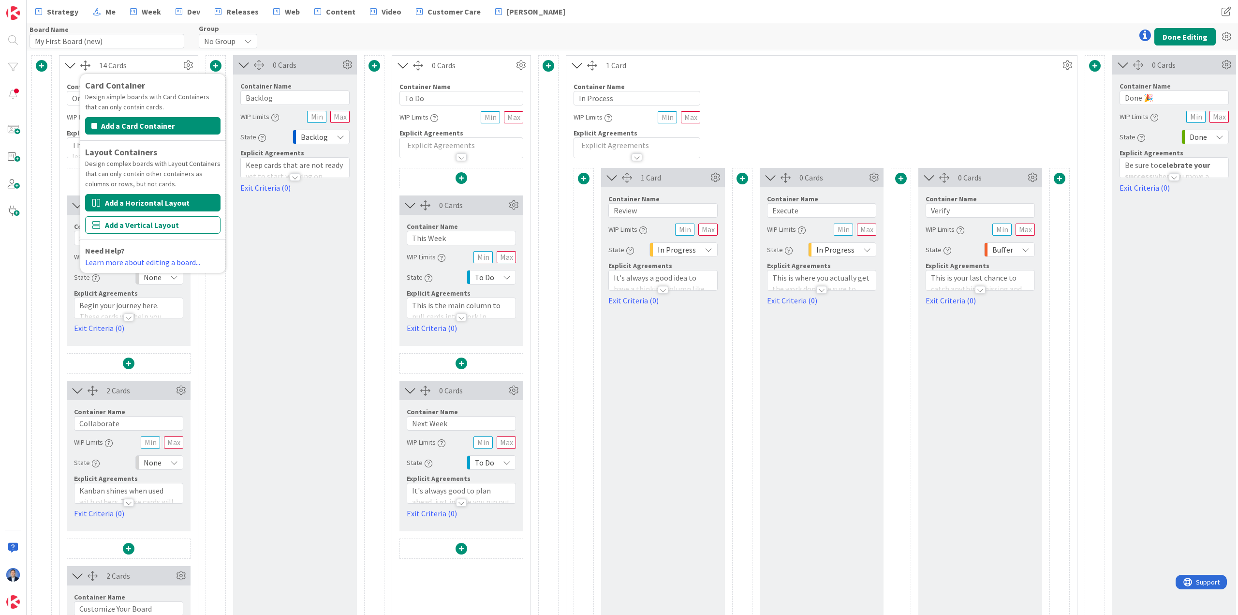
click at [161, 206] on button "Add a Horizontal Layout" at bounding box center [152, 202] width 135 height 17
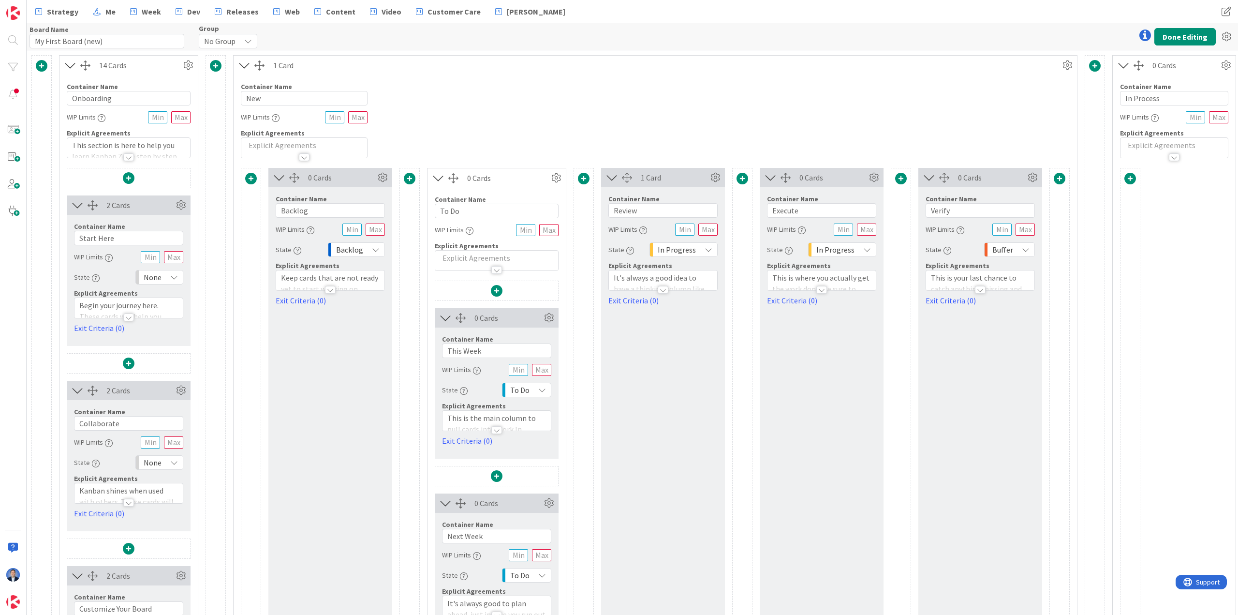
scroll to position [0, 196]
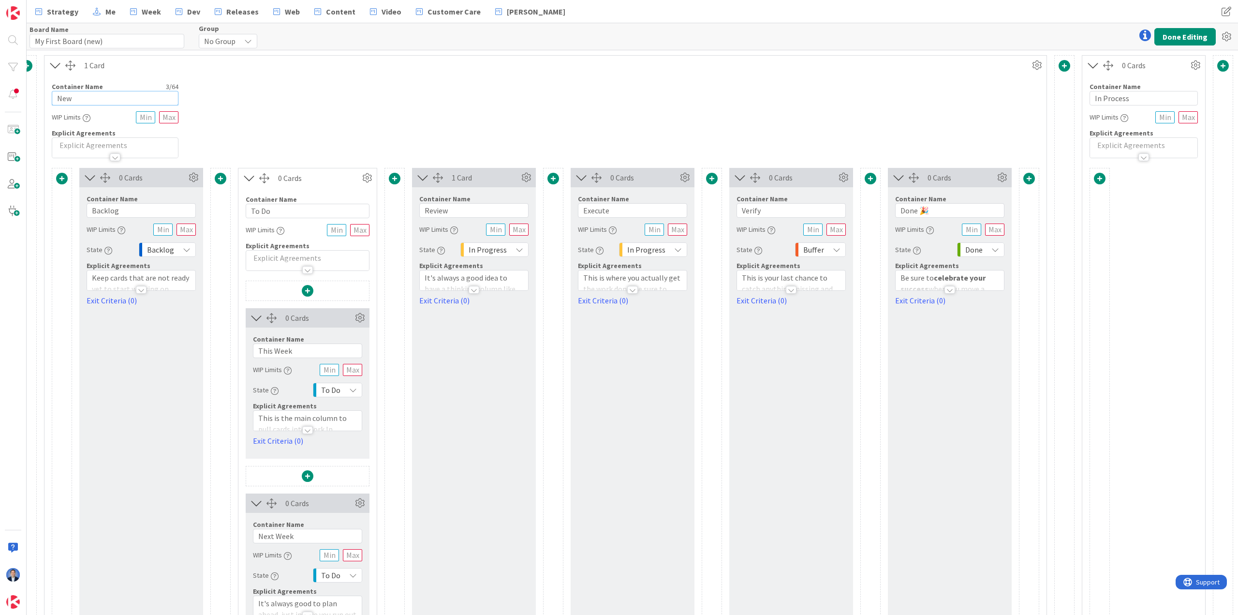
click at [73, 92] on input "New" at bounding box center [115, 98] width 127 height 15
type input "Starter Board"
click at [1190, 43] on button "Done Editing" at bounding box center [1184, 36] width 61 height 17
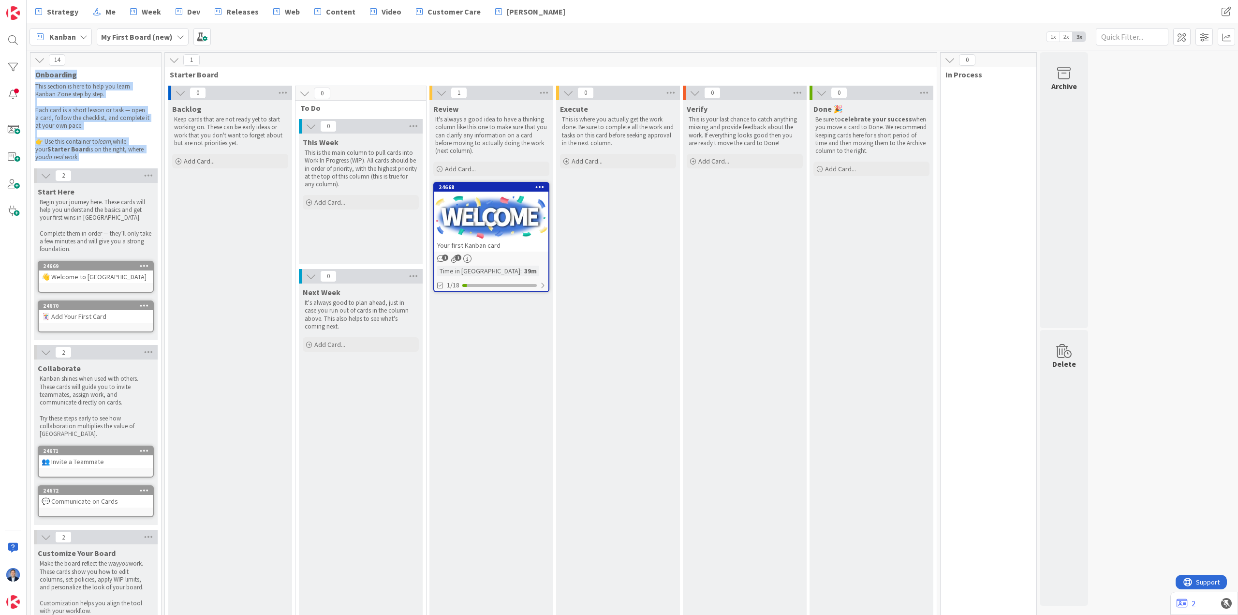
drag, startPoint x: 50, startPoint y: 128, endPoint x: 37, endPoint y: 75, distance: 54.2
click at [37, 75] on div "14 Onboarding This section is here to help you learn Kanban Zone step by step. …" at bounding box center [95, 108] width 131 height 111
copy div "Onboarding This section is here to help you learn Kanban Zone step by step. Eac…"
click at [51, 76] on span "Onboarding" at bounding box center [92, 75] width 114 height 10
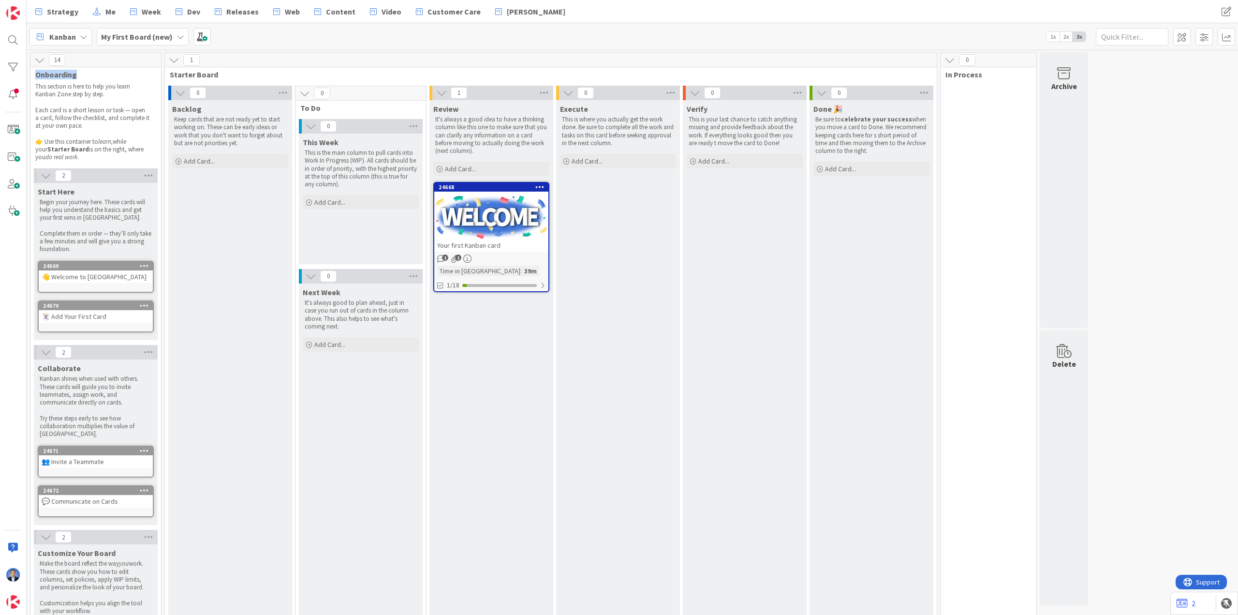
click at [51, 76] on span "Onboarding" at bounding box center [92, 75] width 114 height 10
copy span "Onboarding"
drag, startPoint x: 66, startPoint y: 163, endPoint x: 38, endPoint y: 76, distance: 91.9
copy div "Onboarding This section is here to help you learn Kanban Zone step by step. Eac…"
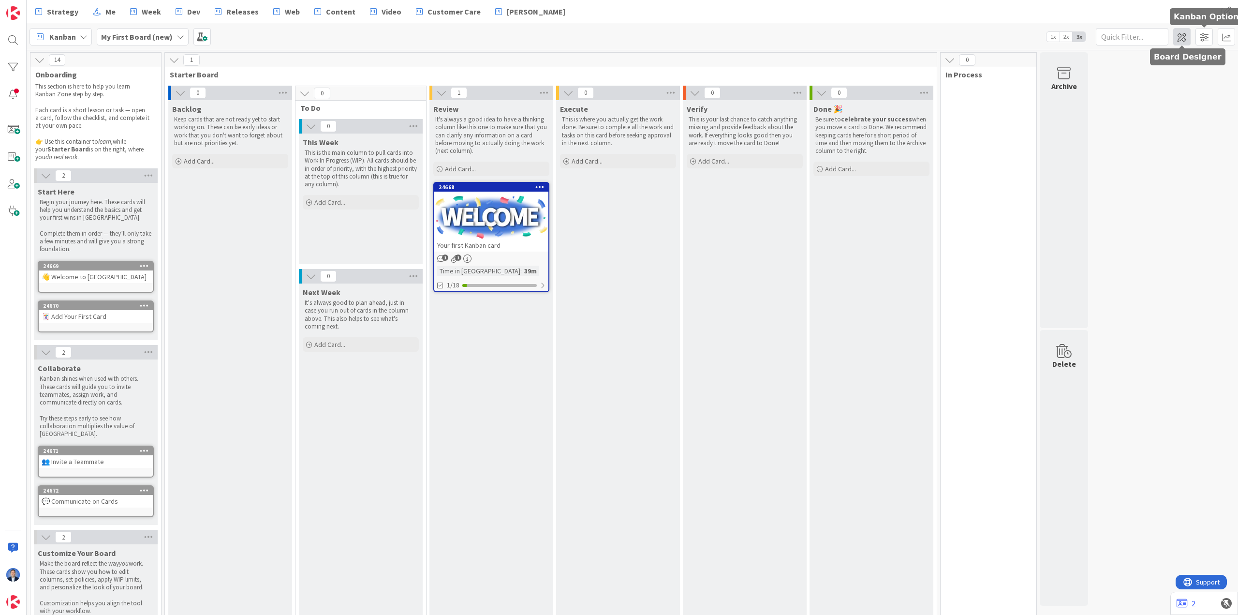
click at [1188, 37] on span at bounding box center [1181, 36] width 17 height 17
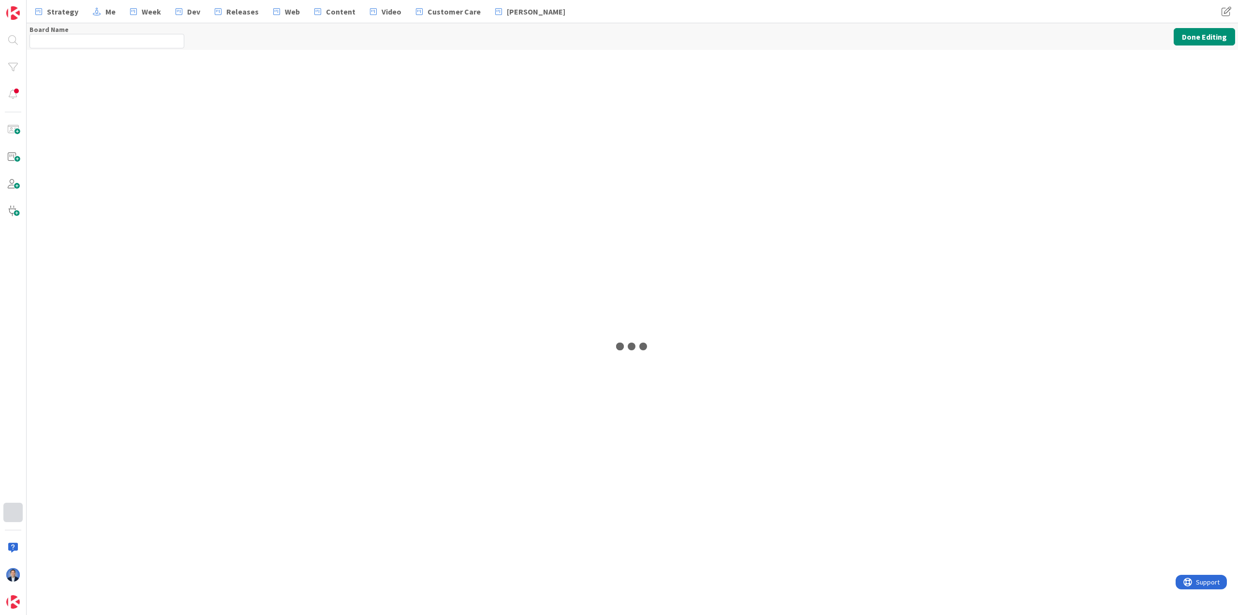
type input "My First Board (new)"
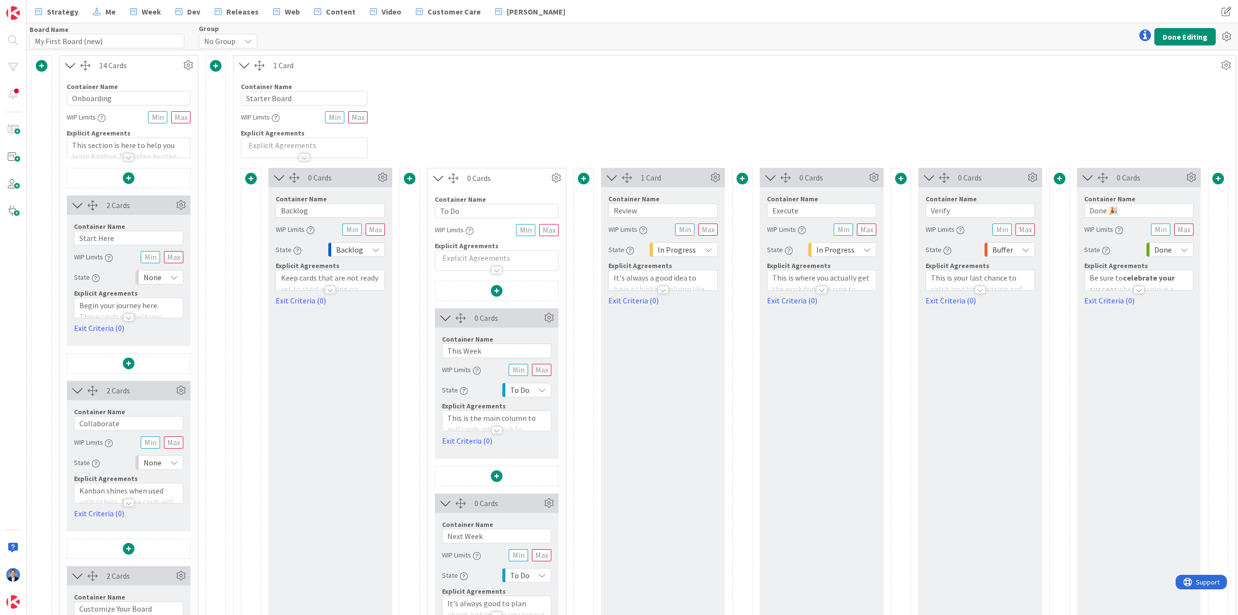
click at [185, 146] on div "This section is here to help you learn Kanban Zone step by step. Each card is a…" at bounding box center [128, 148] width 123 height 20
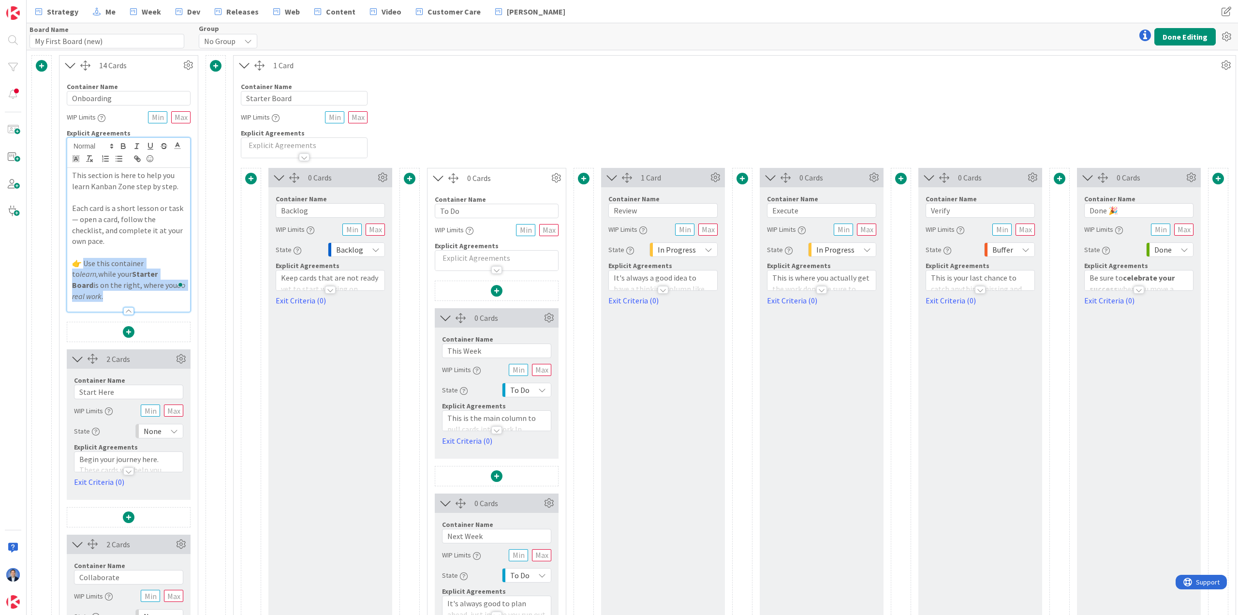
drag, startPoint x: 170, startPoint y: 287, endPoint x: 86, endPoint y: 266, distance: 86.5
click at [86, 266] on p "👉 Use this container to learn, while your Starter Board is on the right, where …" at bounding box center [128, 280] width 113 height 44
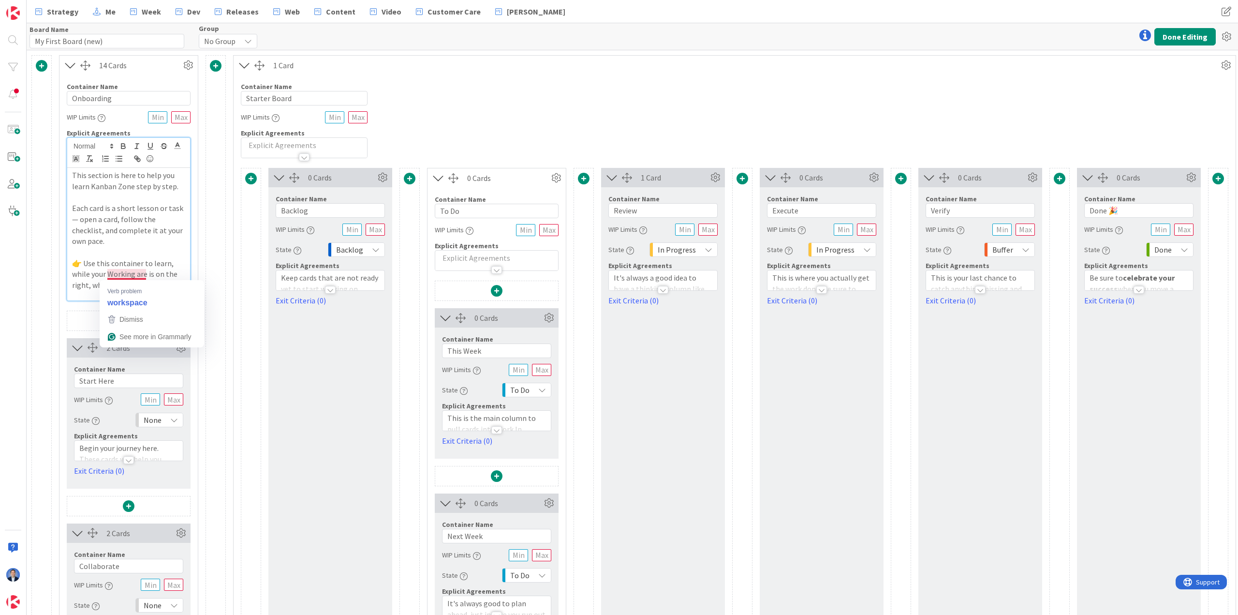
click at [112, 275] on p "👉 Use this container to learn, while your Working are is on the right, where yo…" at bounding box center [128, 274] width 113 height 33
click at [112, 276] on p "👉 Use this container to learn, while your workspace is on the right, where you …" at bounding box center [128, 274] width 113 height 33
click at [122, 273] on p "👉 Use this container to learn, while your Workspace is on the right, where you …" at bounding box center [128, 274] width 113 height 33
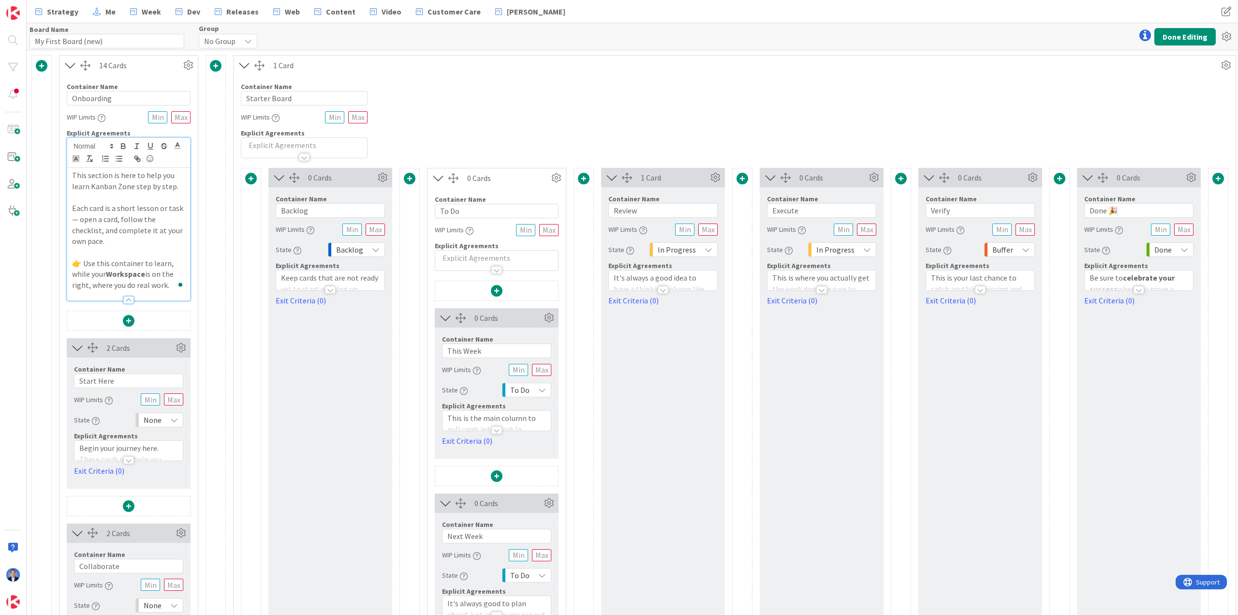
click at [84, 175] on p "This section is here to help you learn Kanban Zone step by step." at bounding box center [128, 181] width 113 height 22
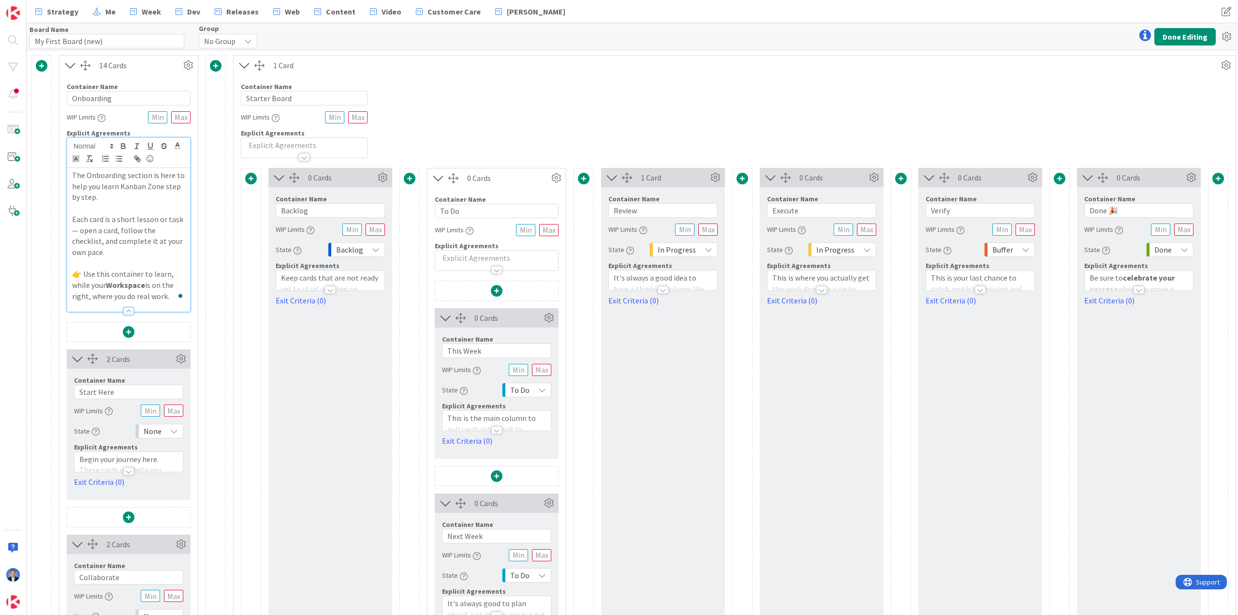
click at [106, 174] on p "The Onboarding section is here to help you learn Kanban Zone step by step." at bounding box center [128, 186] width 113 height 33
click at [175, 190] on p "The Onboarding section is here to help you learn Kanban Zone step by step." at bounding box center [128, 186] width 113 height 33
click at [136, 176] on p "The Onboarding section is here to help you learn Kanban Zone step by step." at bounding box center [128, 186] width 113 height 33
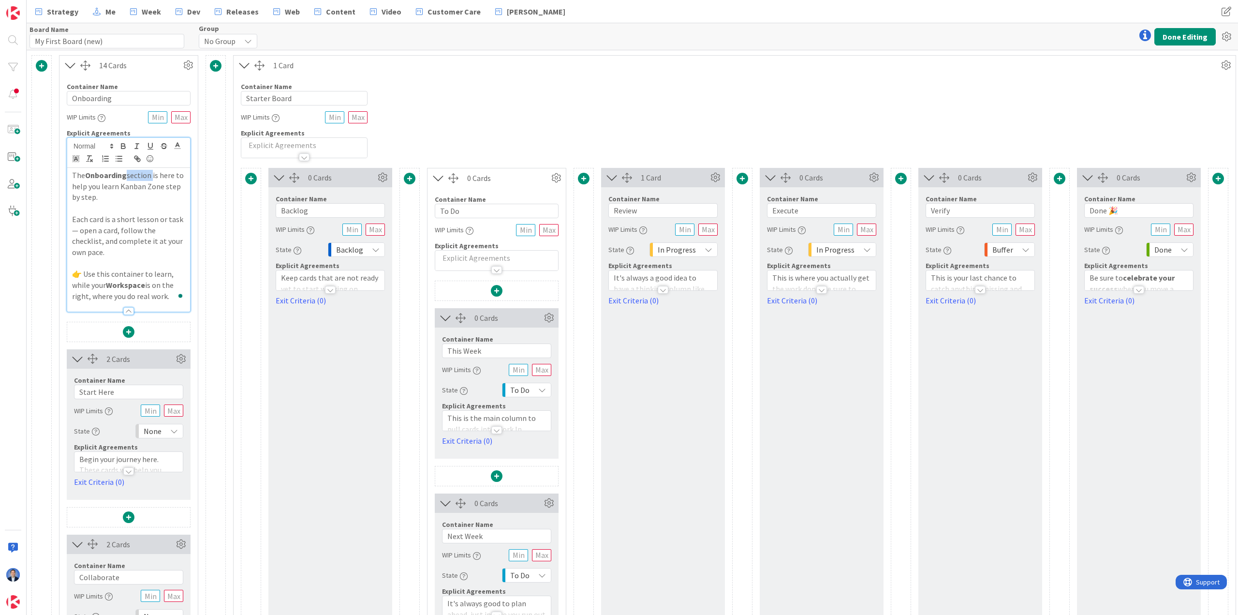
copy p "section"
click at [146, 286] on p "👉 Use this container to learn, while your Workspace is on the right, where you …" at bounding box center [128, 284] width 113 height 33
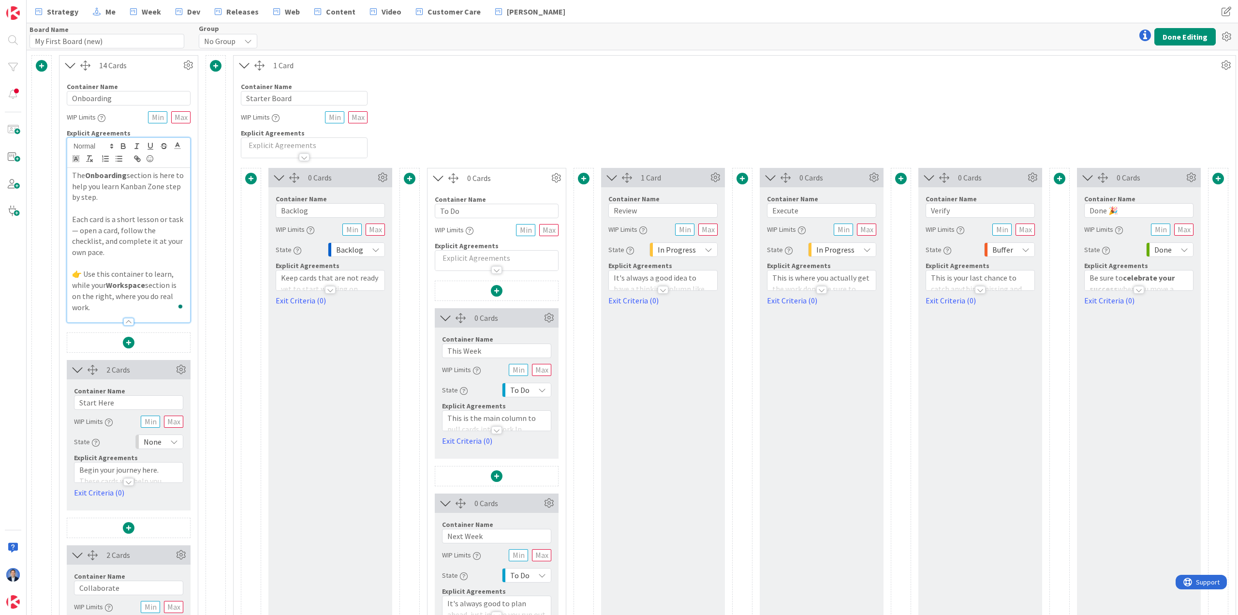
click at [262, 148] on div at bounding box center [304, 152] width 126 height 10
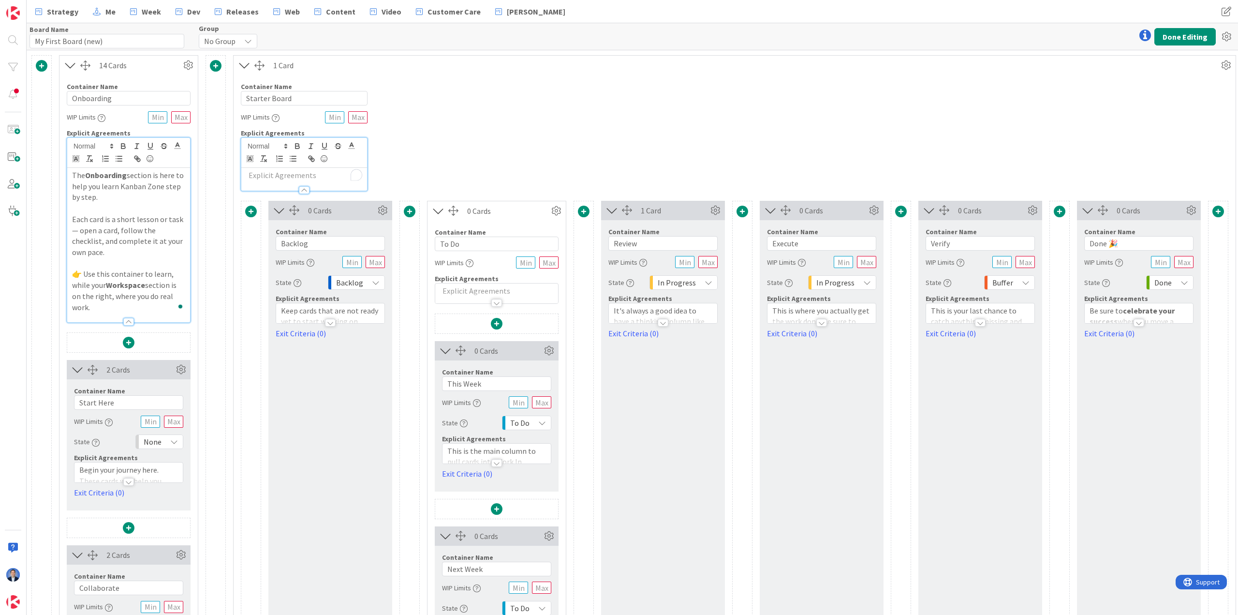
click at [269, 169] on div "To enrich screen reader interactions, please activate Accessibility in Grammarl…" at bounding box center [304, 179] width 126 height 23
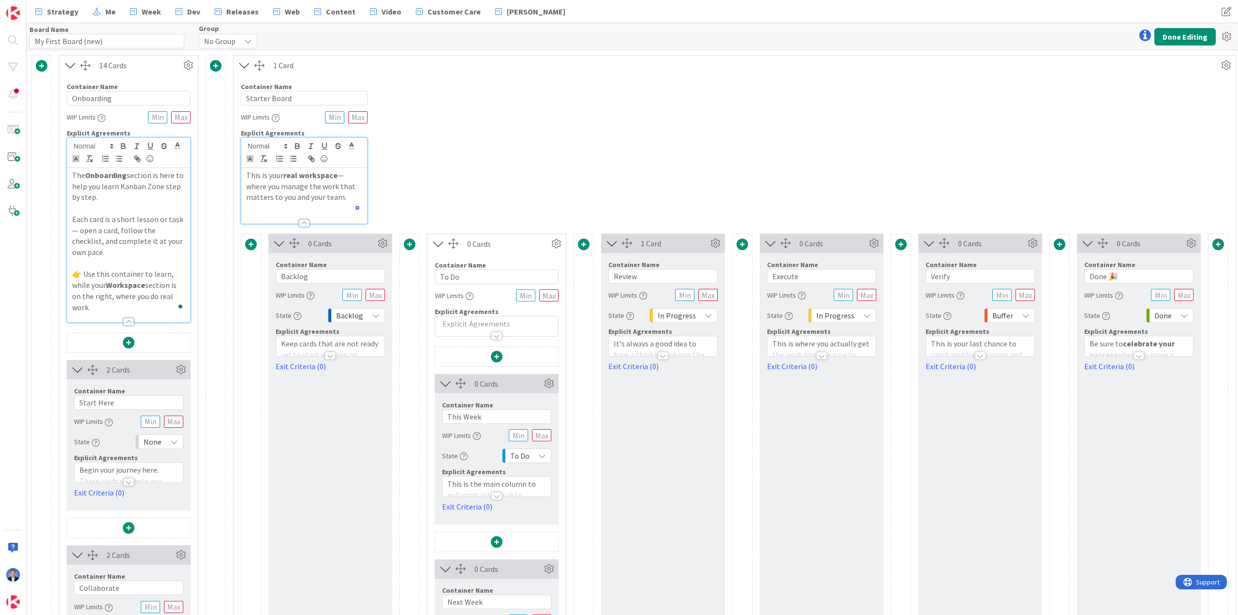
click at [347, 197] on p "This is your real workspace — where you manage the work that matters to you and…" at bounding box center [304, 186] width 116 height 33
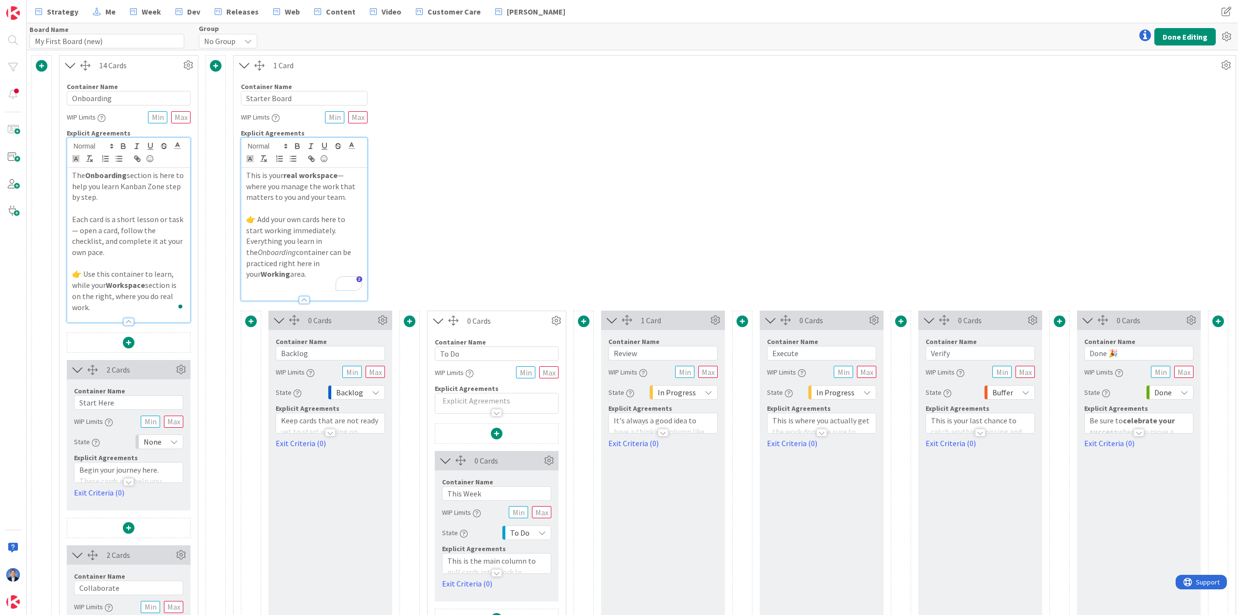
click at [246, 246] on p "👉 Add your own cards here to start working immediately. Everything you learn in…" at bounding box center [304, 247] width 116 height 66
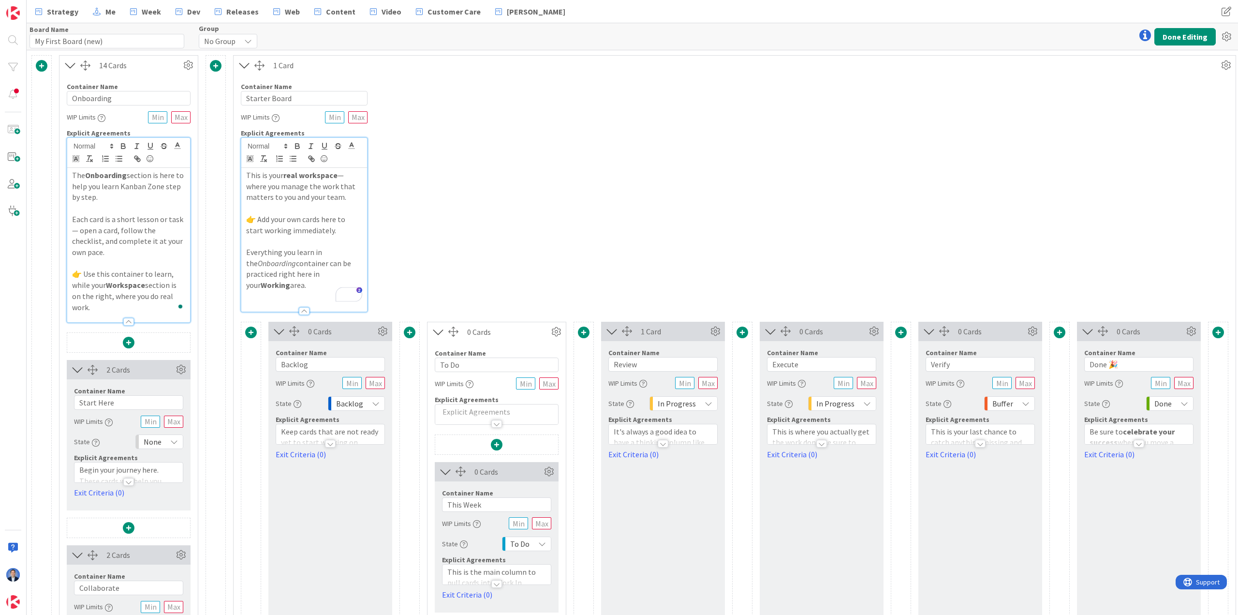
click at [264, 264] on em "Onboarding" at bounding box center [277, 263] width 38 height 10
click at [122, 288] on strong "Workspace" at bounding box center [125, 285] width 39 height 10
copy strong "Workspace"
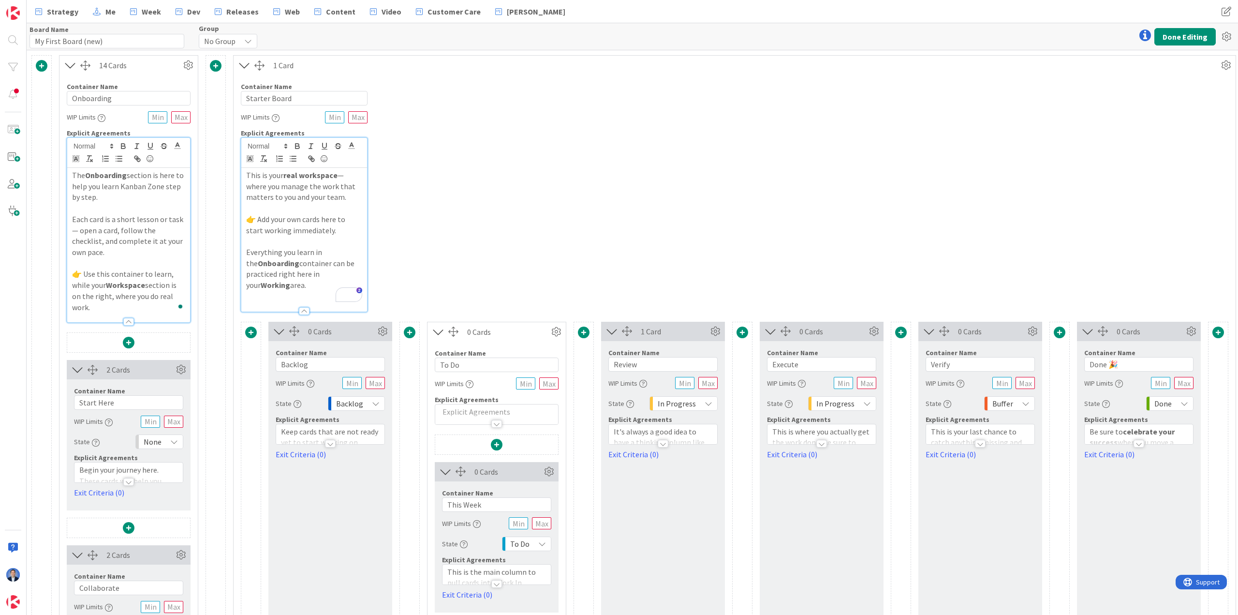
click at [261, 282] on strong "Working" at bounding box center [275, 285] width 29 height 10
drag, startPoint x: 282, startPoint y: 284, endPoint x: 273, endPoint y: 285, distance: 9.2
click at [274, 285] on strong "Workspace" at bounding box center [280, 285] width 39 height 10
click at [267, 287] on strong "Workspace" at bounding box center [280, 285] width 39 height 10
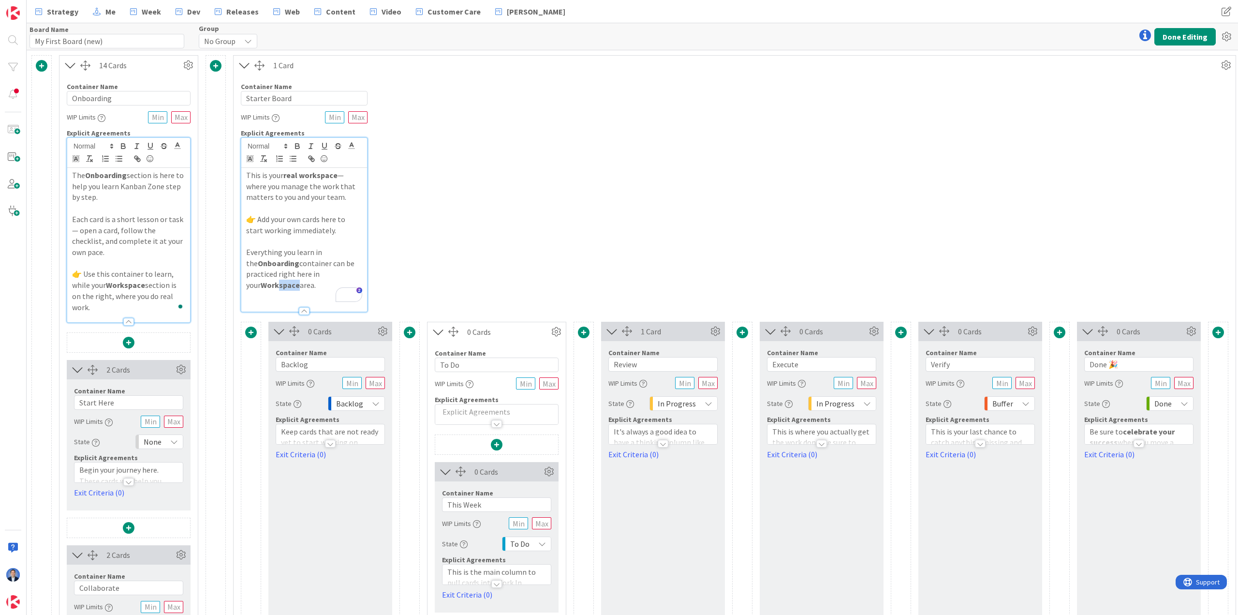
drag, startPoint x: 282, startPoint y: 285, endPoint x: 264, endPoint y: 288, distance: 18.5
click at [264, 288] on strong "Workspace" at bounding box center [280, 285] width 39 height 10
click at [267, 288] on strong "Workfow" at bounding box center [277, 285] width 32 height 10
drag, startPoint x: 144, startPoint y: 288, endPoint x: 125, endPoint y: 286, distance: 19.0
click at [125, 286] on strong "Workspace" at bounding box center [125, 285] width 39 height 10
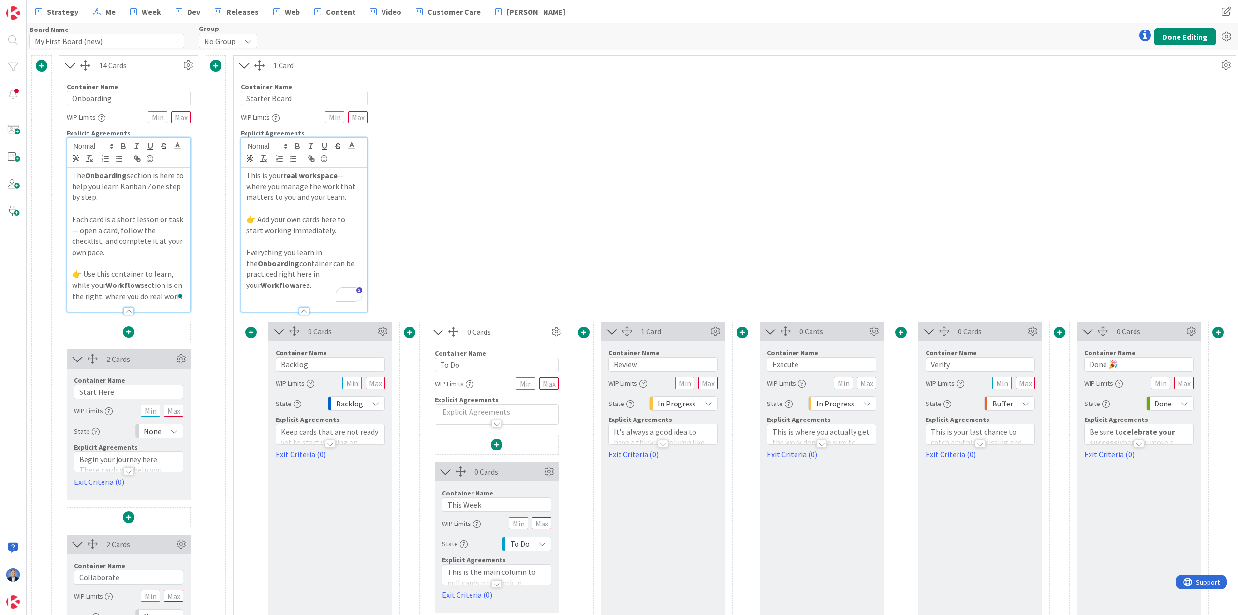
click at [145, 173] on p "The Onboarding section is here to help you learn Kanban Zone step by step." at bounding box center [128, 186] width 113 height 33
click at [285, 287] on p "Everything you learn in the Onboarding container can be practiced right here in…" at bounding box center [304, 269] width 116 height 44
click at [1194, 37] on button "Done Editing" at bounding box center [1184, 36] width 61 height 17
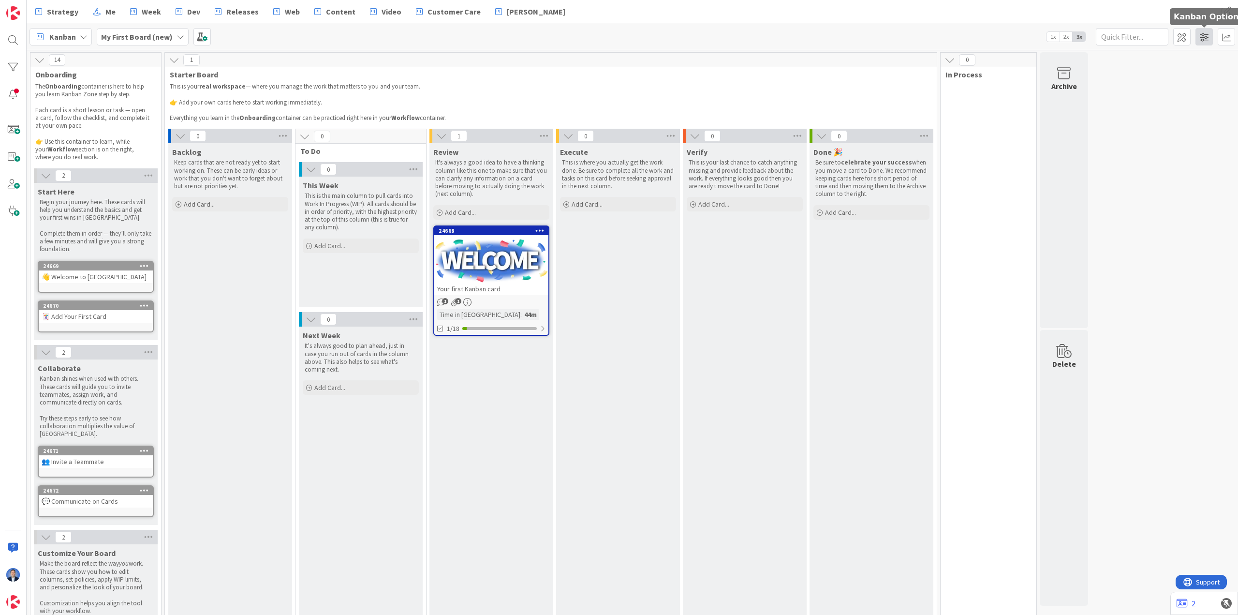
click at [1208, 34] on span at bounding box center [1203, 36] width 17 height 17
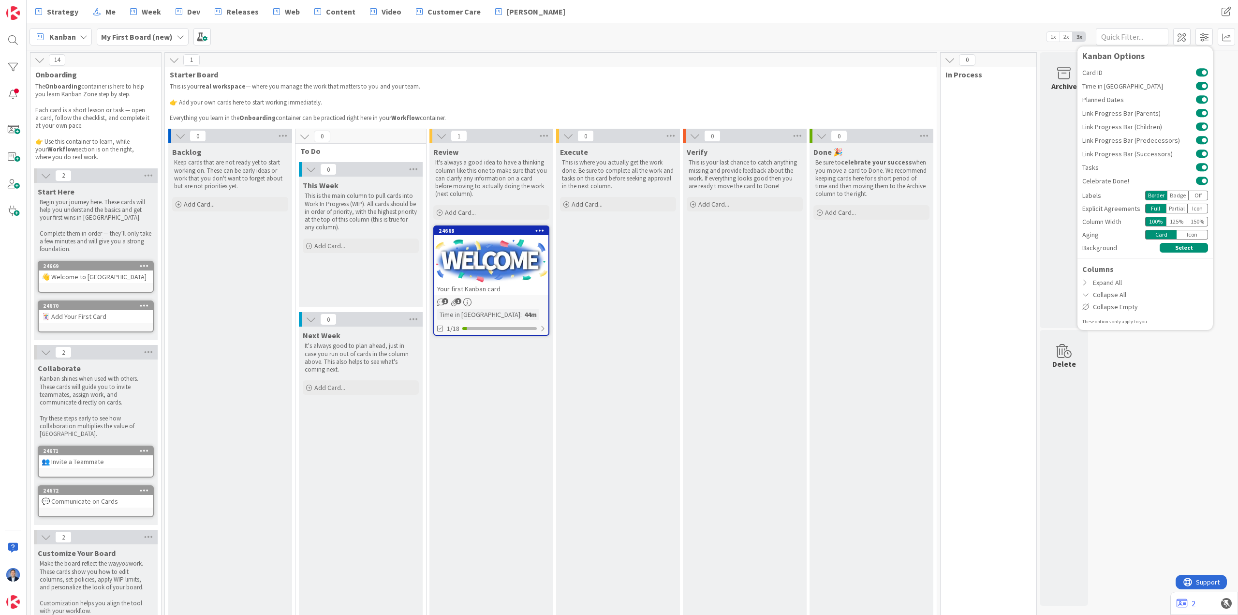
click at [1198, 211] on div "Icon" at bounding box center [1197, 209] width 21 height 10
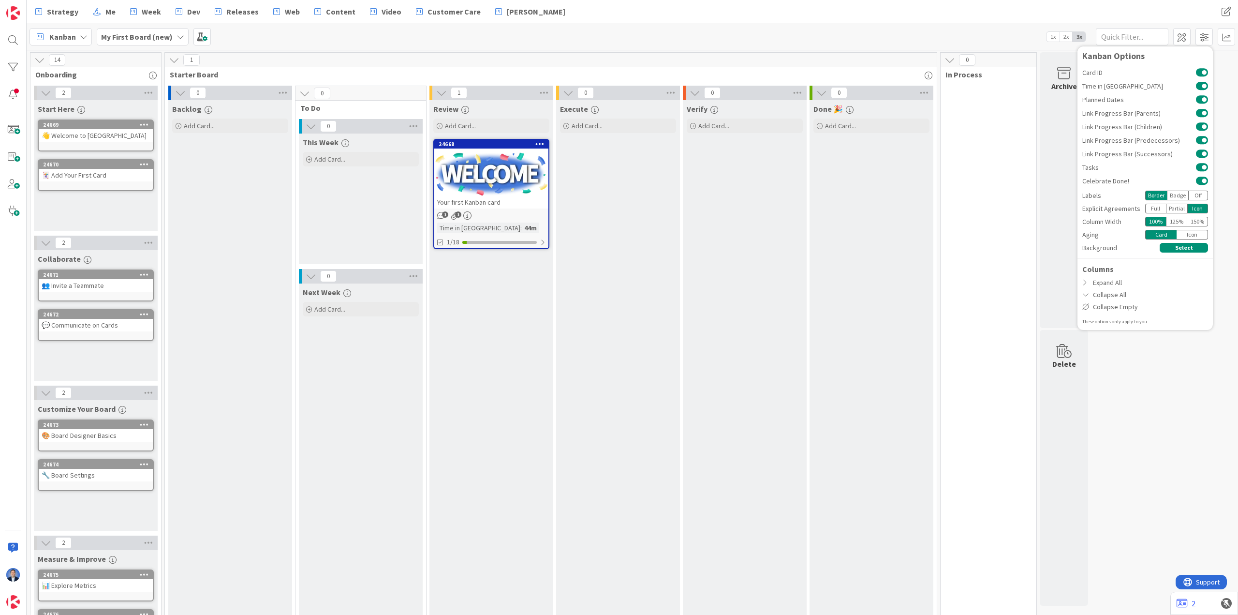
click at [1177, 207] on div "Partial" at bounding box center [1177, 209] width 22 height 10
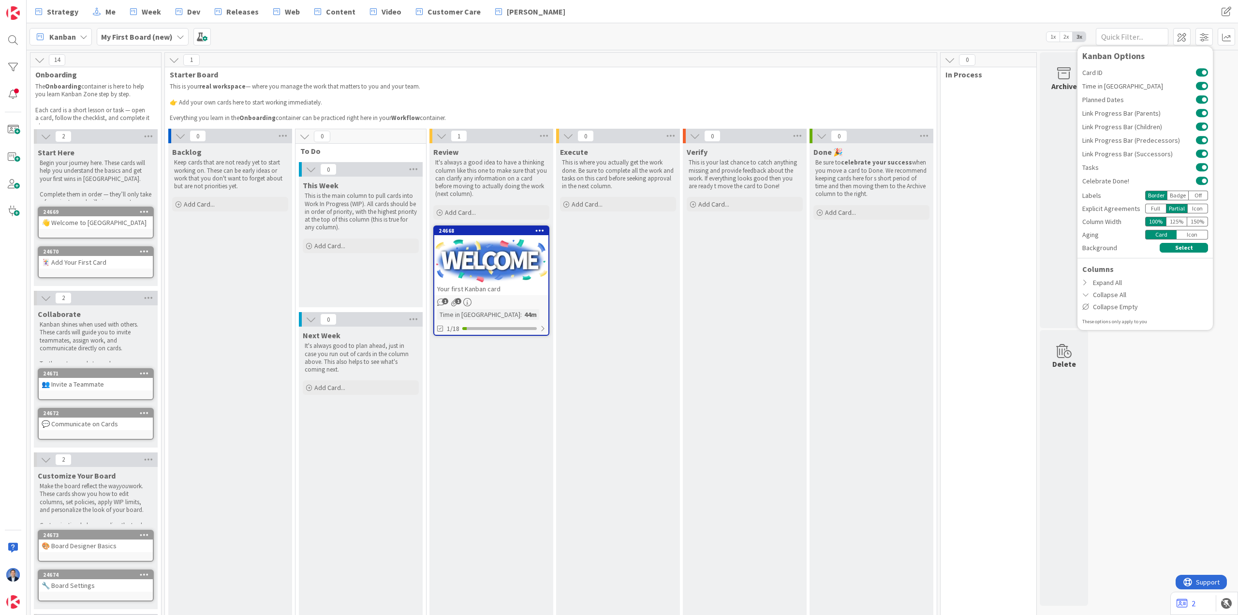
click at [1153, 207] on div "Full" at bounding box center [1155, 209] width 21 height 10
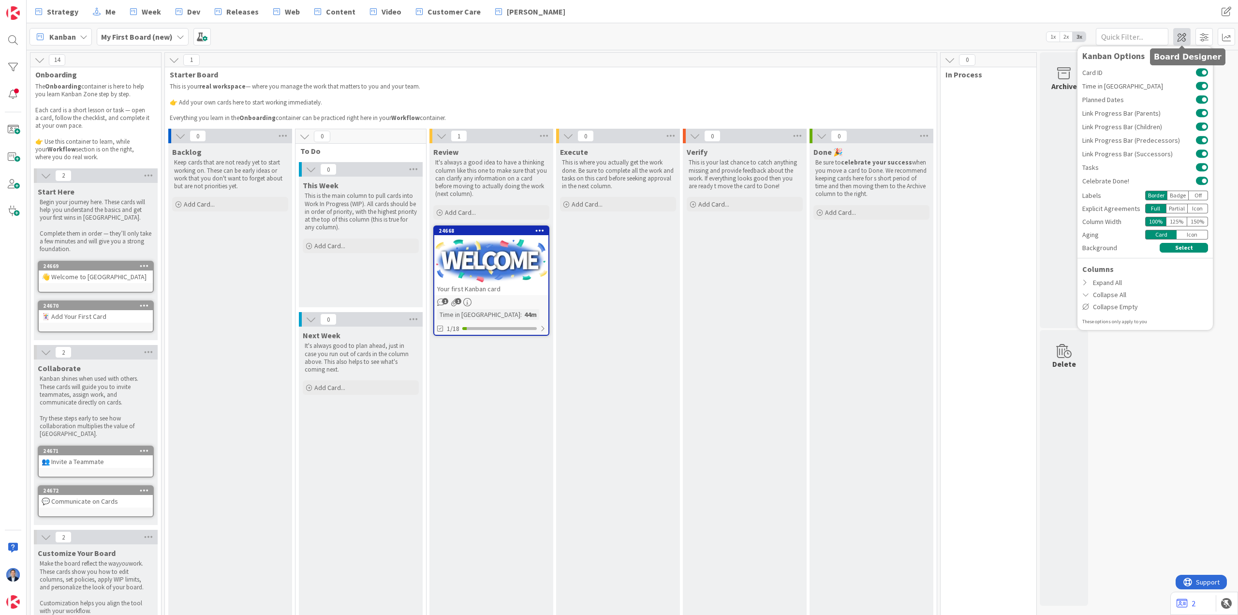
click at [1184, 33] on span at bounding box center [1181, 36] width 17 height 17
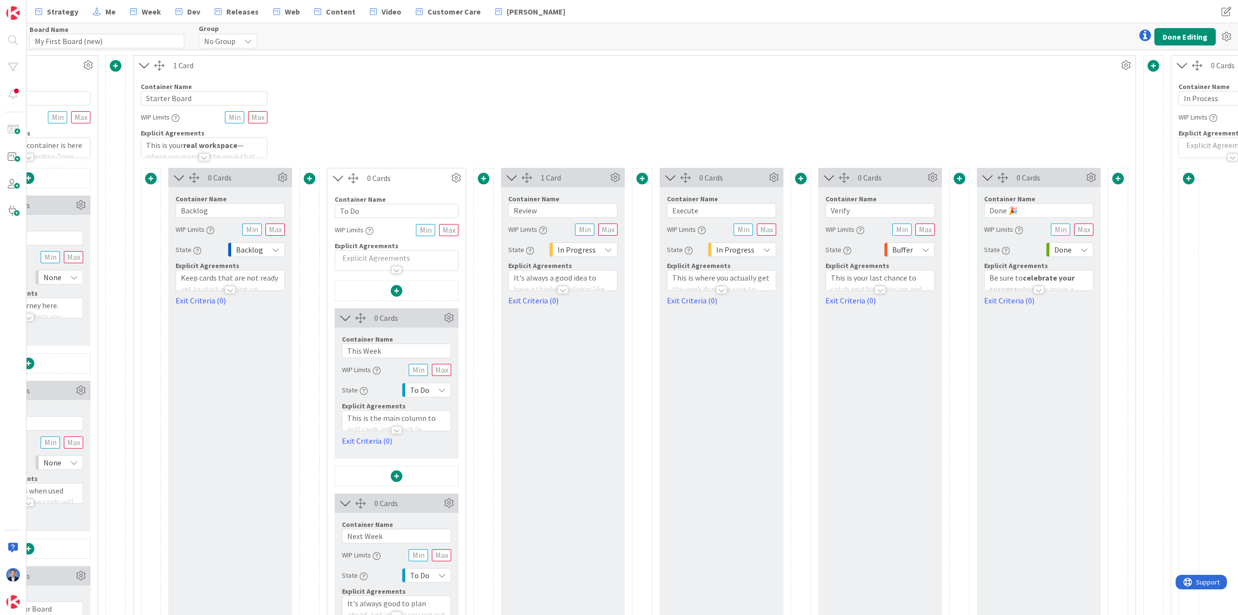
scroll to position [0, 196]
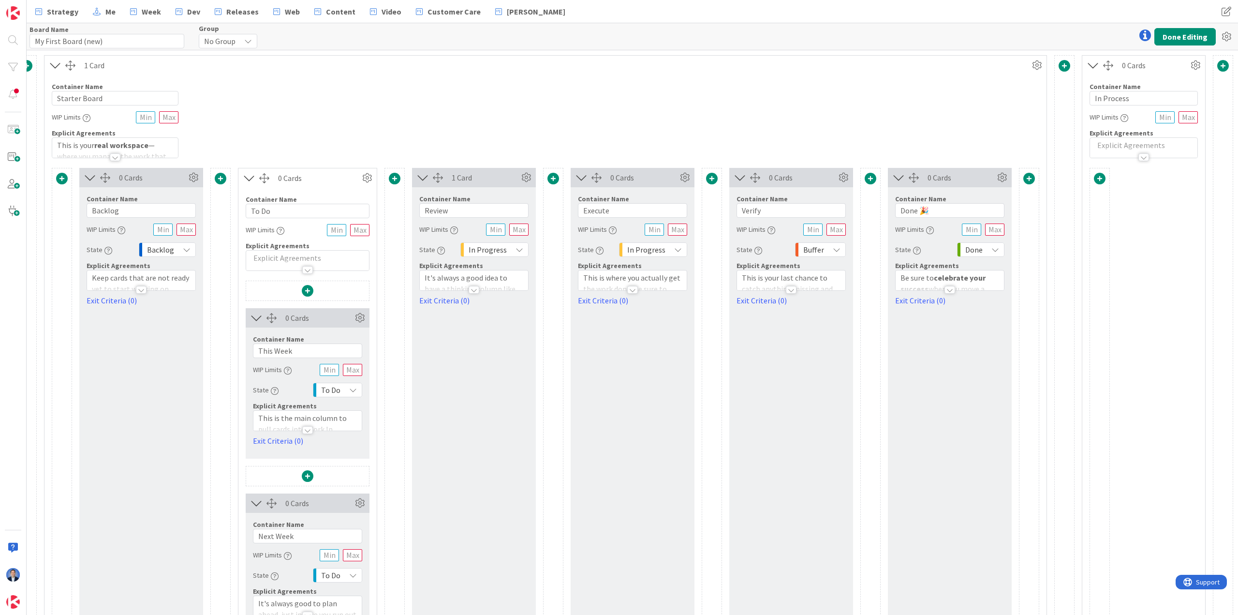
drag, startPoint x: 1189, startPoint y: 63, endPoint x: 1198, endPoint y: 78, distance: 17.6
click at [1189, 63] on icon at bounding box center [1195, 65] width 15 height 15
click at [1146, 161] on link "Delete this Container This cannot be undone" at bounding box center [1137, 151] width 131 height 21
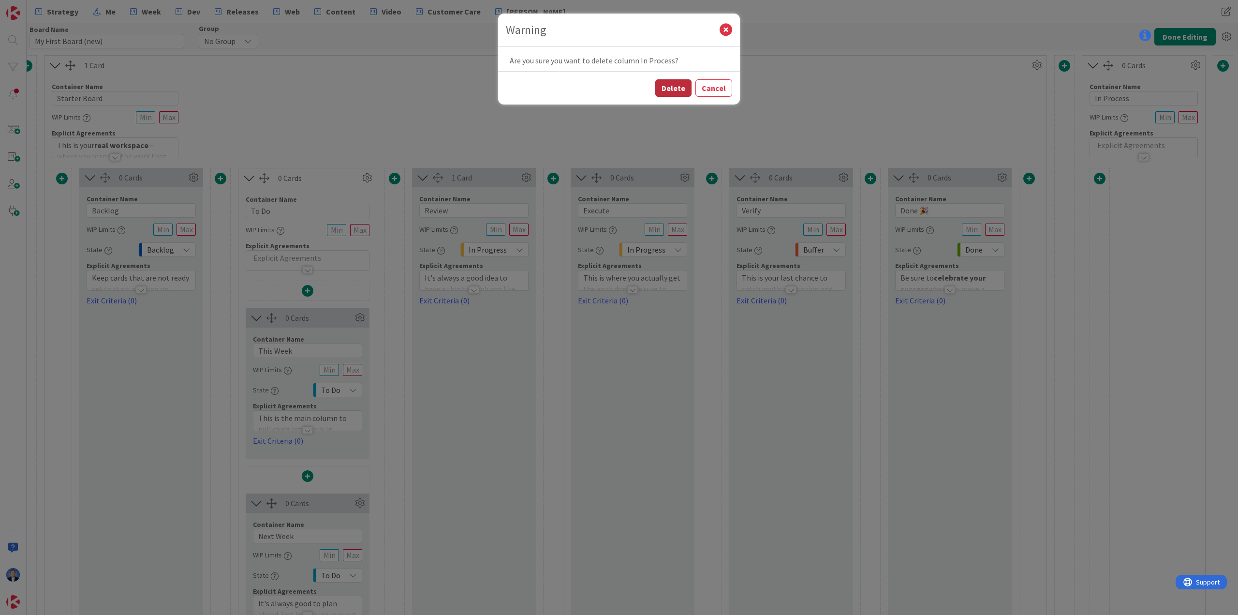
click at [674, 92] on button "Delete" at bounding box center [673, 87] width 36 height 17
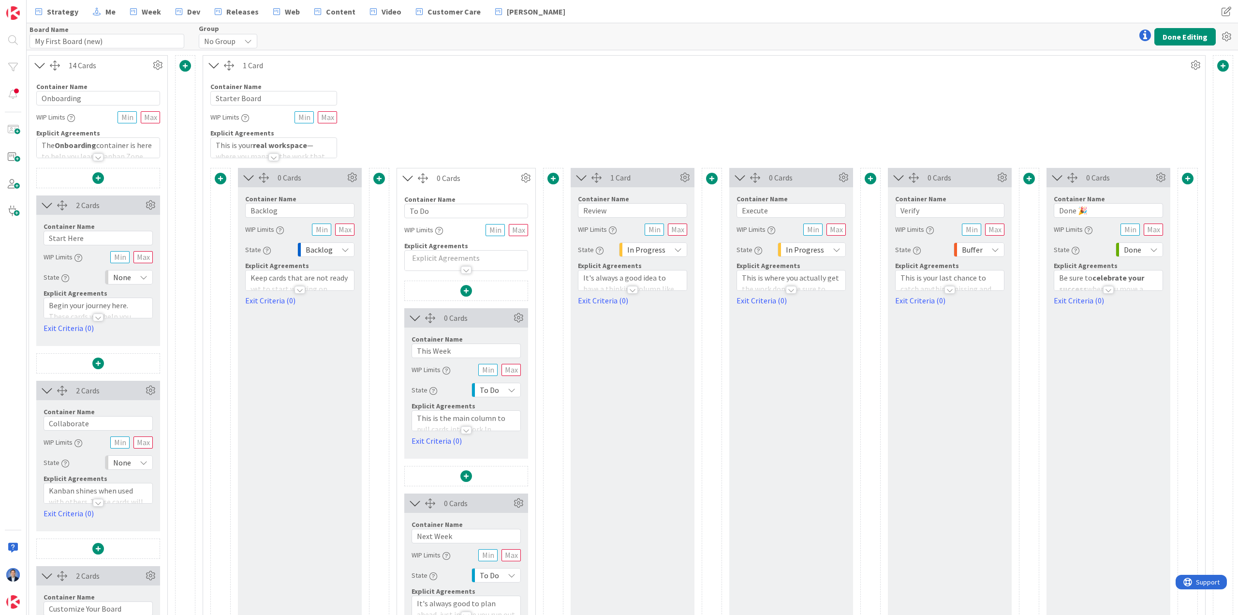
scroll to position [0, 38]
click at [1188, 31] on button "Done Editing" at bounding box center [1184, 36] width 61 height 17
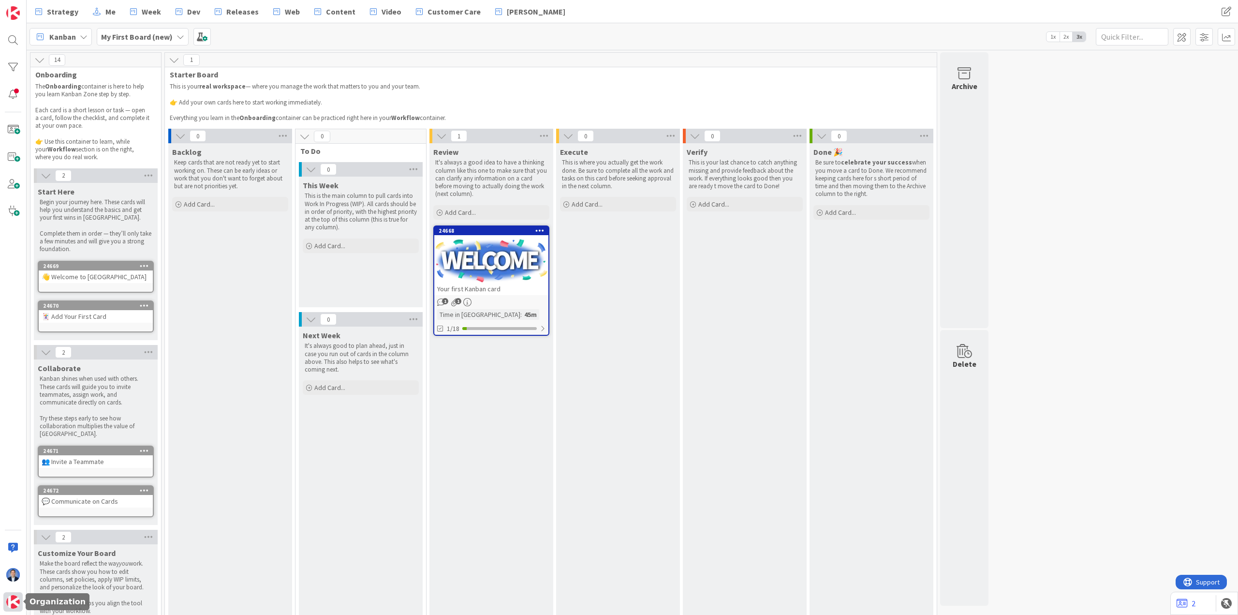
drag, startPoint x: 8, startPoint y: 604, endPoint x: 7, endPoint y: 599, distance: 5.9
click at [8, 604] on img at bounding box center [13, 602] width 14 height 14
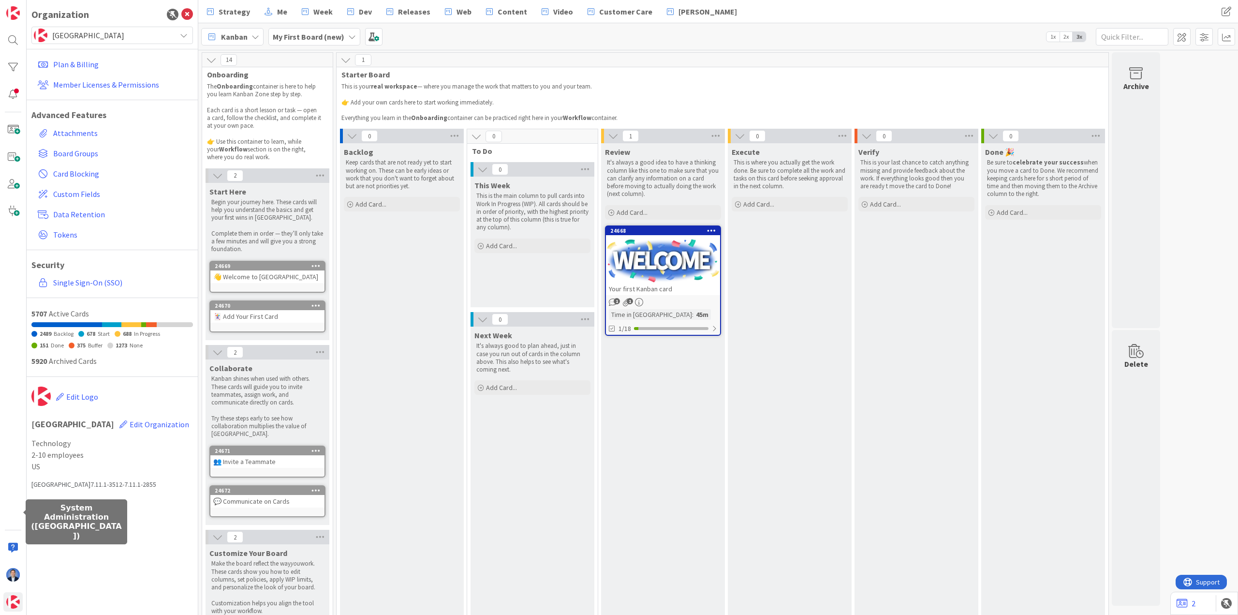
drag, startPoint x: 8, startPoint y: 520, endPoint x: 40, endPoint y: 481, distance: 50.1
click at [9, 520] on div at bounding box center [12, 511] width 19 height 19
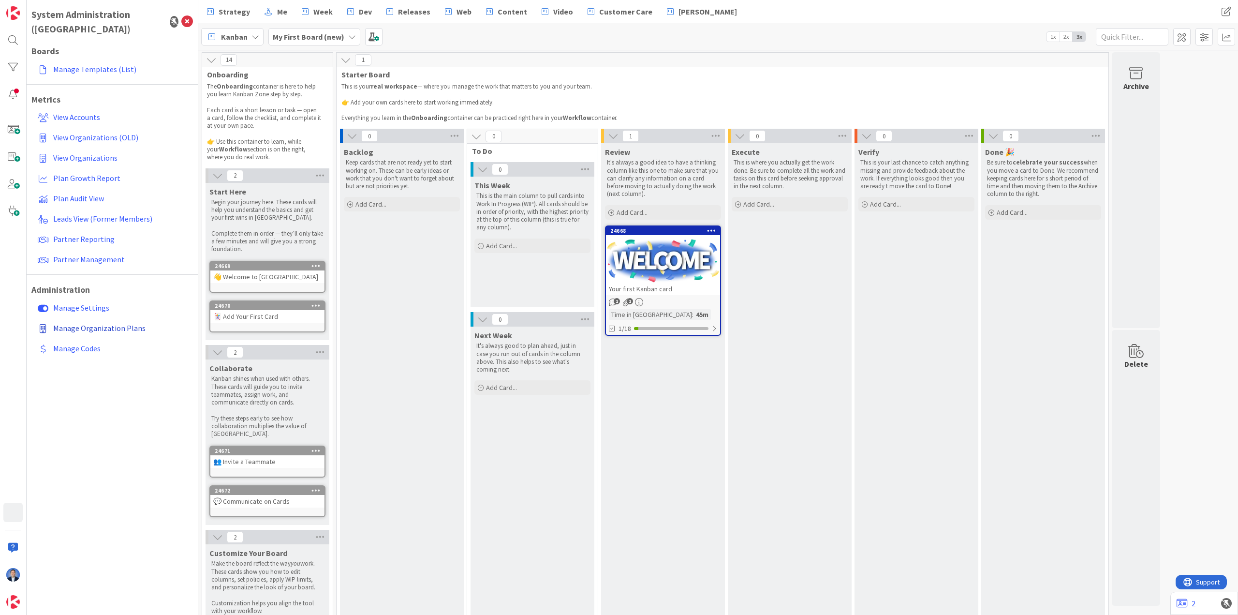
click at [99, 323] on span "Manage Organization Plans" at bounding box center [99, 328] width 92 height 10
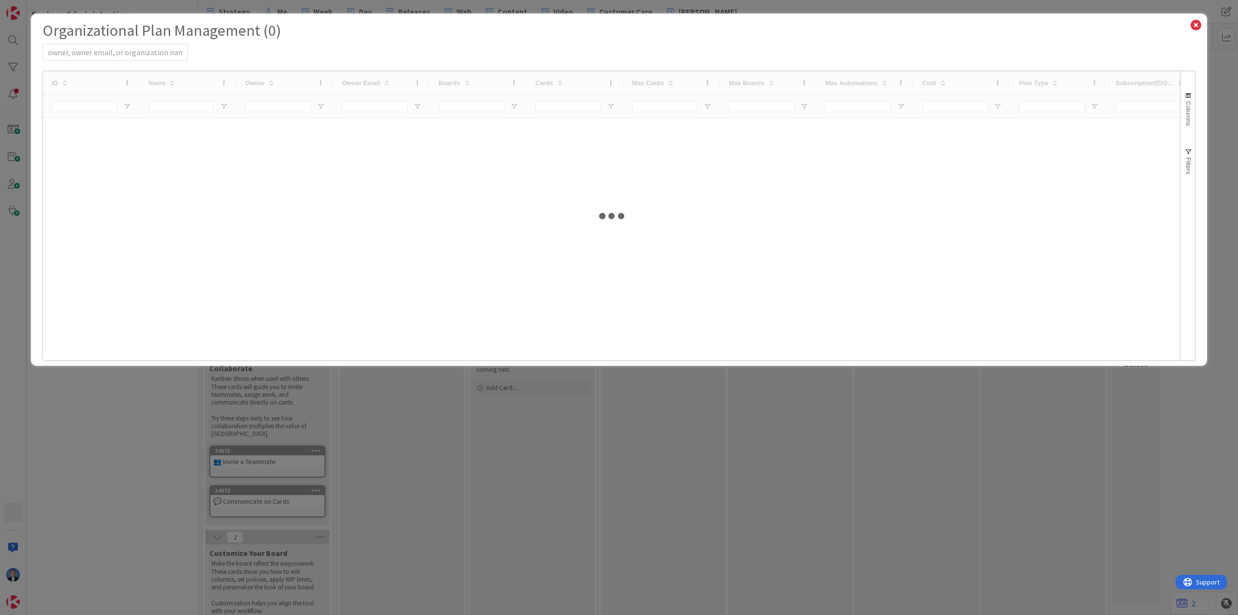
select select "EN"
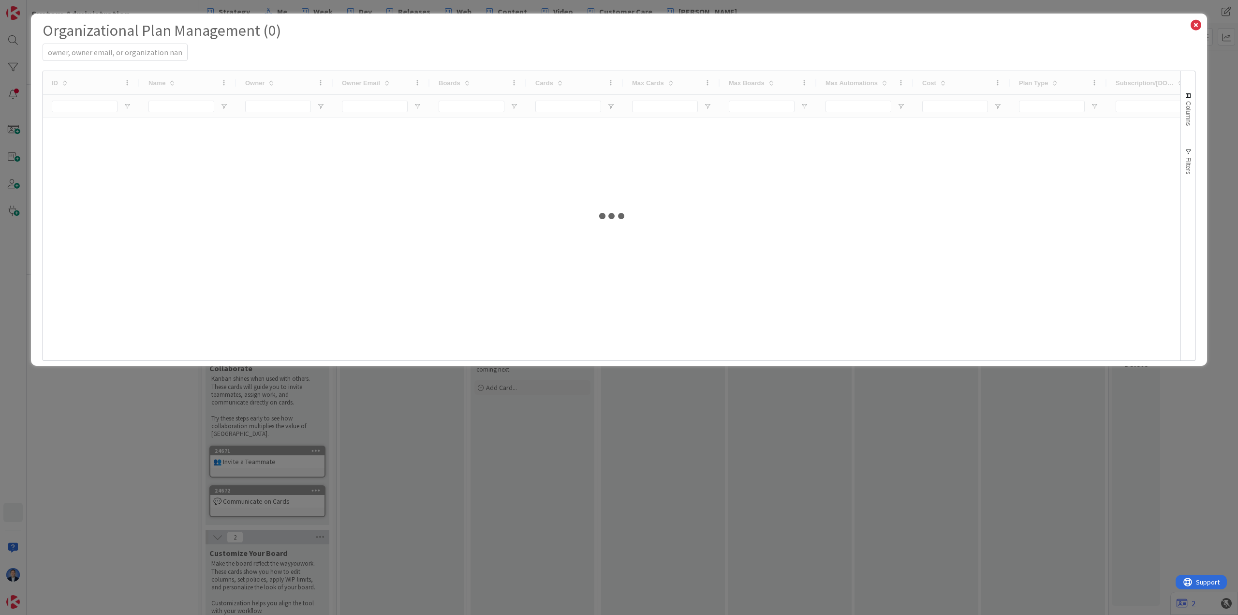
select select "EN"
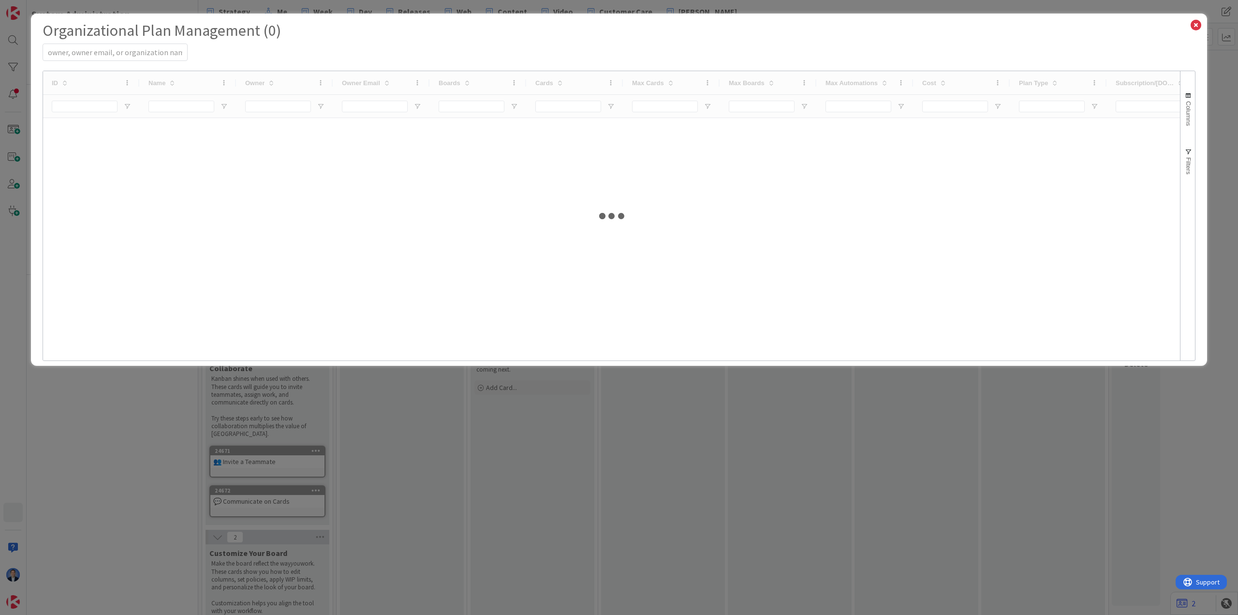
select select "EN"
select select "PF"
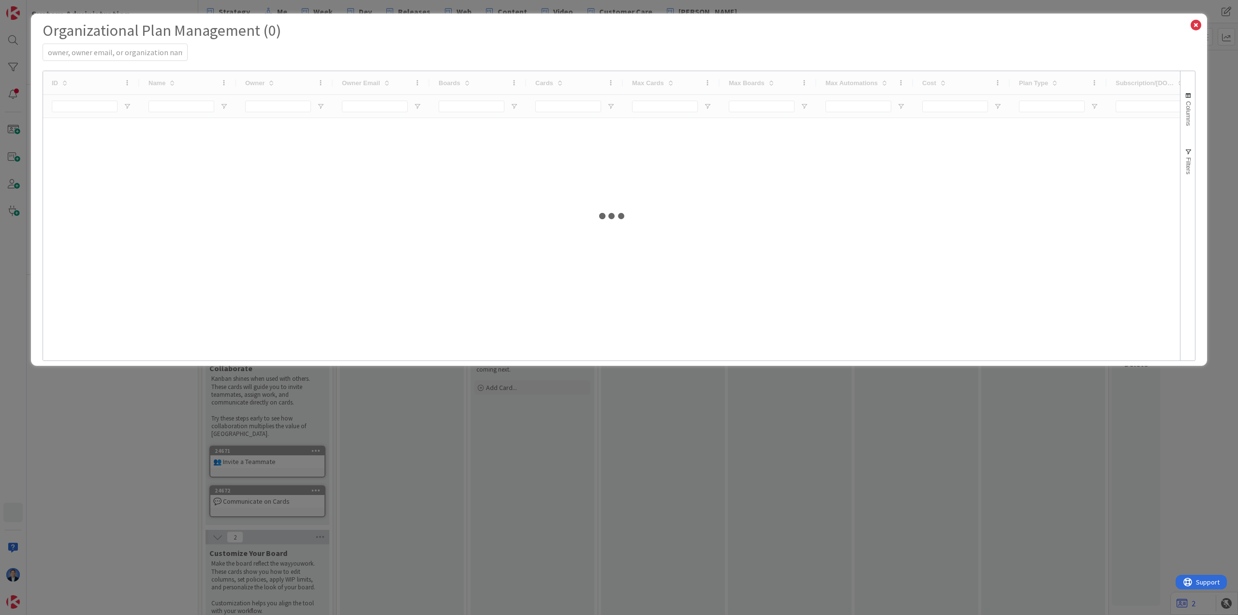
select select "EN"
select select "PF"
select select "EN"
select select "PF"
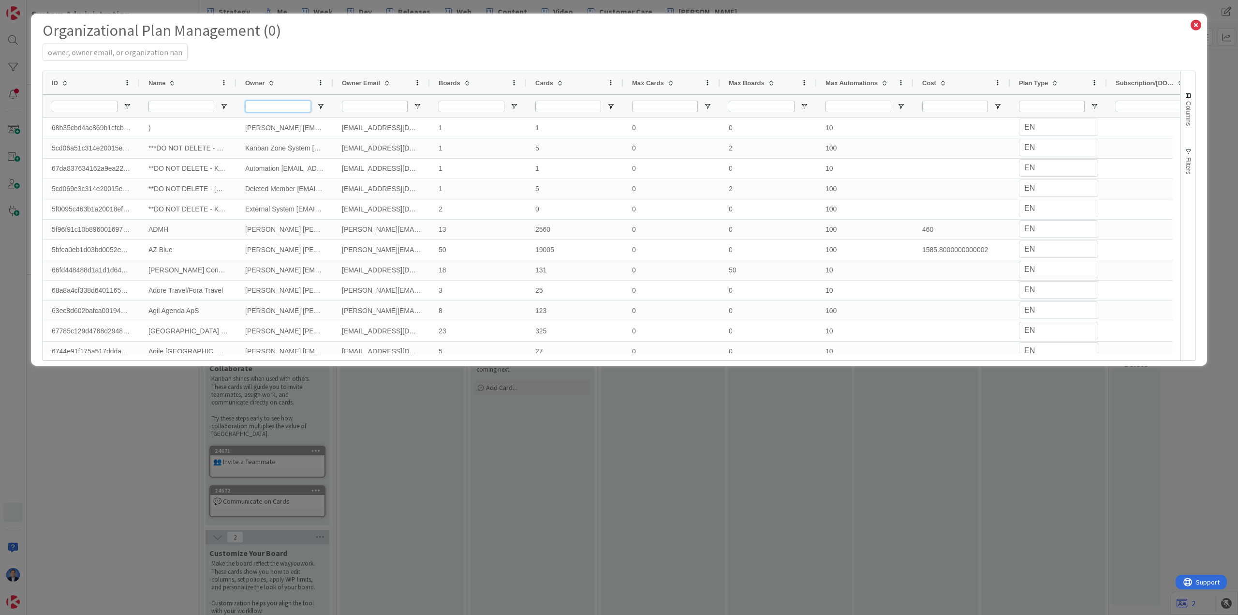
click at [296, 106] on input "Owner Filter Input" at bounding box center [278, 107] width 66 height 12
type input "jessica"
select select "EN"
select select "PF"
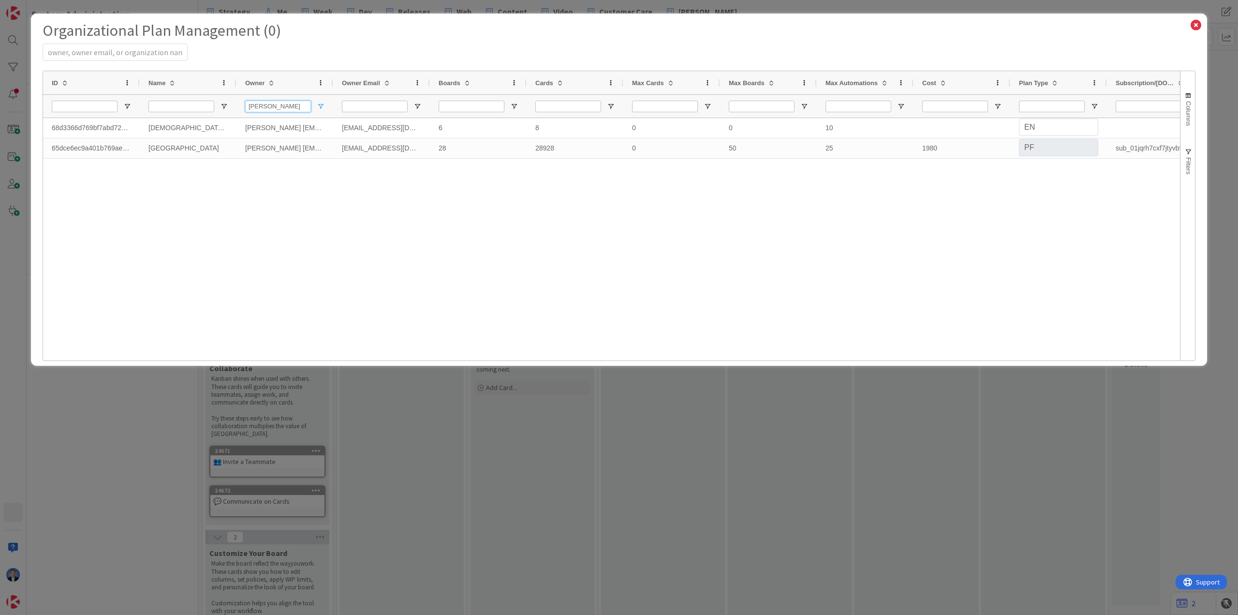
type input "jessica"
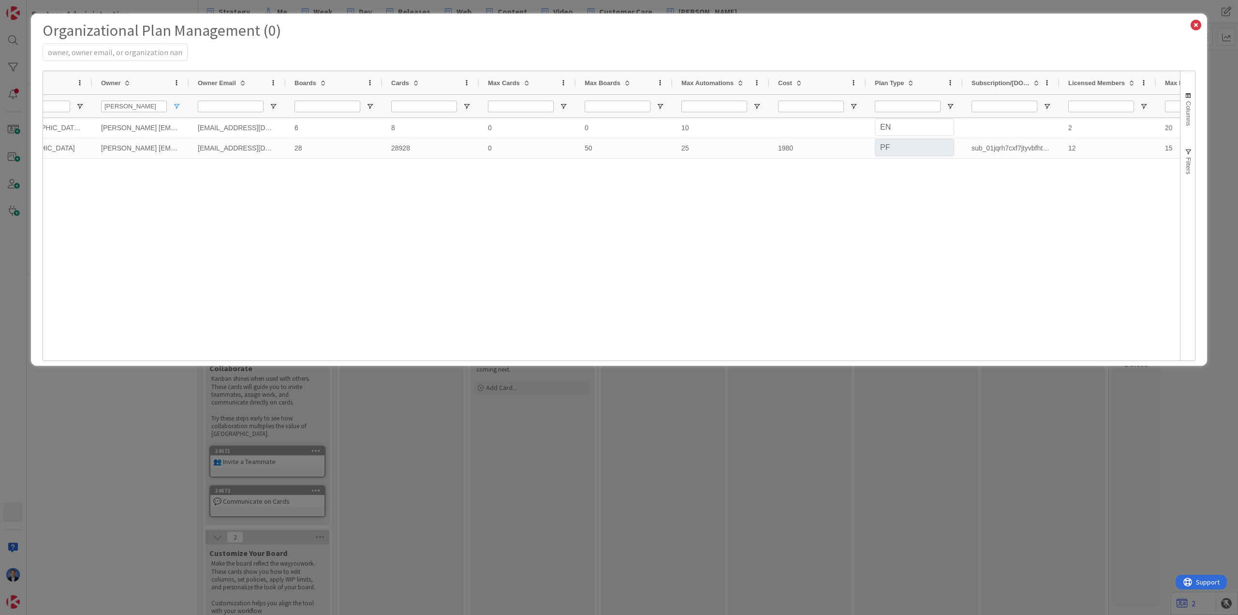
scroll to position [0, 243]
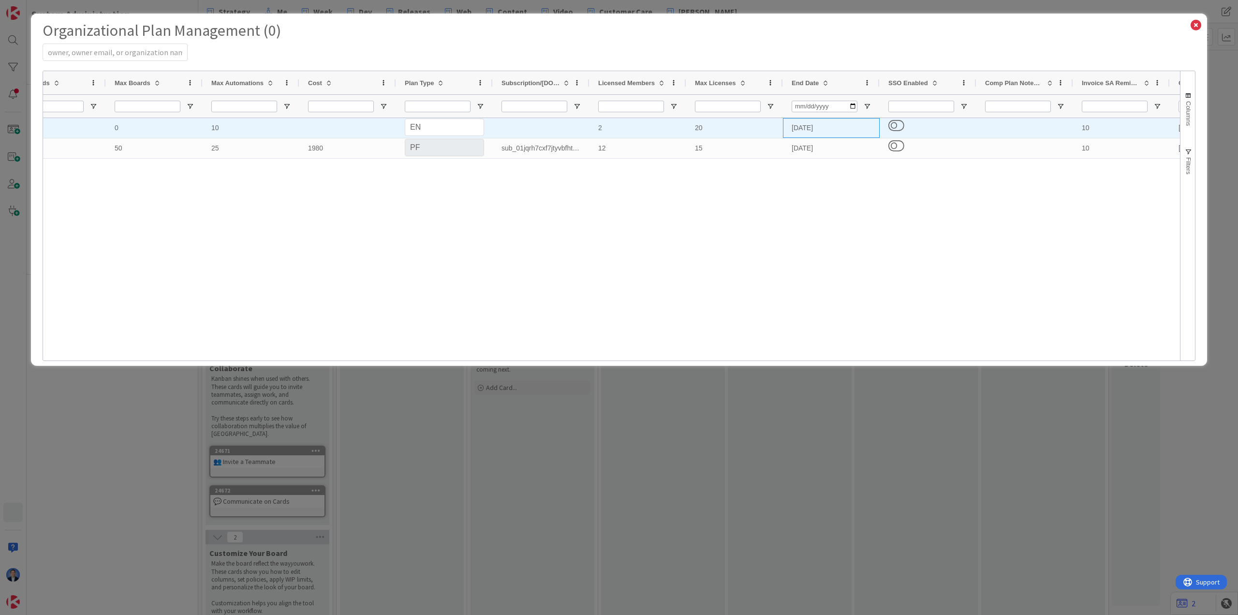
click at [808, 129] on div "10/24/2025" at bounding box center [831, 128] width 97 height 20
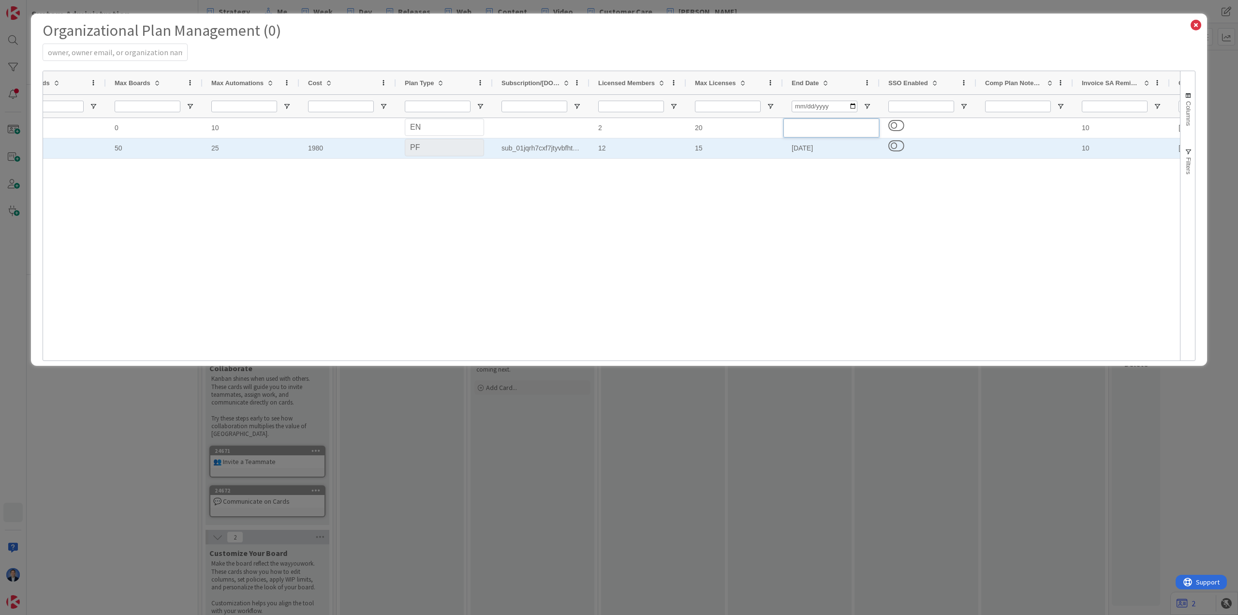
select select "EN"
select select "PF"
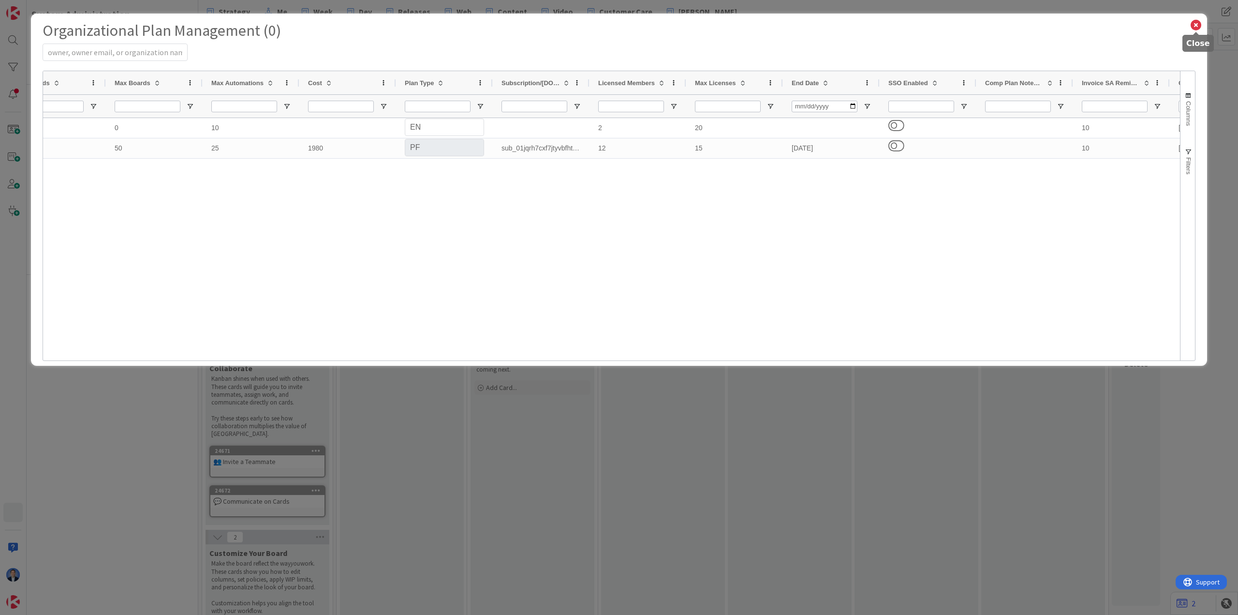
click at [1195, 25] on icon at bounding box center [1195, 25] width 13 height 14
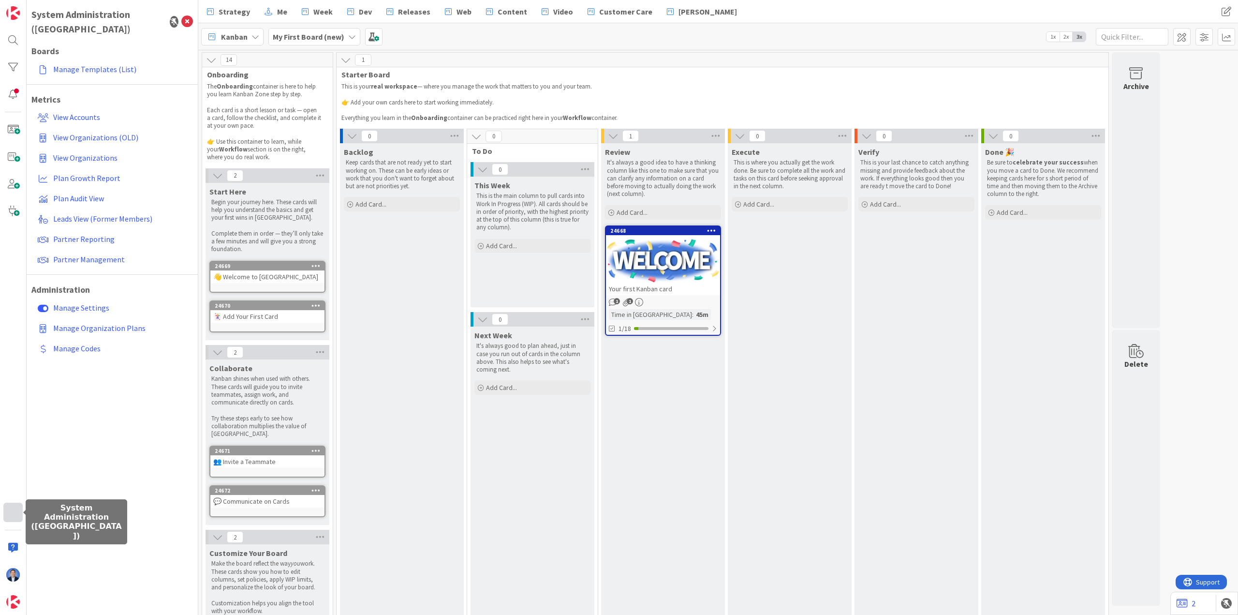
click at [17, 512] on div at bounding box center [12, 511] width 19 height 19
click at [107, 323] on span "Manage Organization Plans" at bounding box center [99, 328] width 92 height 10
select select "EN"
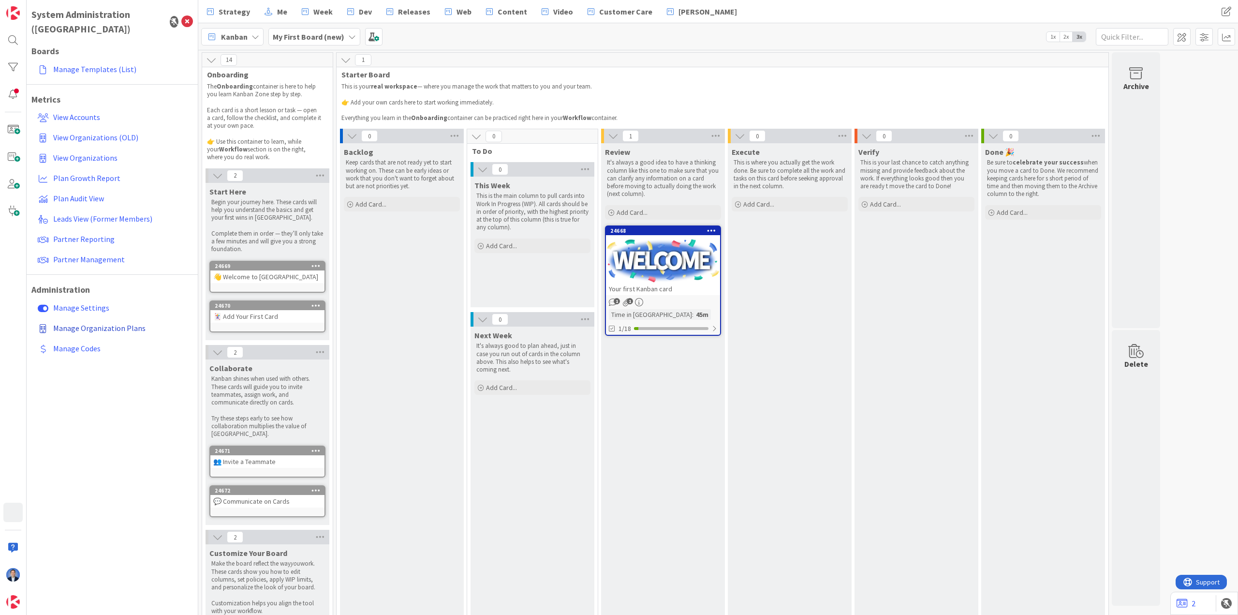
select select "EN"
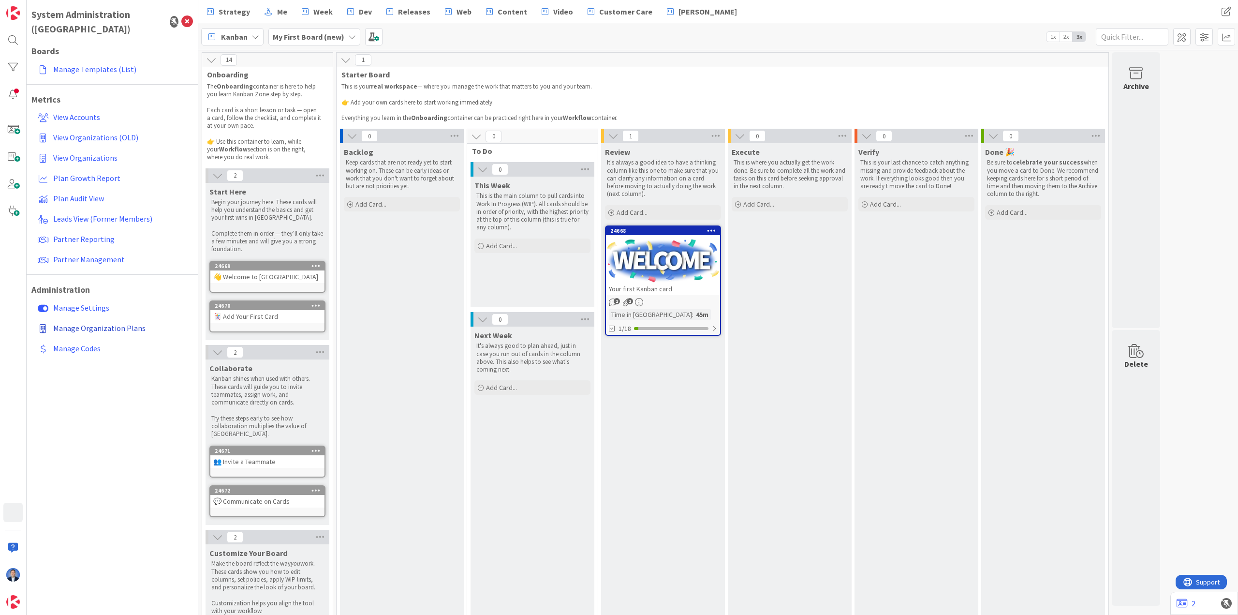
select select "EN"
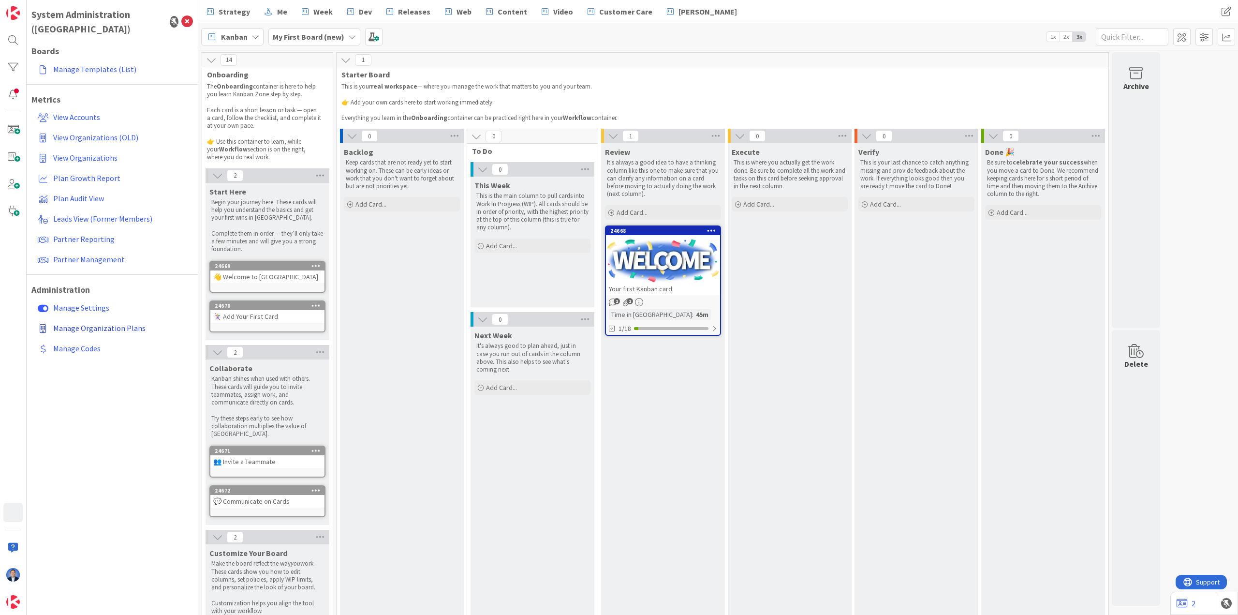
select select "EN"
select select "PF"
select select "EN"
select select "PF"
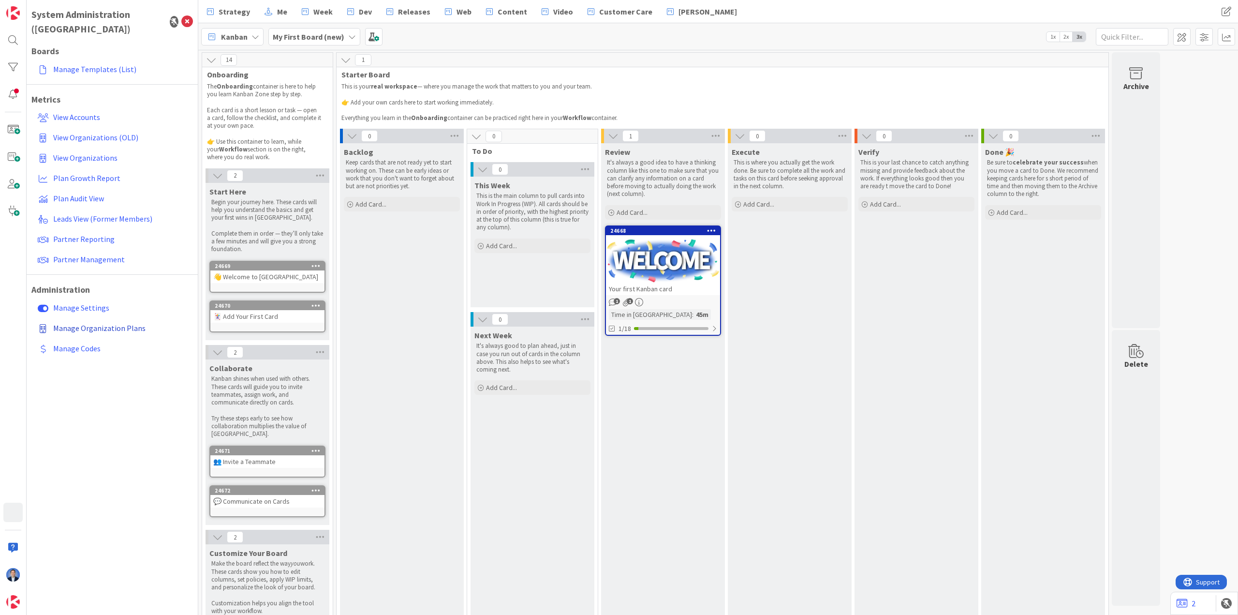
select select "EN"
select select "PF"
select select "EN"
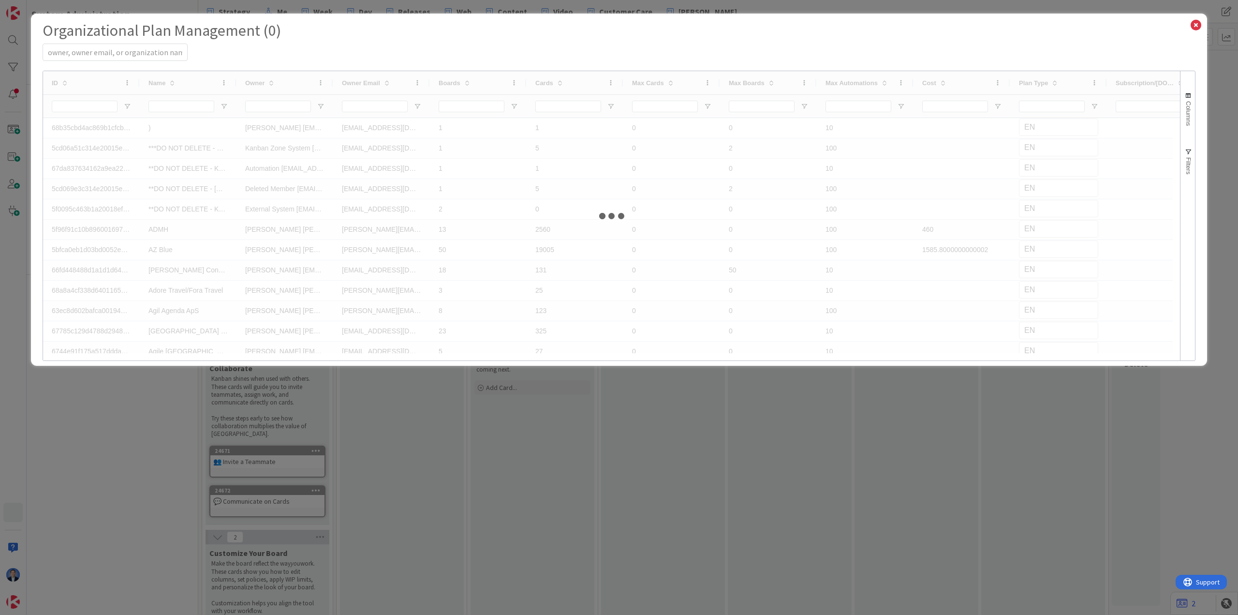
select select "EN"
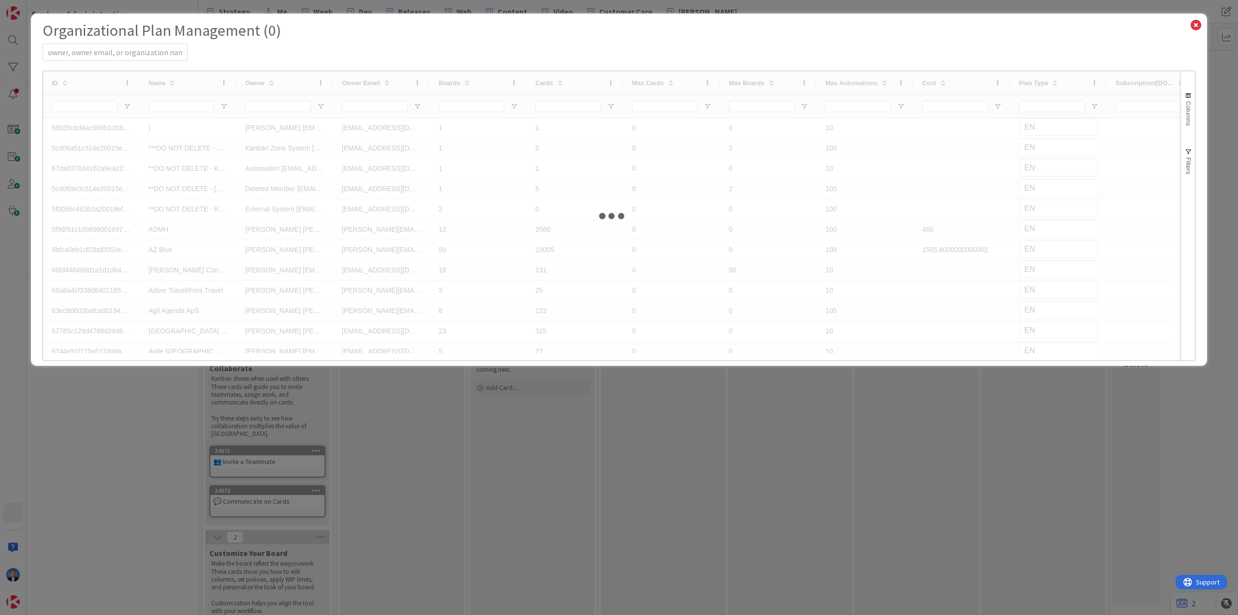
select select "EN"
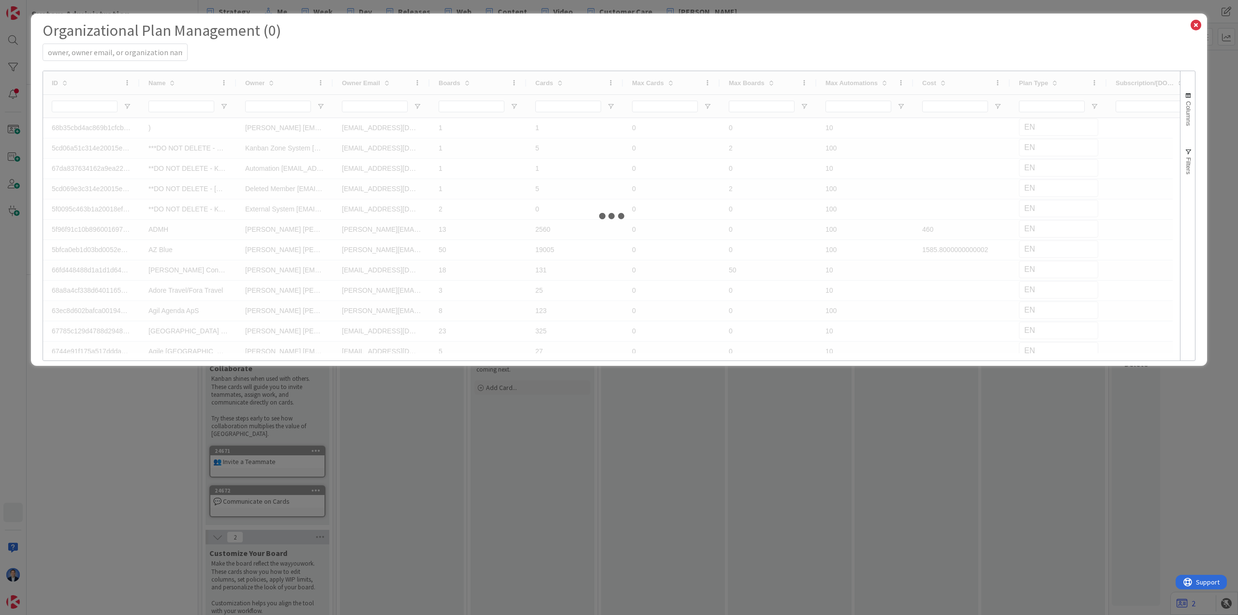
select select "EN"
select select "PF"
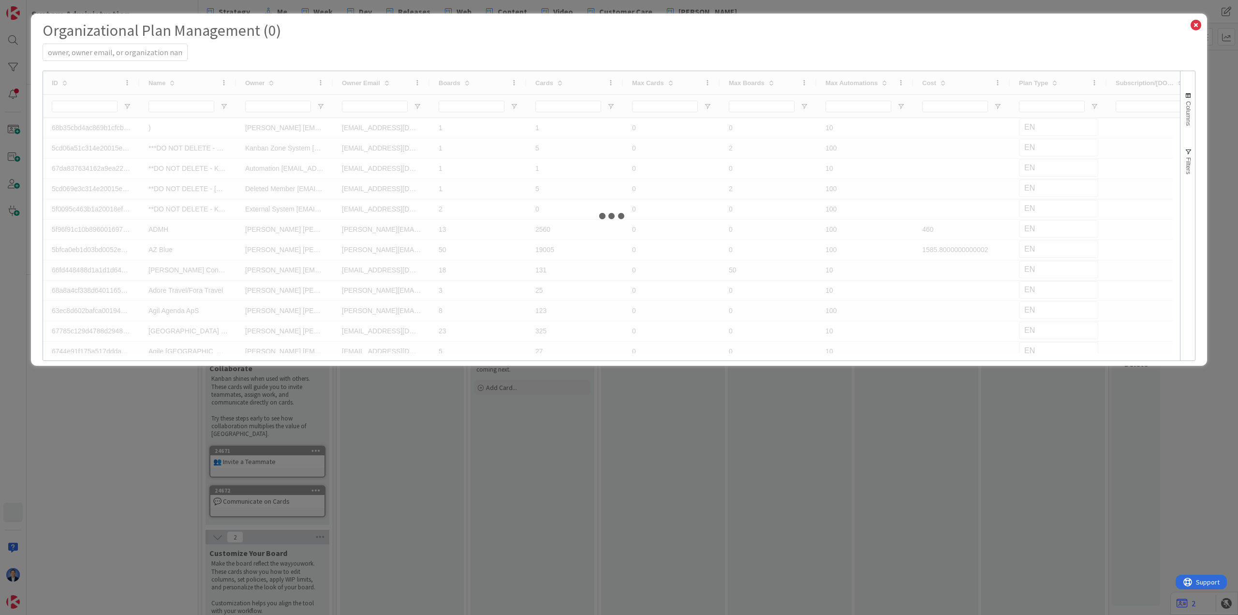
select select "EN"
select select "PF"
select select "EN"
select select "PF"
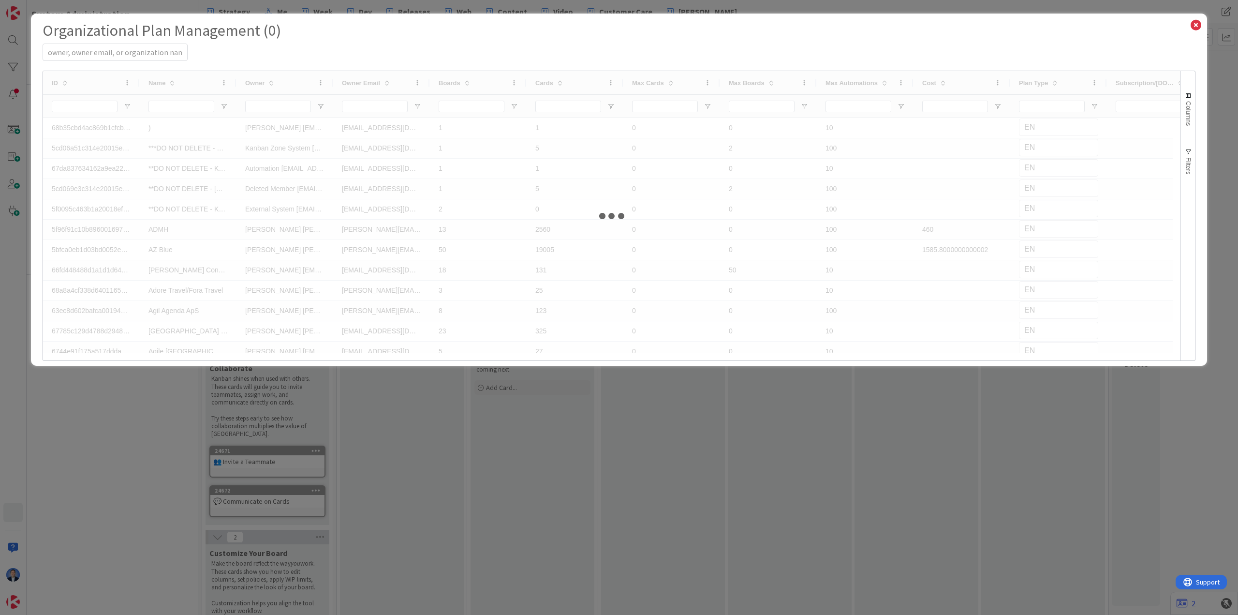
select select "PF"
select select "EN"
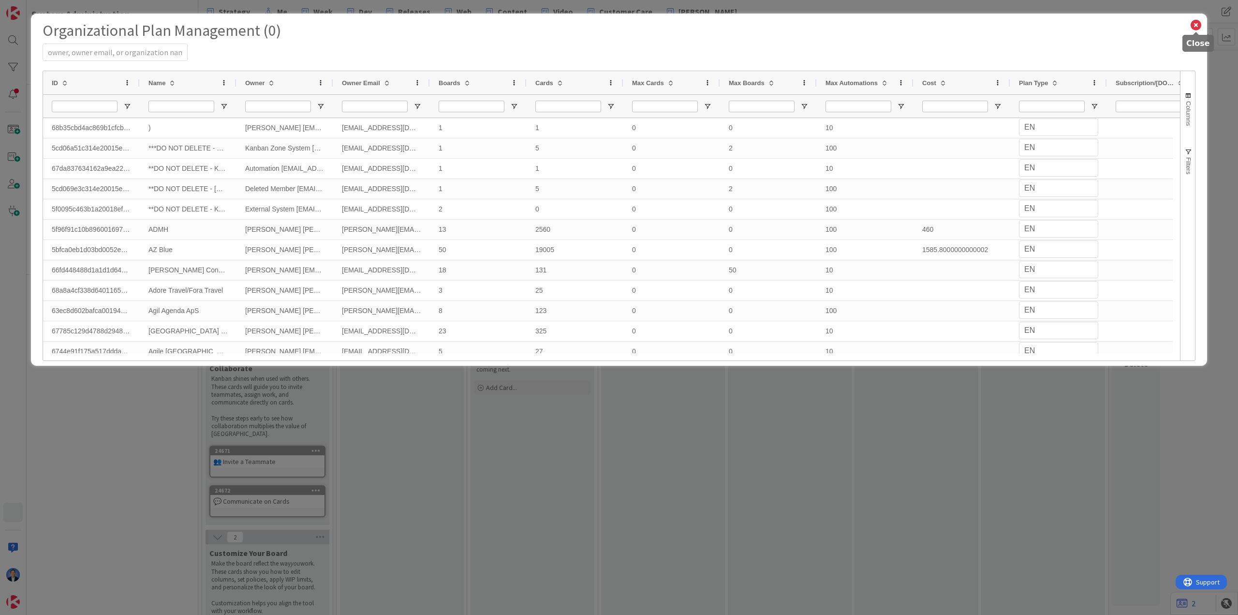
click at [1197, 23] on icon at bounding box center [1195, 25] width 13 height 14
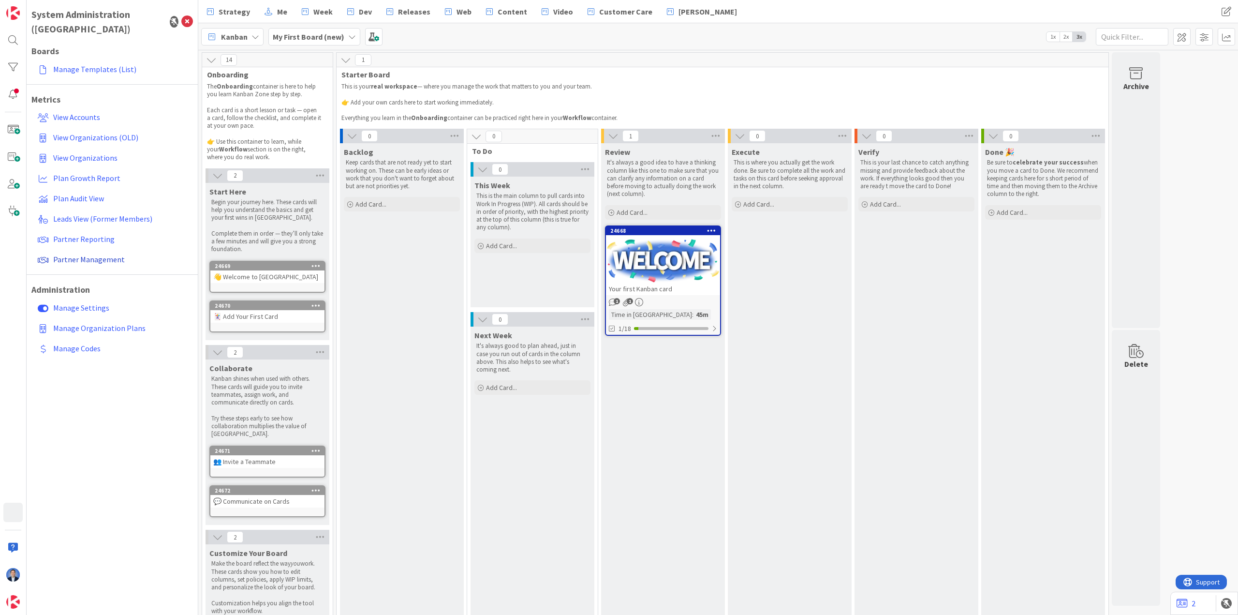
click at [93, 254] on span "Partner Management" at bounding box center [89, 259] width 72 height 10
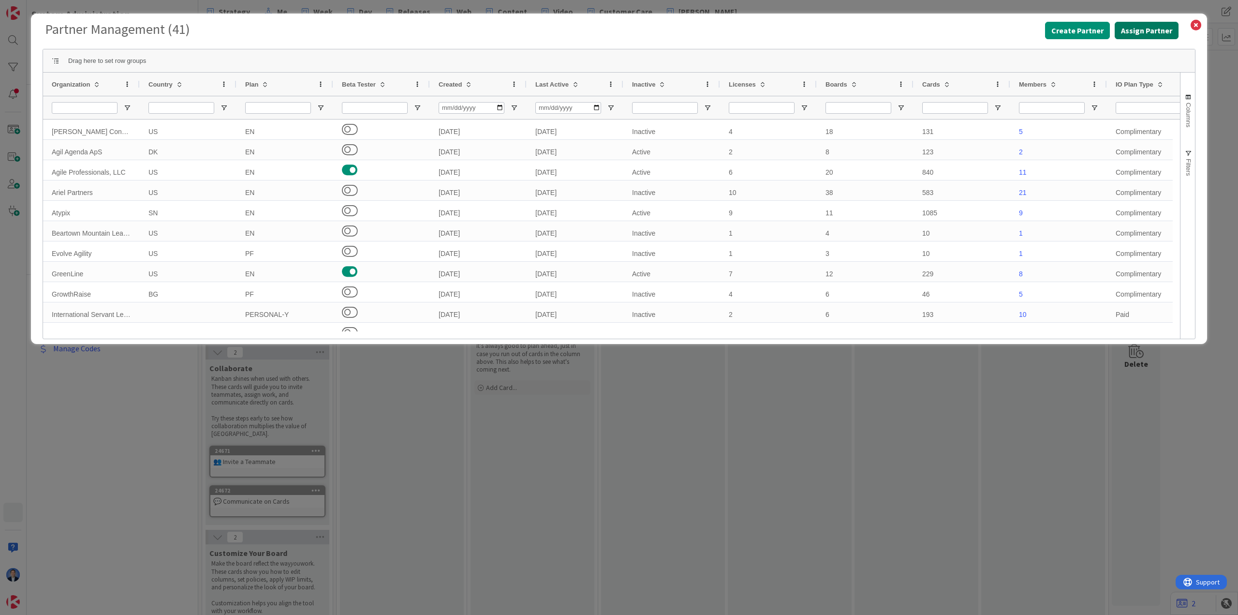
click at [1135, 37] on button "Assign Partner" at bounding box center [1146, 30] width 64 height 17
click at [1023, 78] on div at bounding box center [1076, 76] width 193 height 17
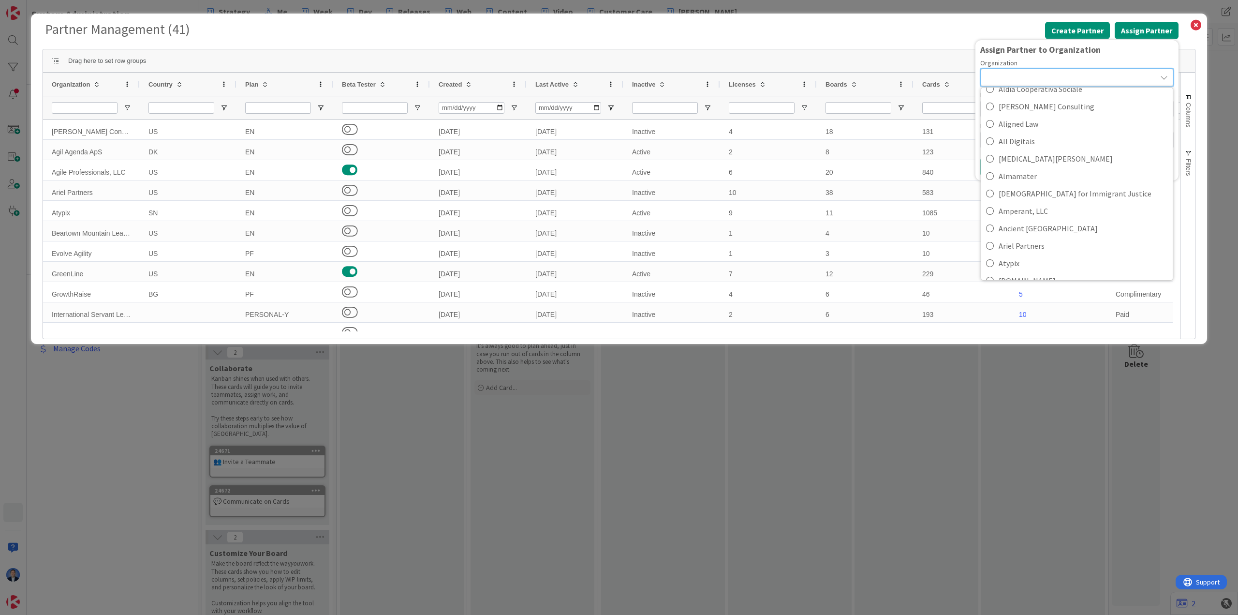
scroll to position [387, 0]
click at [1068, 190] on span "Americans for Immigrant Justice" at bounding box center [1082, 193] width 169 height 15
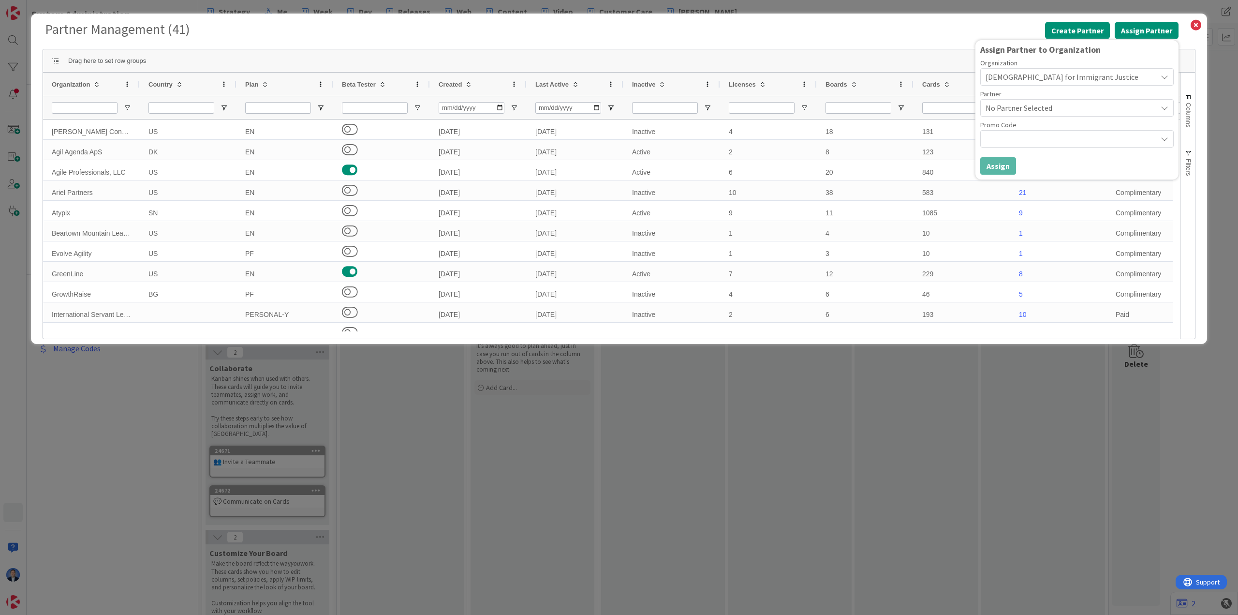
click at [1057, 108] on span "No Partner Selected" at bounding box center [1068, 108] width 166 height 14
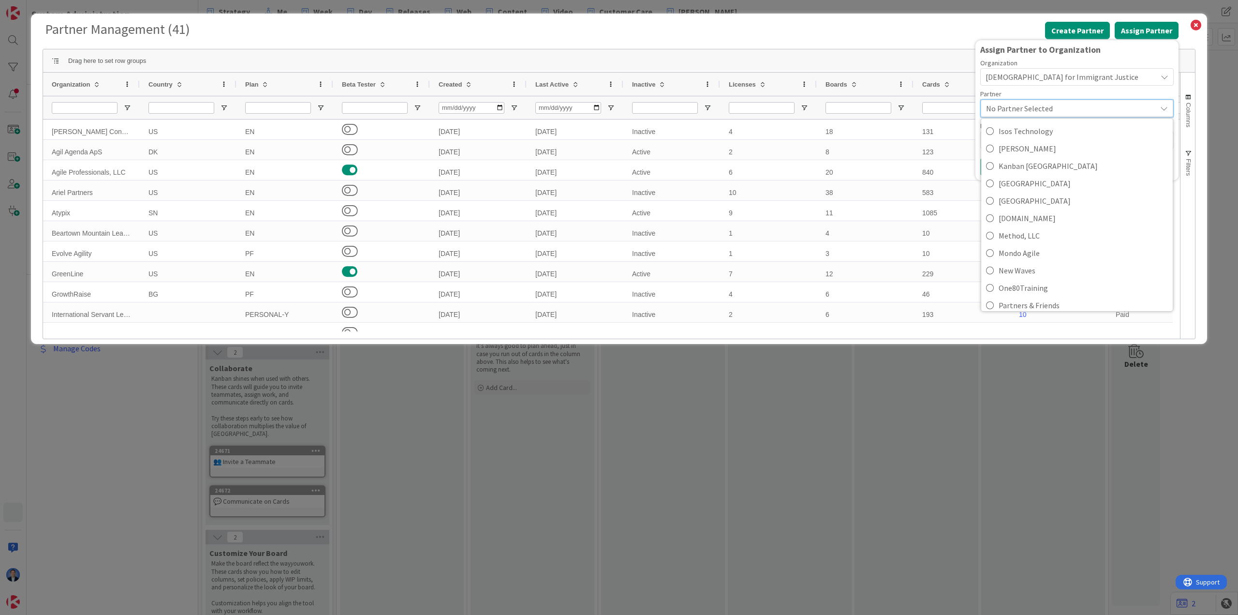
scroll to position [193, 0]
click at [1053, 197] on span "[GEOGRAPHIC_DATA]" at bounding box center [1082, 198] width 169 height 15
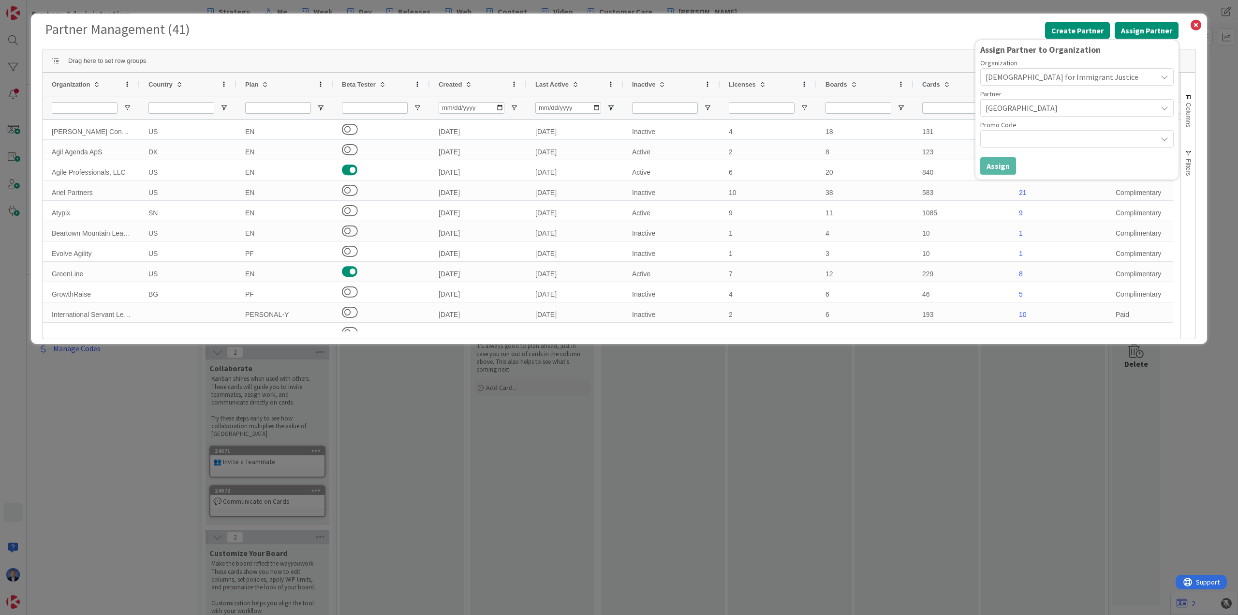
click at [1107, 141] on div at bounding box center [1076, 138] width 193 height 17
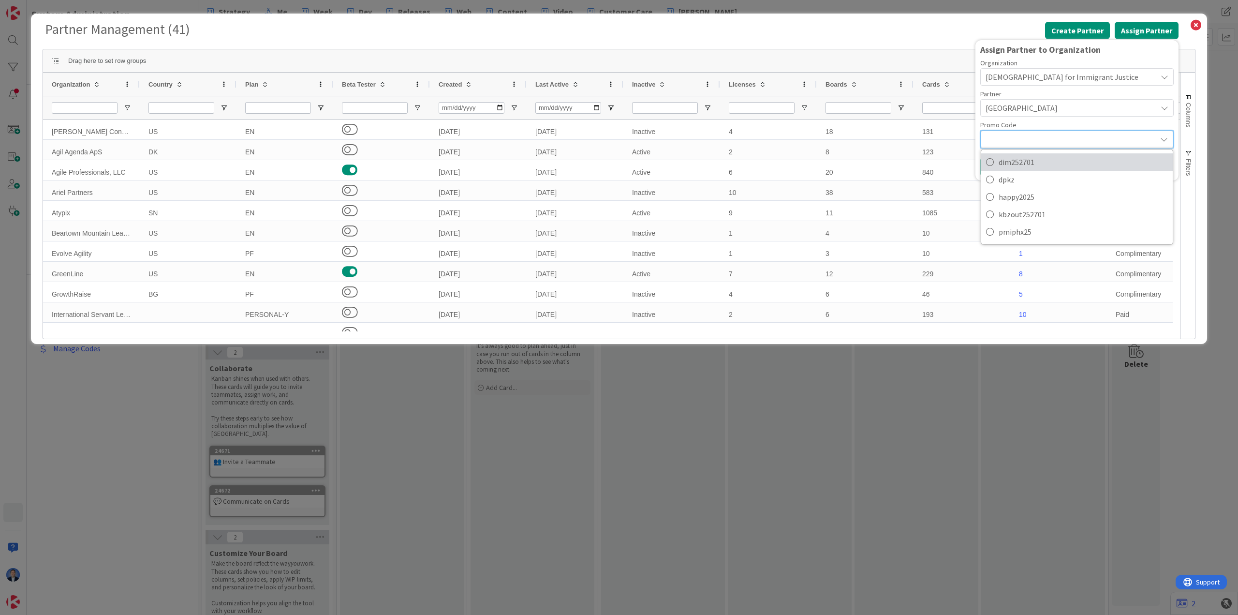
click at [1104, 166] on span "dim252701" at bounding box center [1082, 162] width 169 height 15
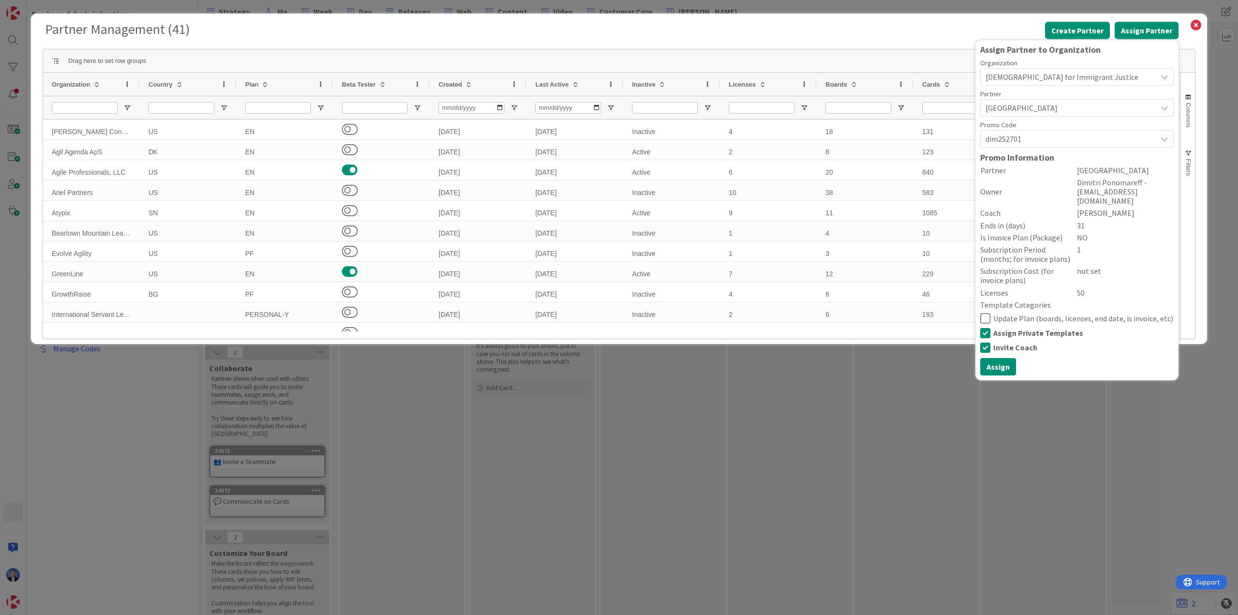
click at [982, 327] on icon at bounding box center [985, 333] width 10 height 12
click at [997, 358] on button "Assign" at bounding box center [998, 366] width 36 height 17
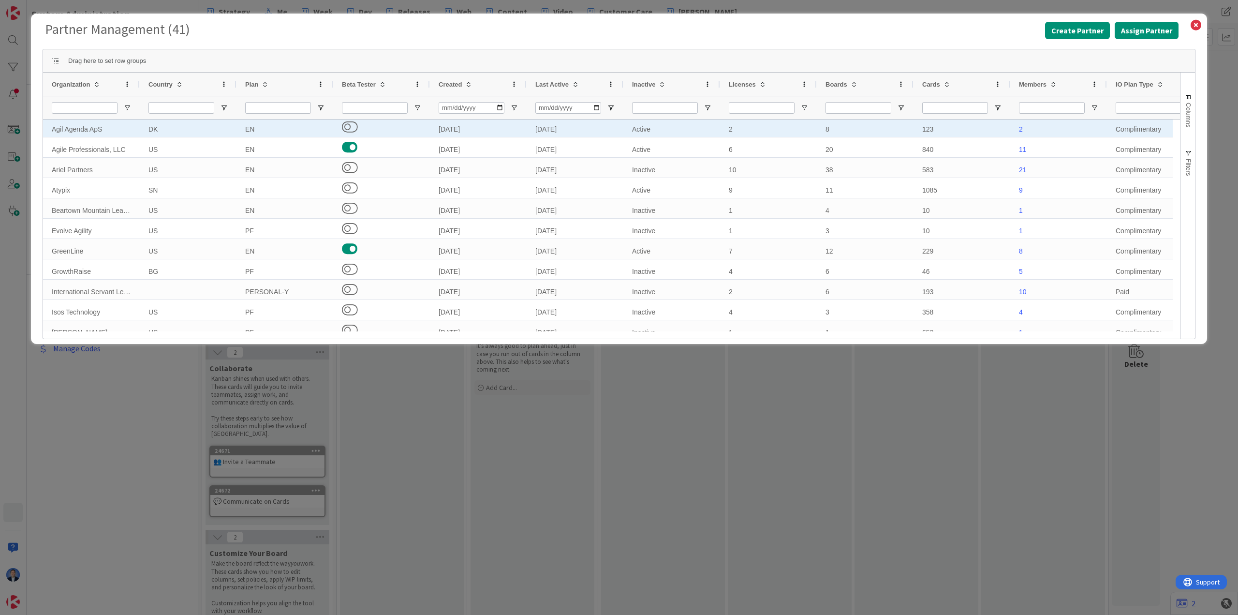
scroll to position [0, 0]
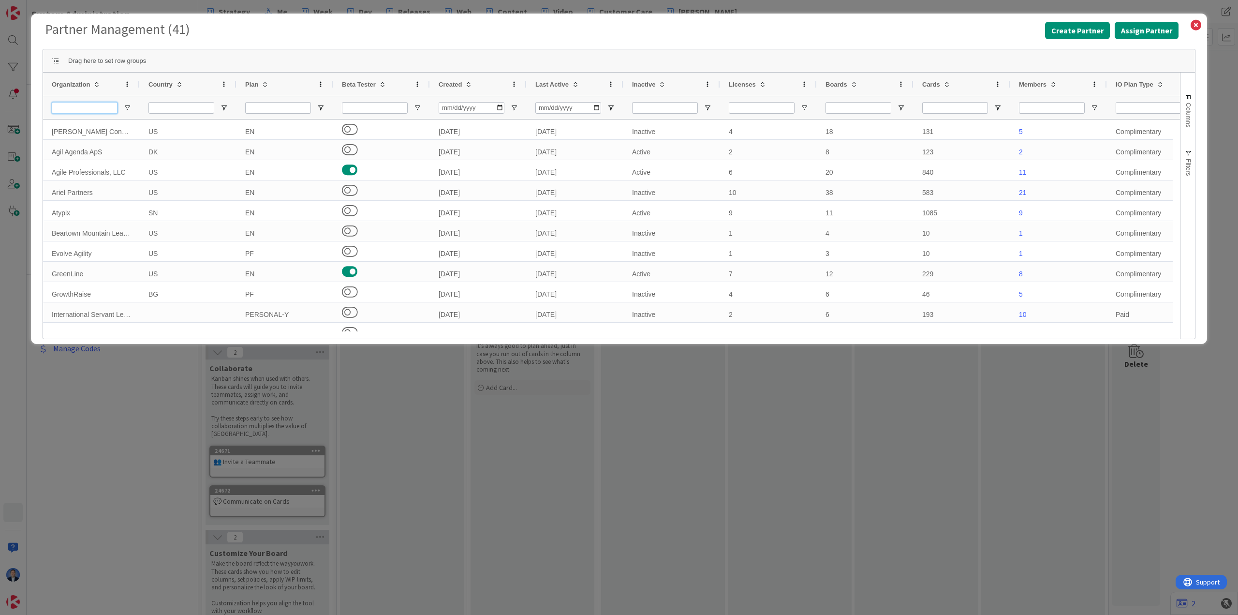
click at [85, 113] on input "Organization Filter Input" at bounding box center [85, 108] width 66 height 12
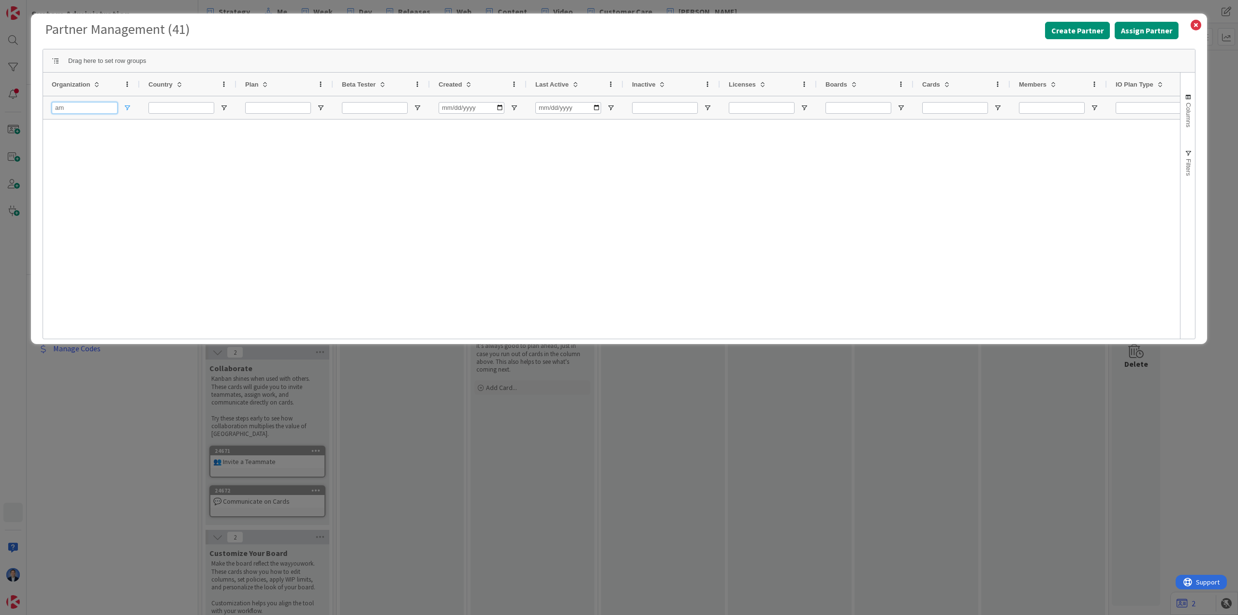
type input "a"
click at [99, 110] on input "Americans" at bounding box center [85, 108] width 66 height 12
type input "A"
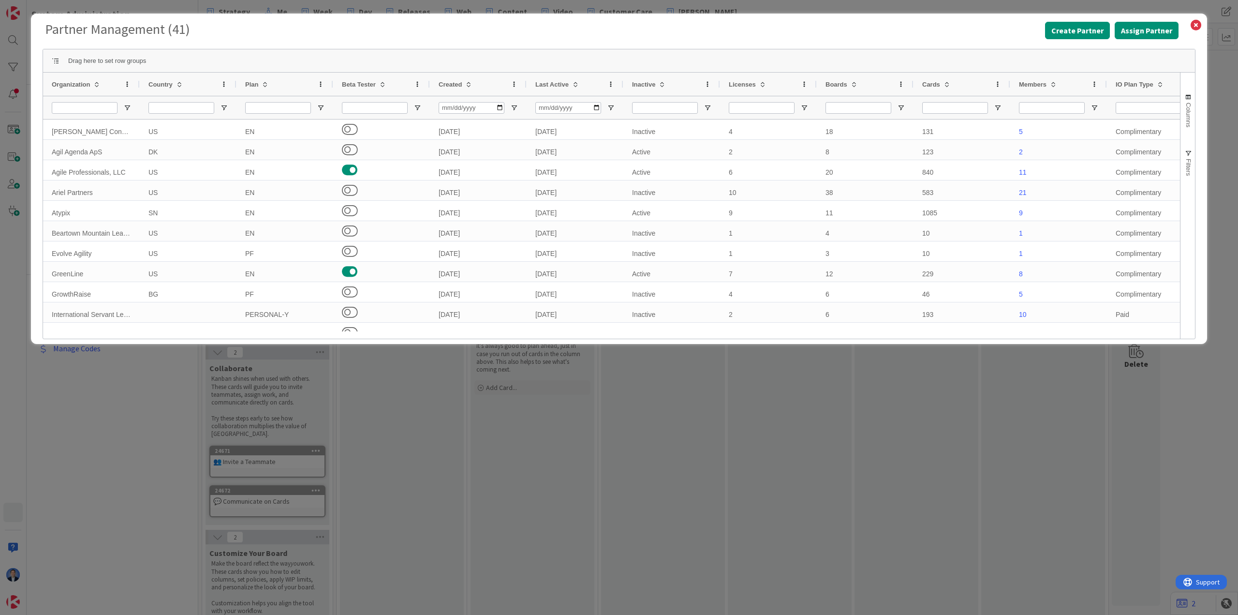
click at [468, 31] on span "Partner Management ( 41 )" at bounding box center [545, 30] width 1000 height 18
click at [1194, 25] on icon at bounding box center [1195, 25] width 13 height 14
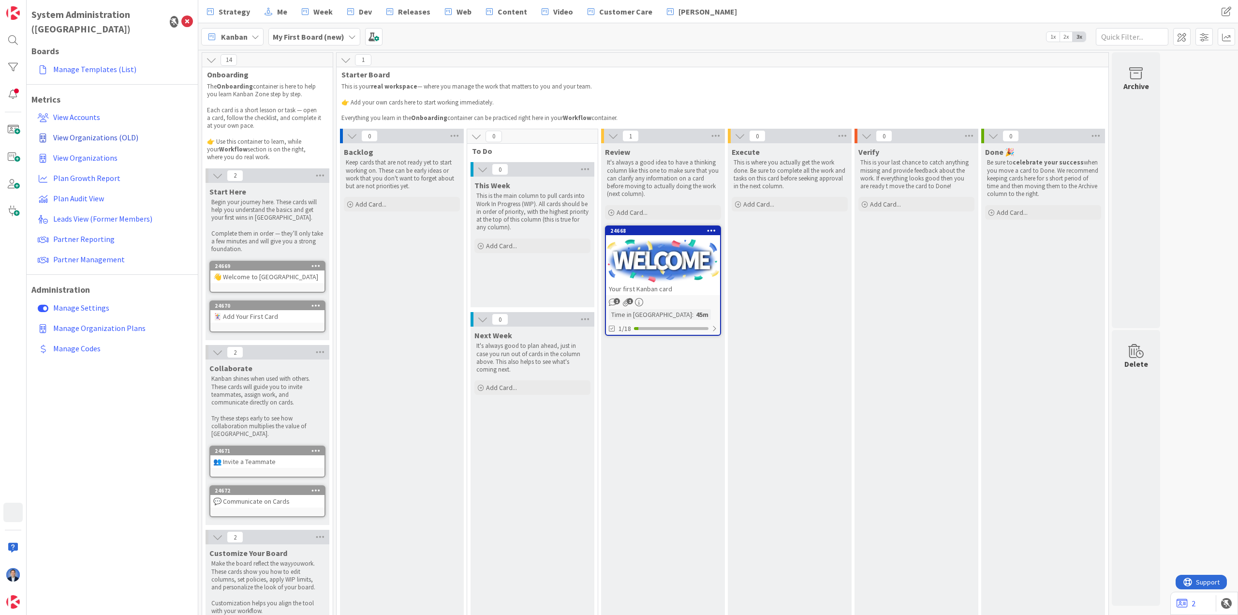
click at [102, 132] on span "View Organizations (OLD)" at bounding box center [95, 137] width 85 height 10
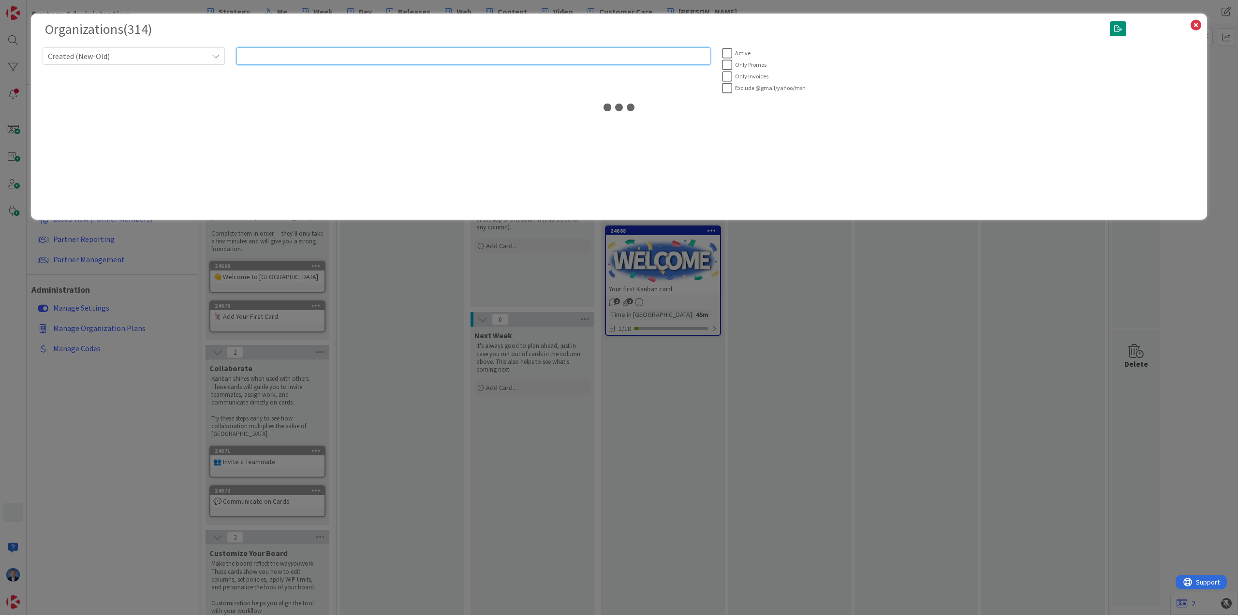
click at [328, 55] on input "text" at bounding box center [472, 55] width 473 height 17
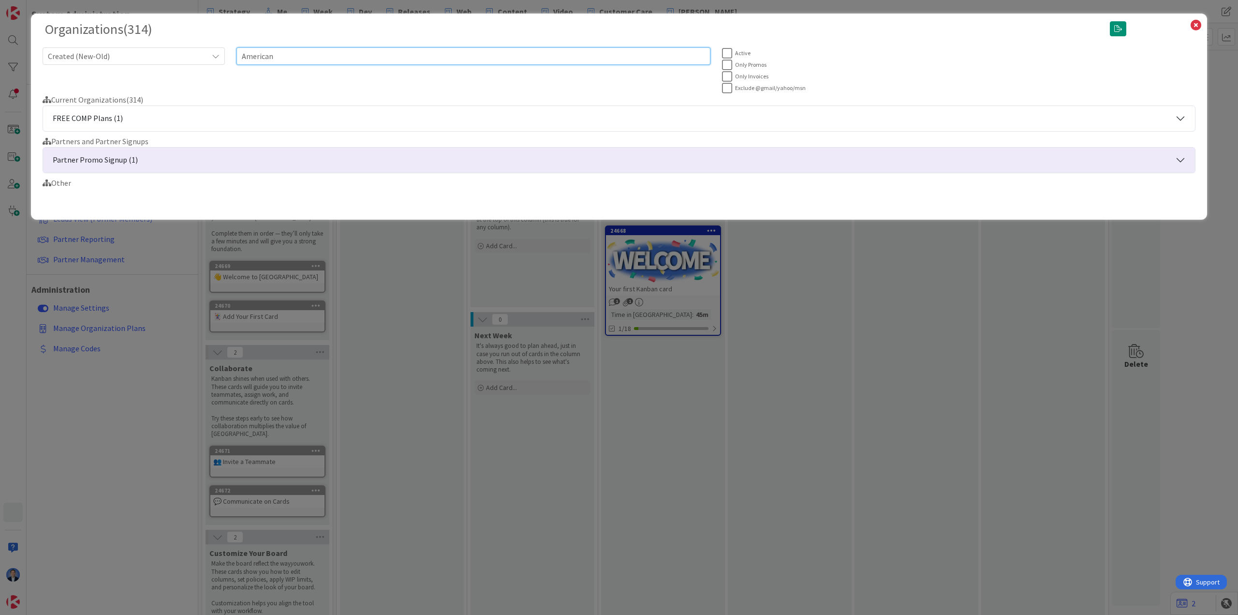
type input "American"
click at [257, 120] on button "FREE COMP Plans (1)" at bounding box center [619, 118] width 1152 height 25
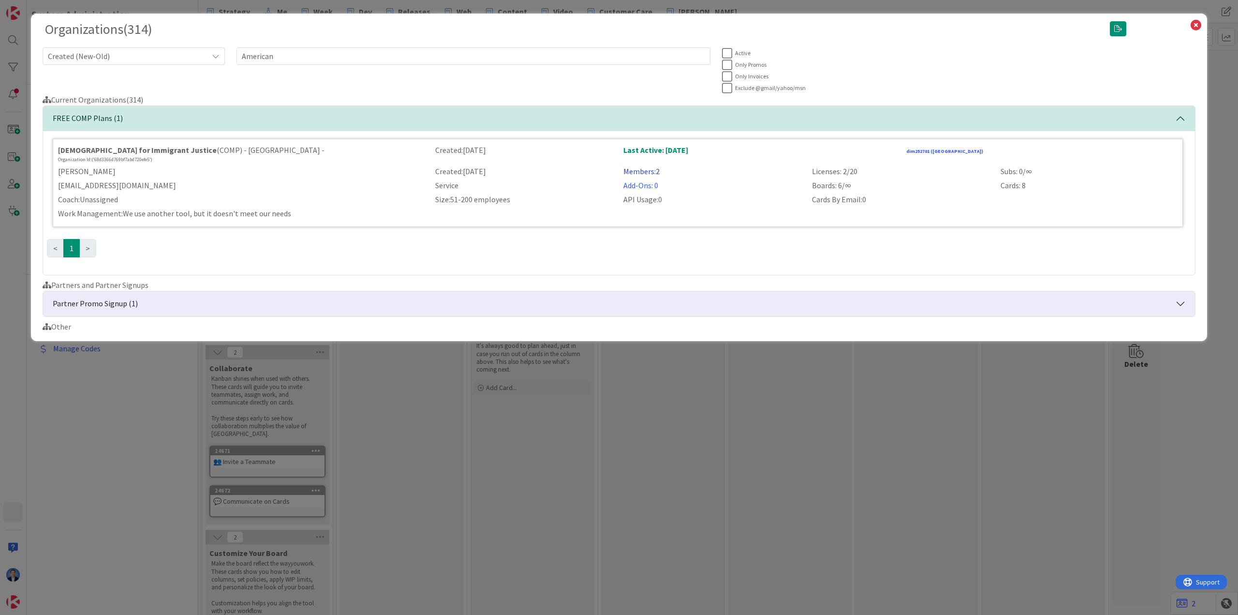
click at [656, 170] on link "Members: 2" at bounding box center [641, 171] width 36 height 10
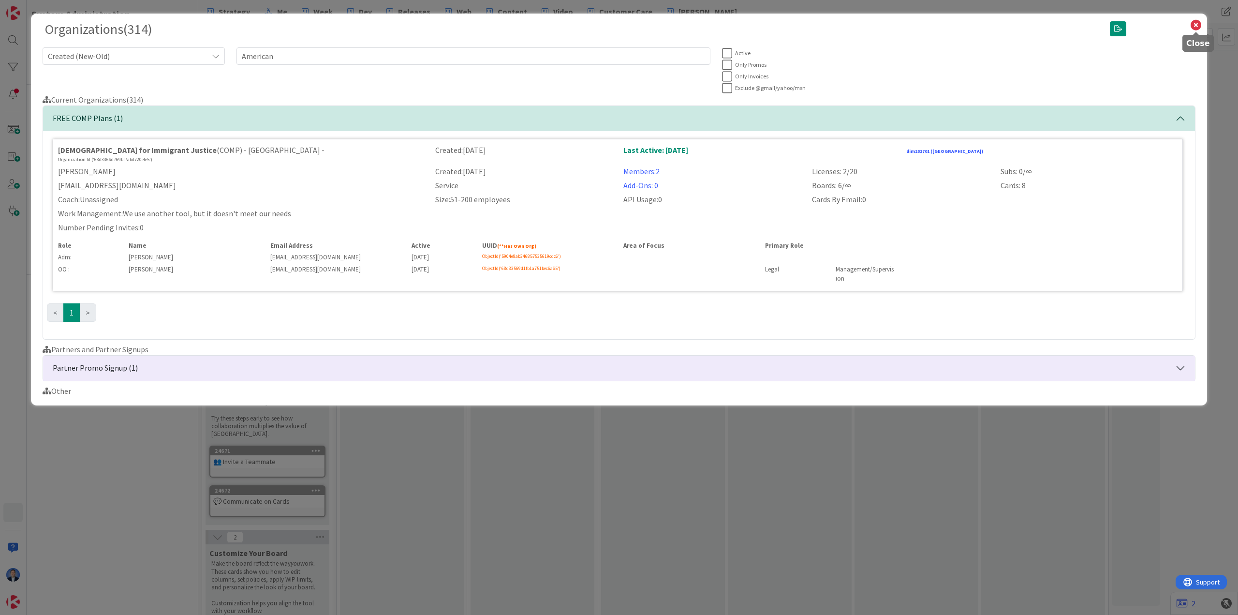
click at [1196, 27] on icon at bounding box center [1195, 25] width 13 height 14
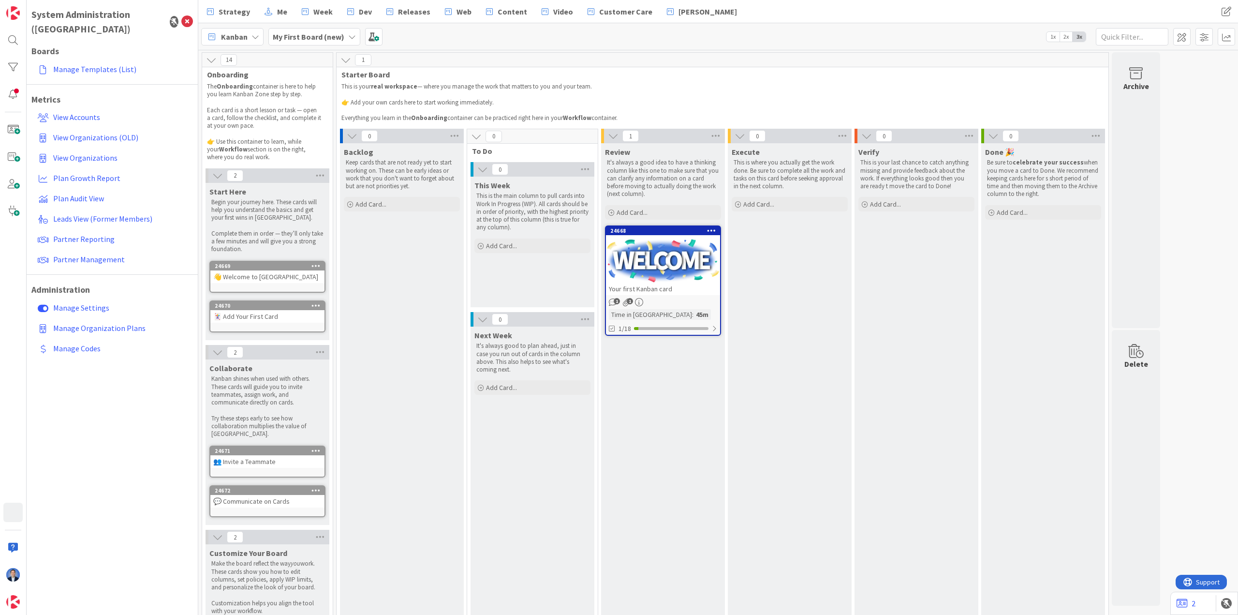
click at [701, 284] on div "Your first Kanban card" at bounding box center [663, 288] width 114 height 13
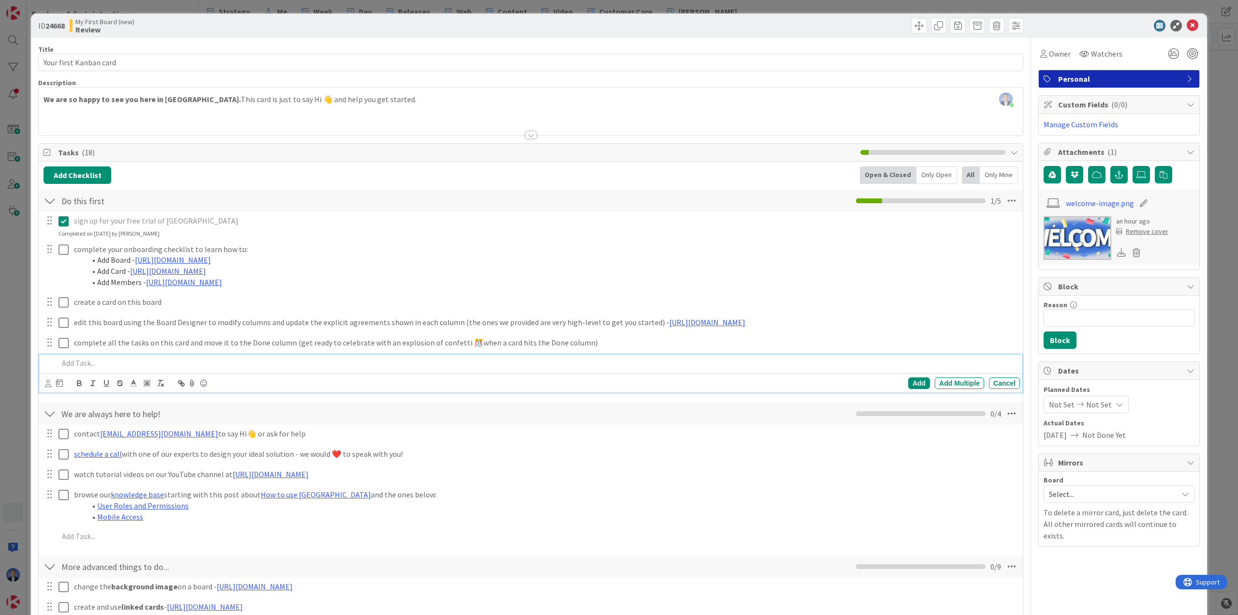
click at [129, 365] on p at bounding box center [537, 362] width 957 height 11
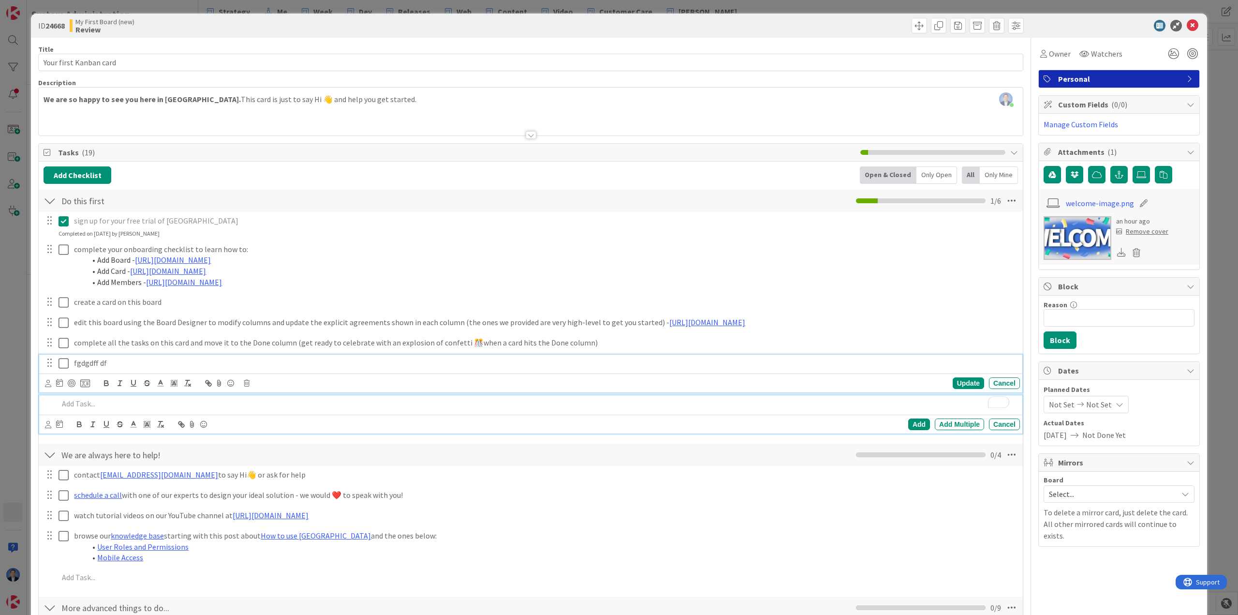
click at [97, 359] on p "fgdgdff df" at bounding box center [545, 362] width 942 height 11
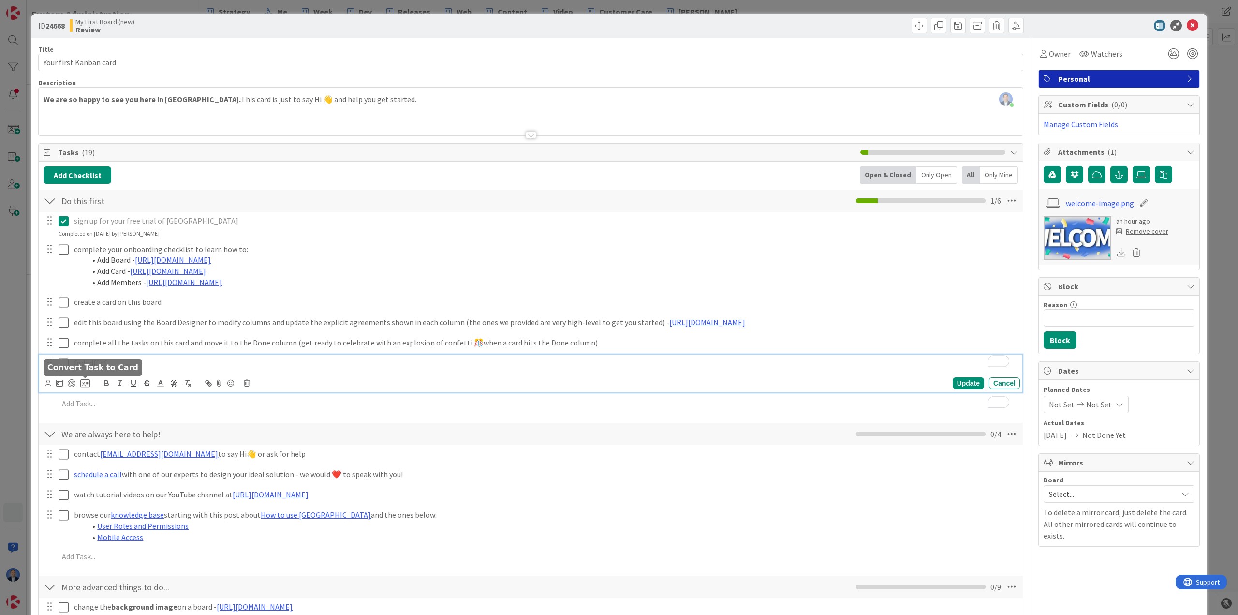
click at [84, 381] on icon at bounding box center [85, 383] width 10 height 9
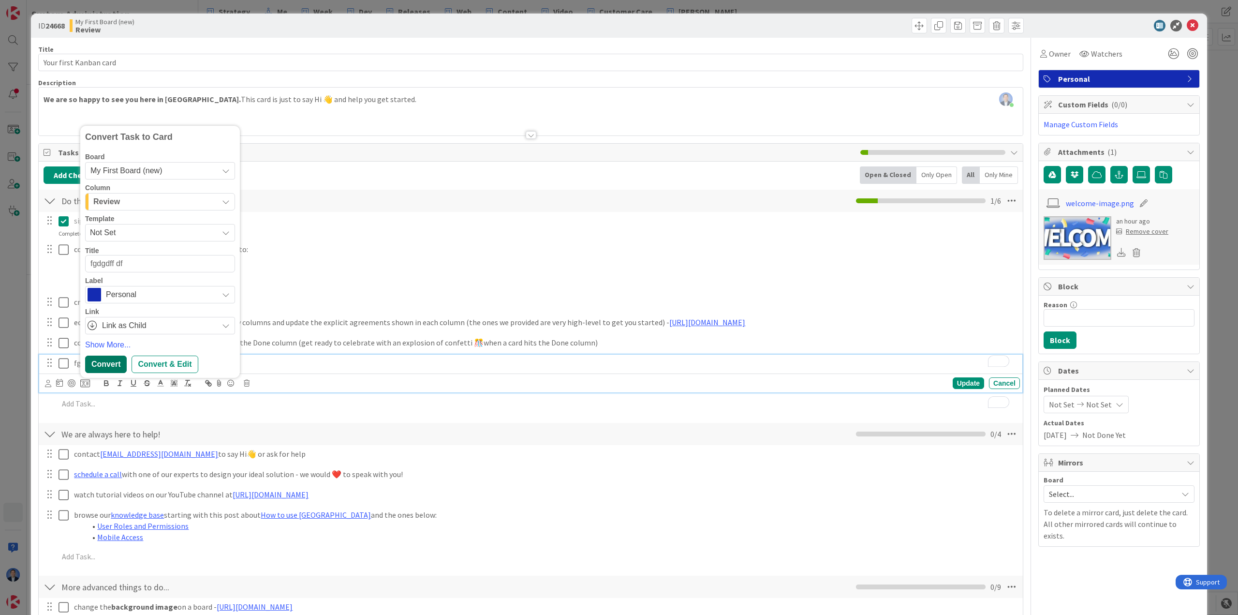
click at [109, 363] on div "Convert" at bounding box center [106, 363] width 42 height 17
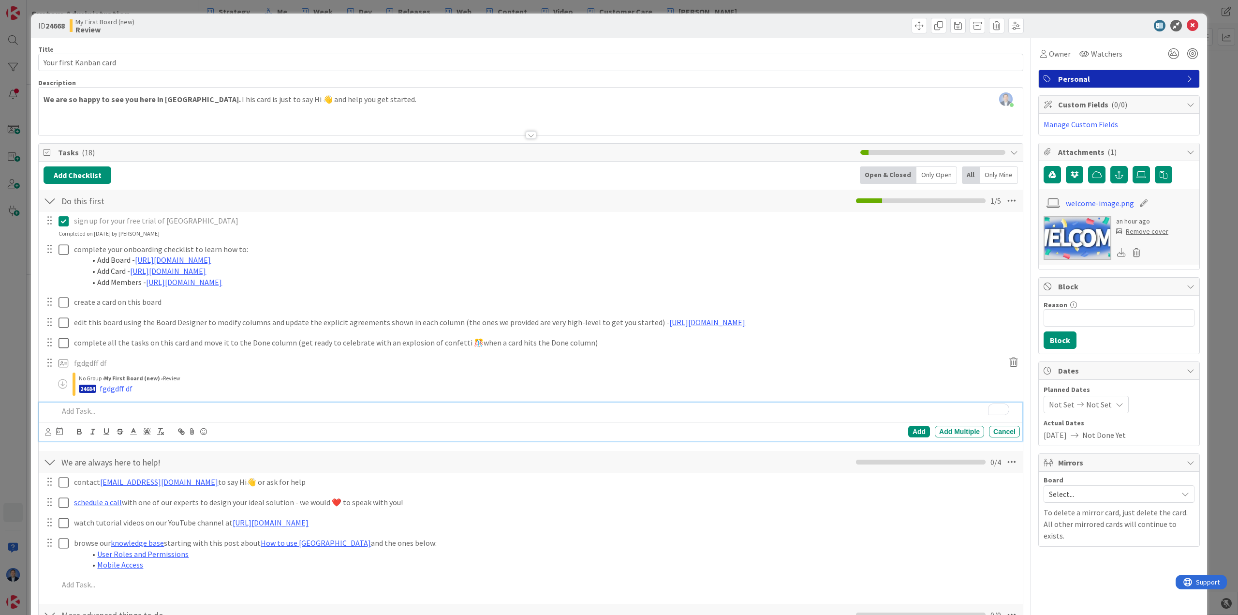
click at [109, 404] on div "To enrich screen reader interactions, please activate Accessibility in Grammarl…" at bounding box center [537, 410] width 965 height 17
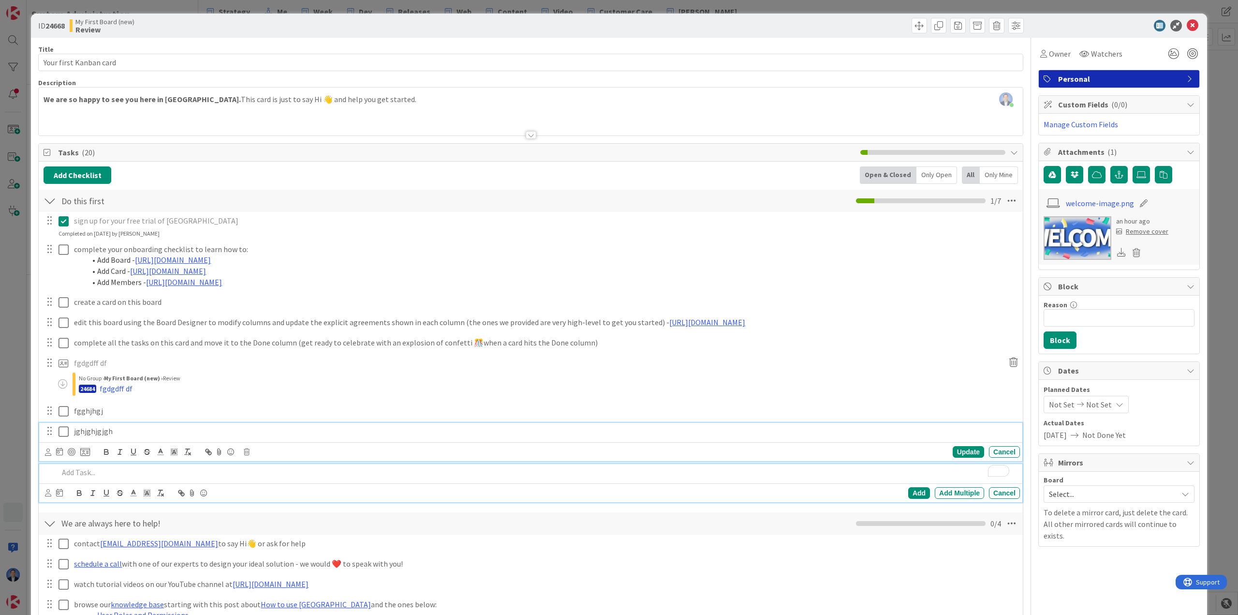
click at [61, 434] on icon at bounding box center [64, 431] width 10 height 12
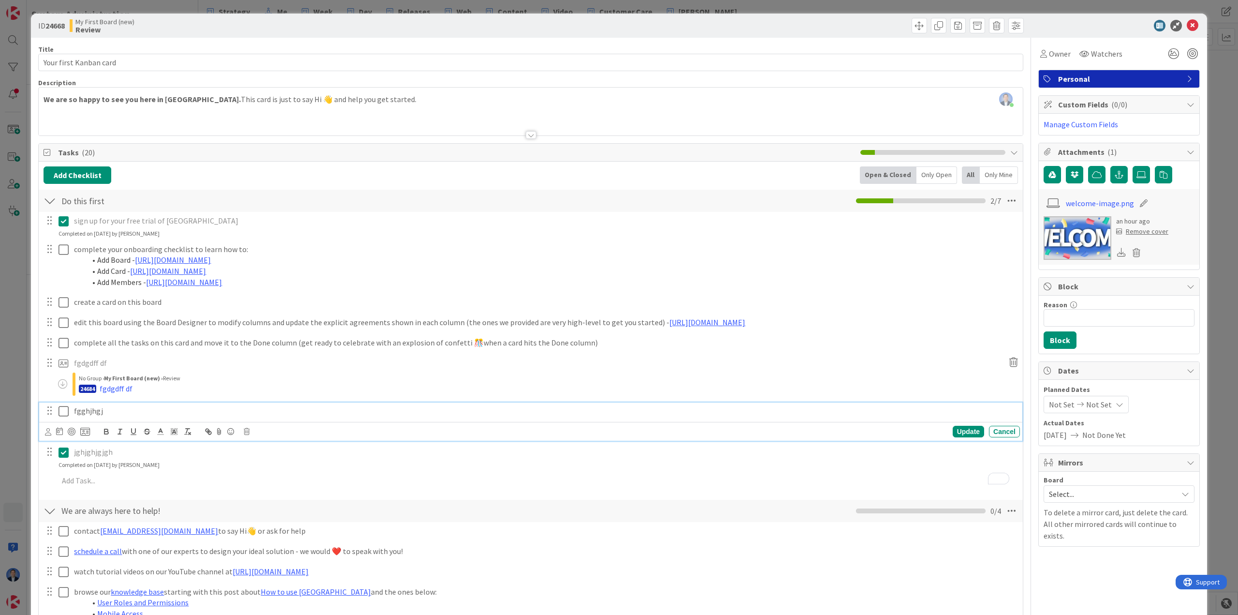
click at [88, 411] on p "fgghjhgj" at bounding box center [545, 410] width 942 height 11
click at [82, 434] on icon at bounding box center [85, 431] width 10 height 9
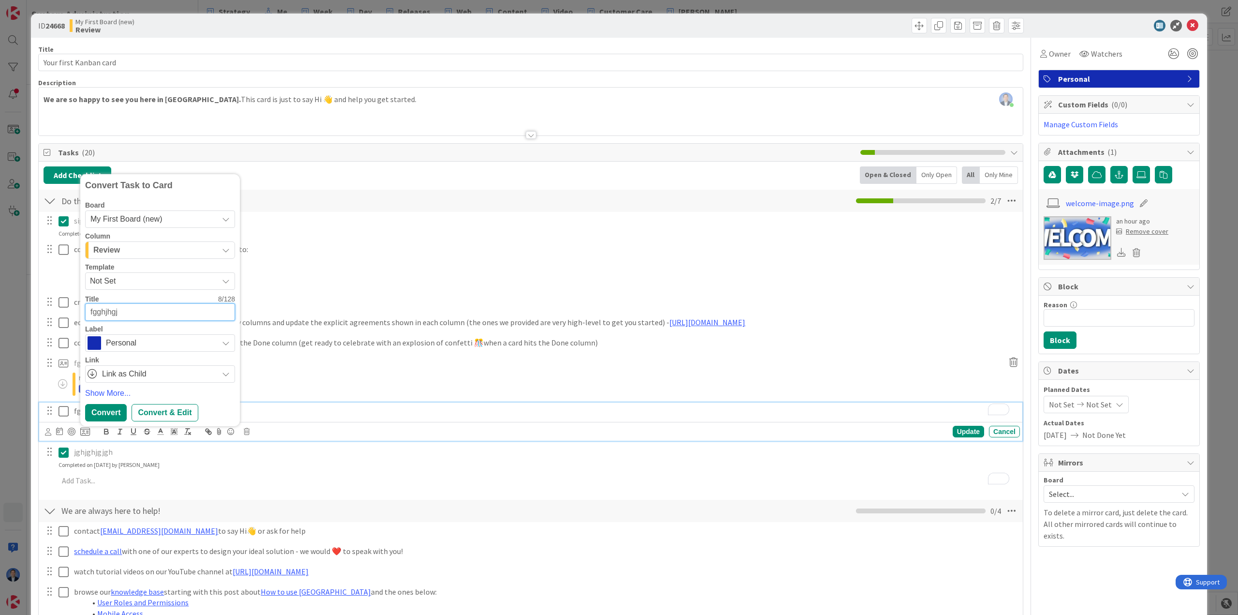
click at [174, 254] on div "Review" at bounding box center [154, 249] width 127 height 15
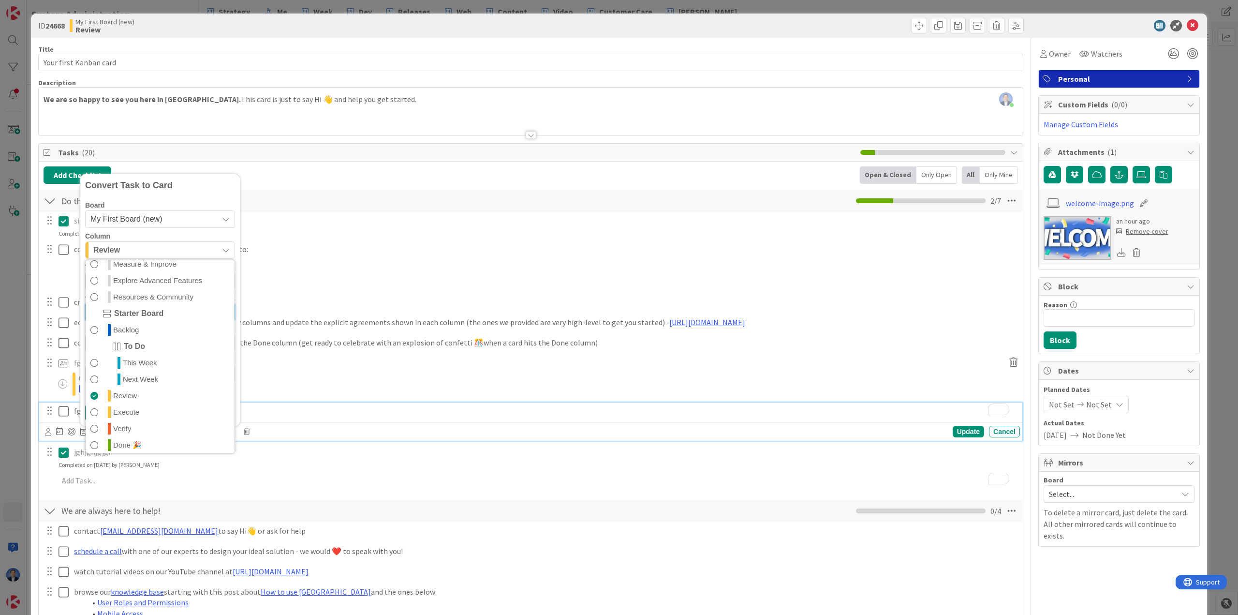
scroll to position [78, 0]
click at [167, 358] on link "This Week" at bounding box center [160, 358] width 149 height 16
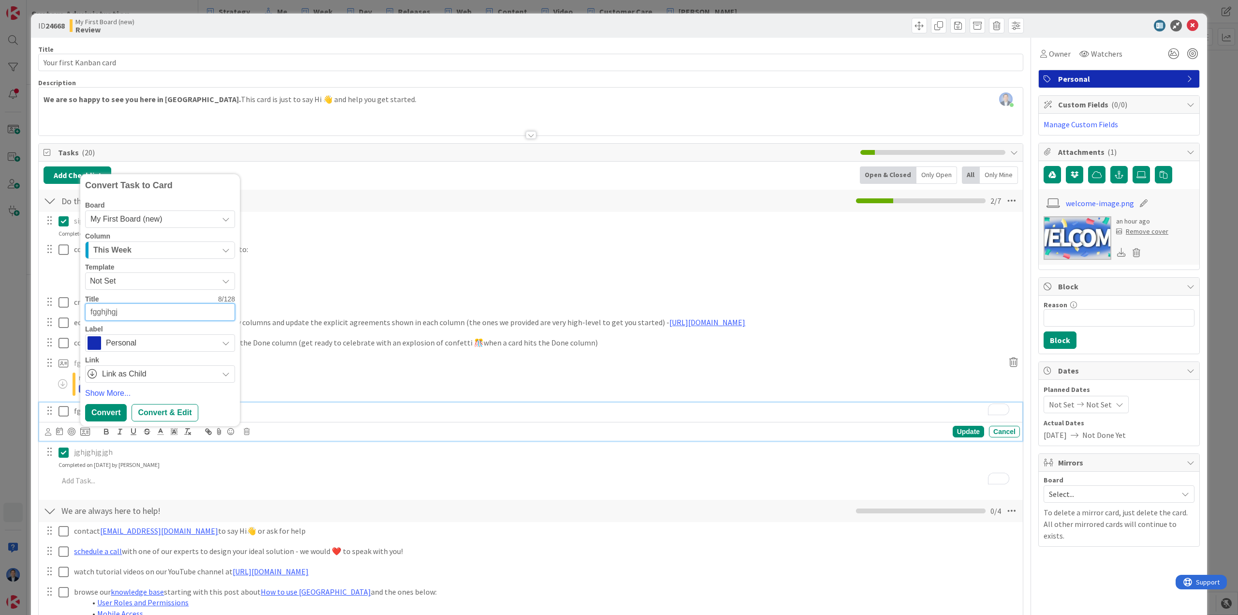
click at [149, 312] on textarea "fgghjhgj" at bounding box center [160, 311] width 150 height 17
type textarea "x"
type textarea "fgghjhgj"
type textarea "x"
type textarea "fgghjhgj fg"
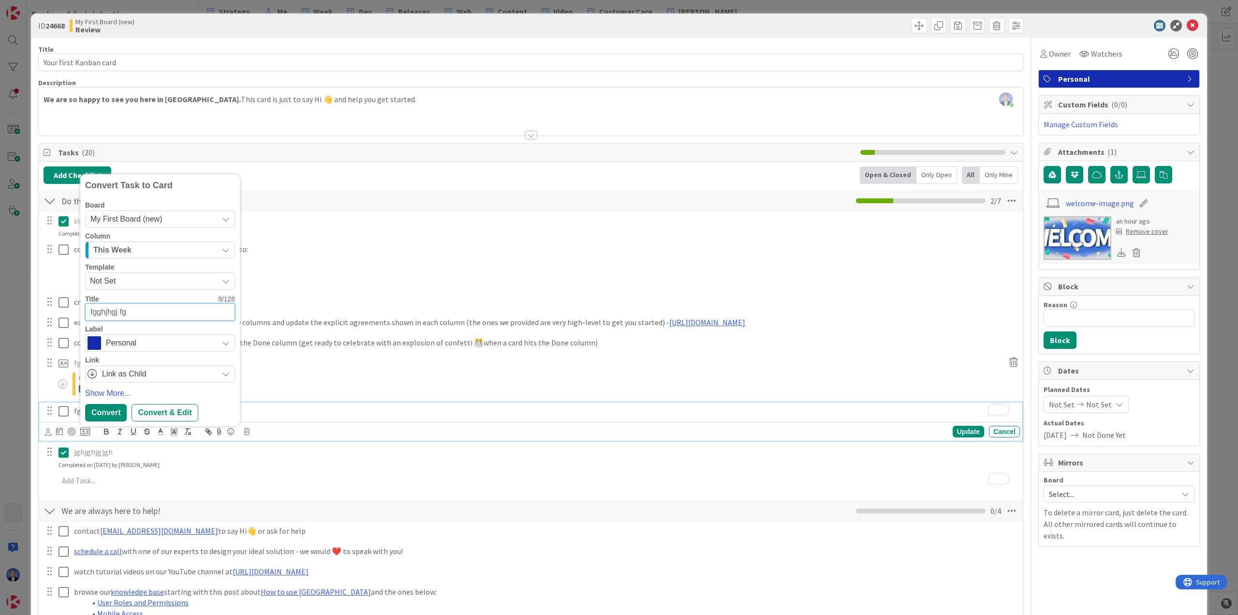
type textarea "x"
type textarea "fgghjhgj fggf"
type textarea "x"
type textarea "fgghjhgj fggfgf"
type textarea "x"
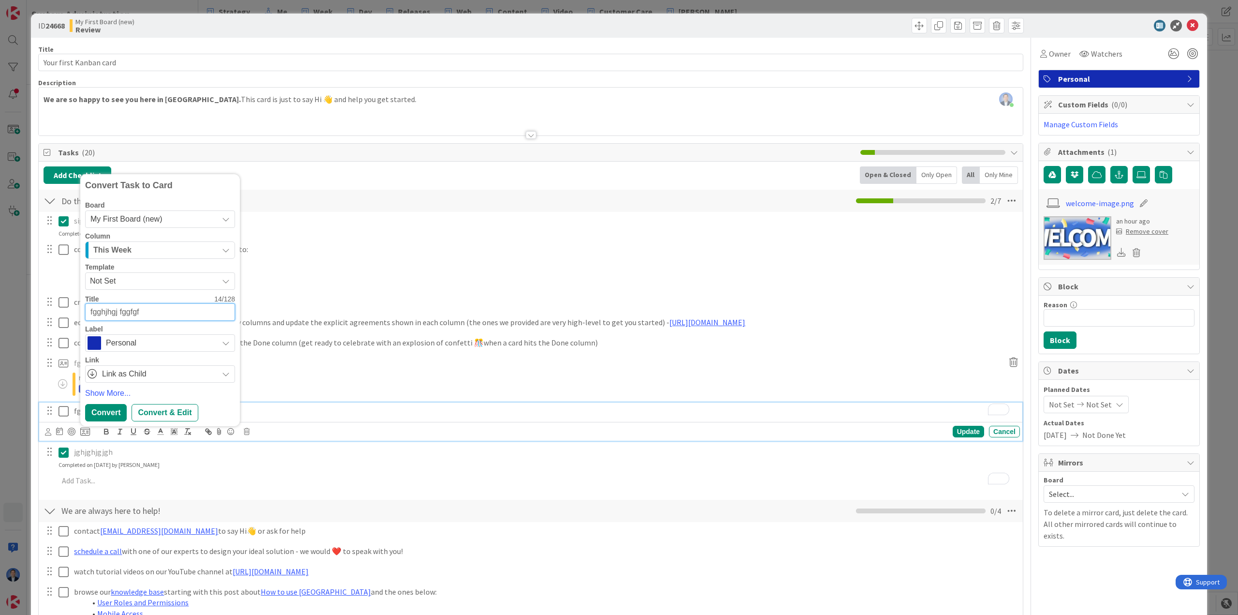
type textarea "fgghjhgj fggfgfg"
type textarea "x"
type textarea "fgghjhgj fggfgfgf"
click at [139, 345] on span "Personal" at bounding box center [159, 343] width 107 height 14
click at [140, 383] on span "Business" at bounding box center [180, 383] width 118 height 15
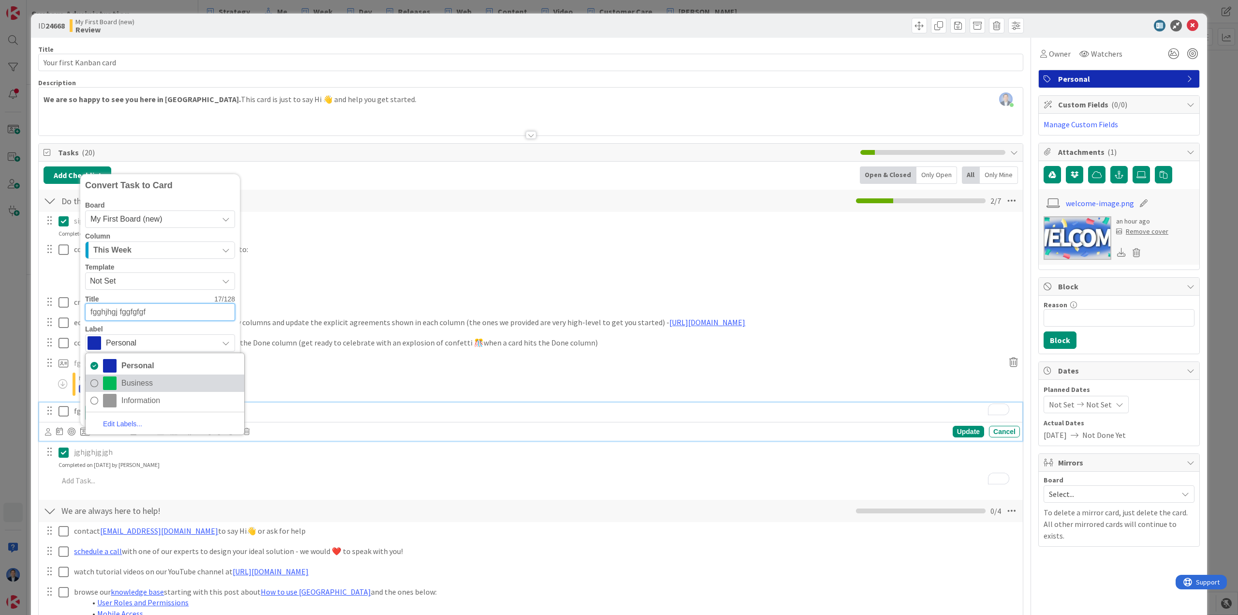
type textarea "x"
click at [128, 372] on span "Link as Child" at bounding box center [157, 374] width 111 height 14
click at [128, 371] on span "Link as Child" at bounding box center [157, 374] width 111 height 14
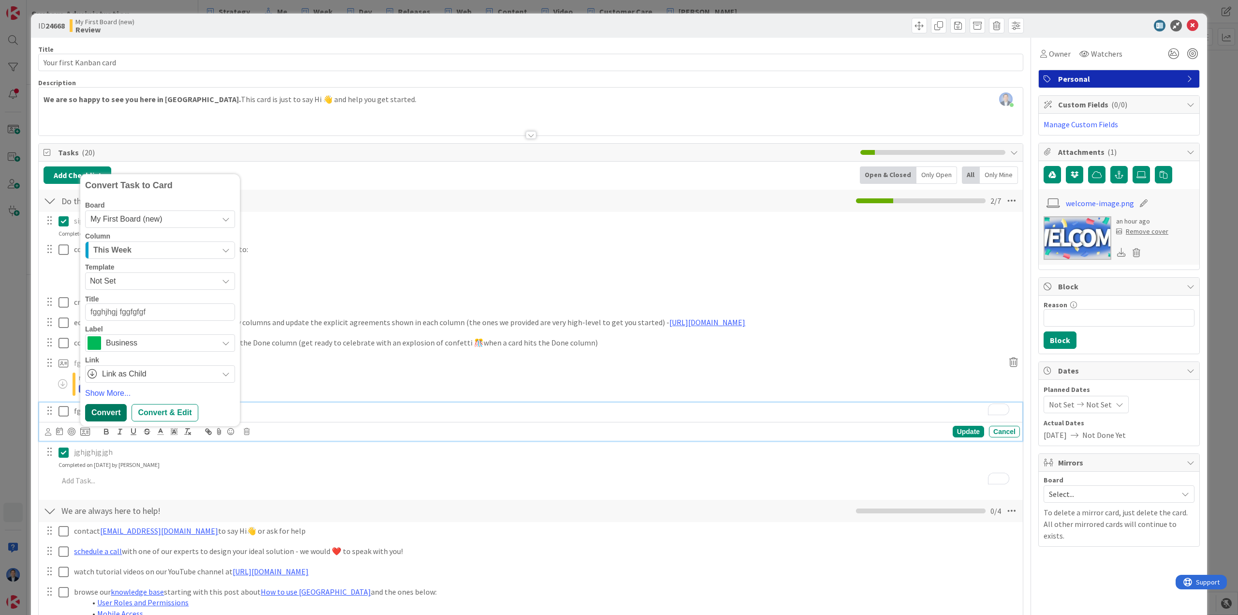
type textarea "fgghjhgj fggfgfgf"
click at [112, 411] on div "Convert" at bounding box center [106, 412] width 42 height 17
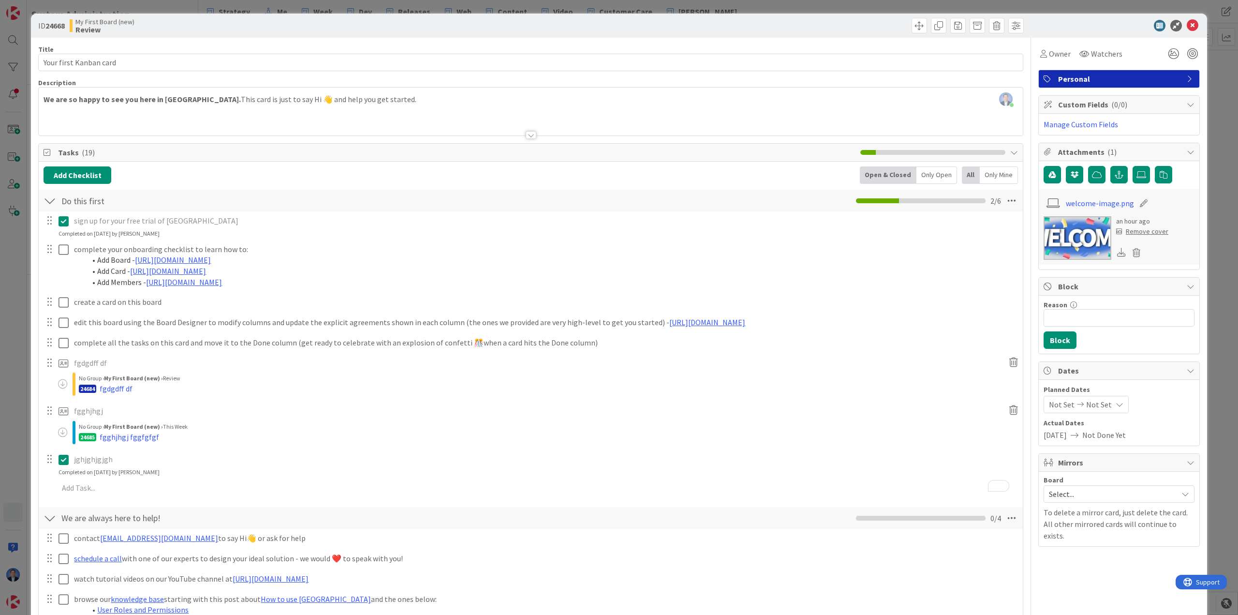
type textarea "x"
click at [1187, 26] on icon at bounding box center [1193, 26] width 12 height 12
